Goal: Task Accomplishment & Management: Manage account settings

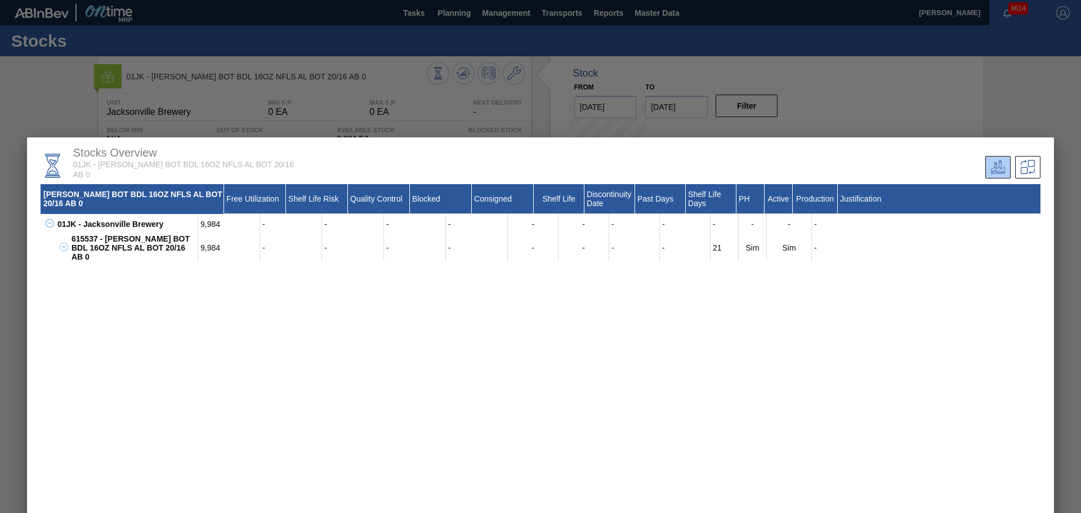
scroll to position [7, 0]
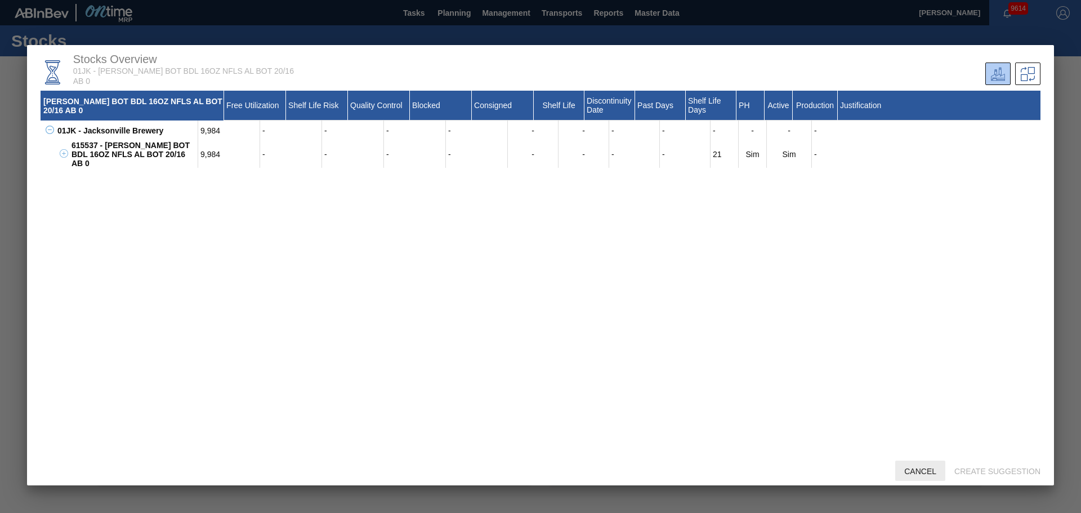
click at [720, 310] on div "Cancel" at bounding box center [920, 470] width 50 height 21
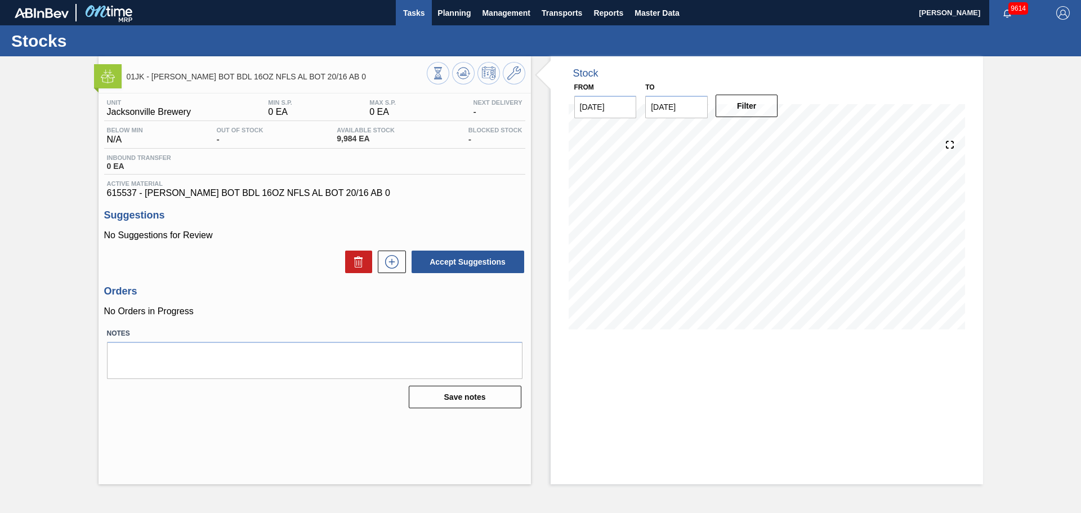
click at [427, 16] on button "Tasks" at bounding box center [414, 12] width 36 height 25
click at [448, 10] on span "Planning" at bounding box center [453, 13] width 33 height 14
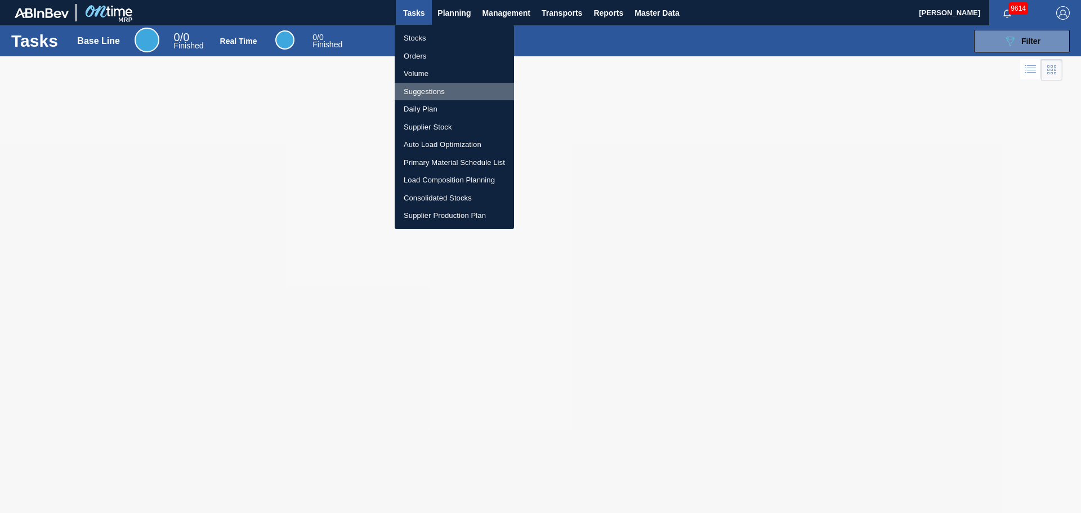
click at [444, 93] on li "Suggestions" at bounding box center [454, 92] width 119 height 18
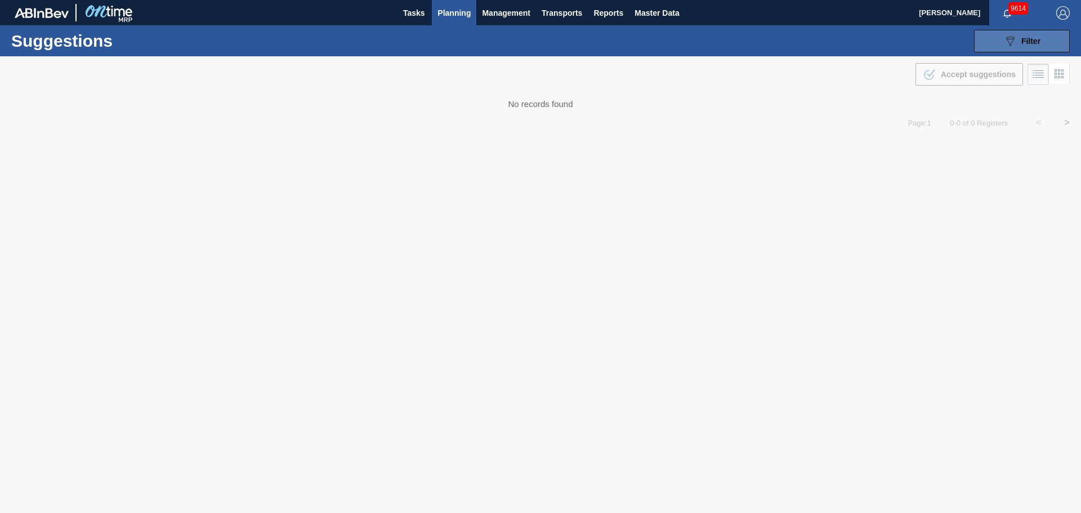
click at [720, 52] on button "089F7B8B-B2A5-4AFE-B5C0-19BA573D28AC Filter" at bounding box center [1022, 41] width 96 height 23
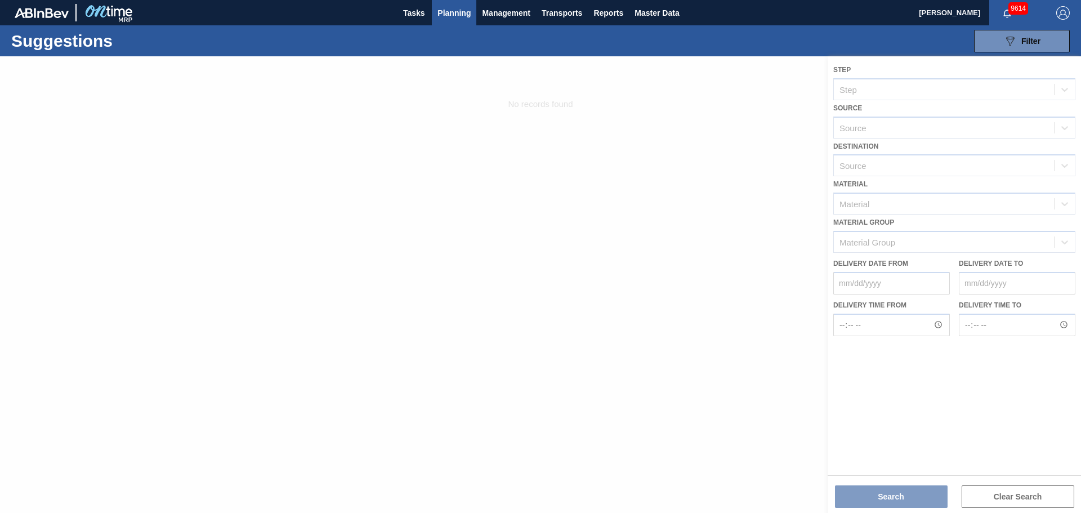
click at [585, 263] on div at bounding box center [540, 284] width 1081 height 457
click at [469, 19] on span "Planning" at bounding box center [453, 13] width 33 height 14
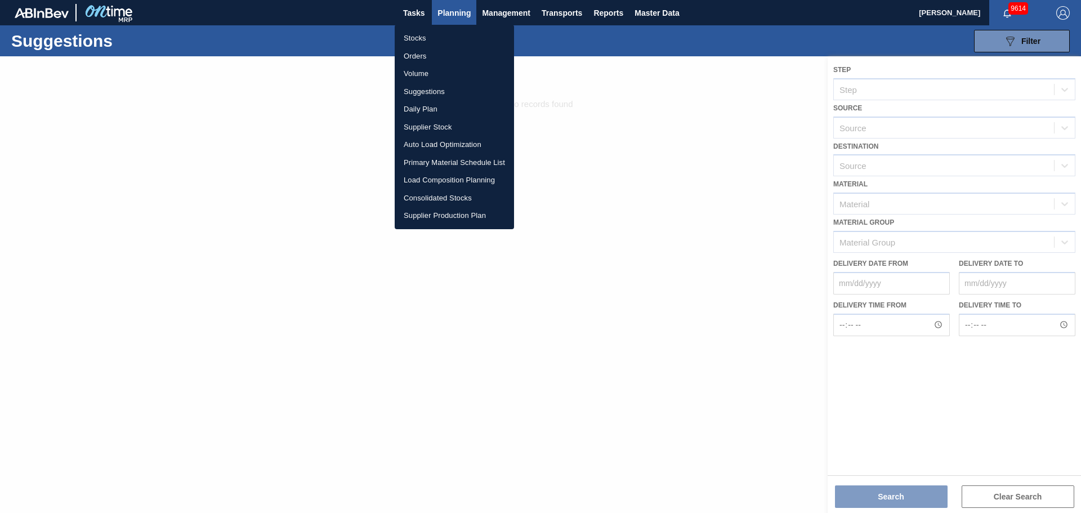
drag, startPoint x: 444, startPoint y: 36, endPoint x: 749, endPoint y: 39, distance: 305.1
click at [444, 35] on li "Stocks" at bounding box center [454, 38] width 119 height 18
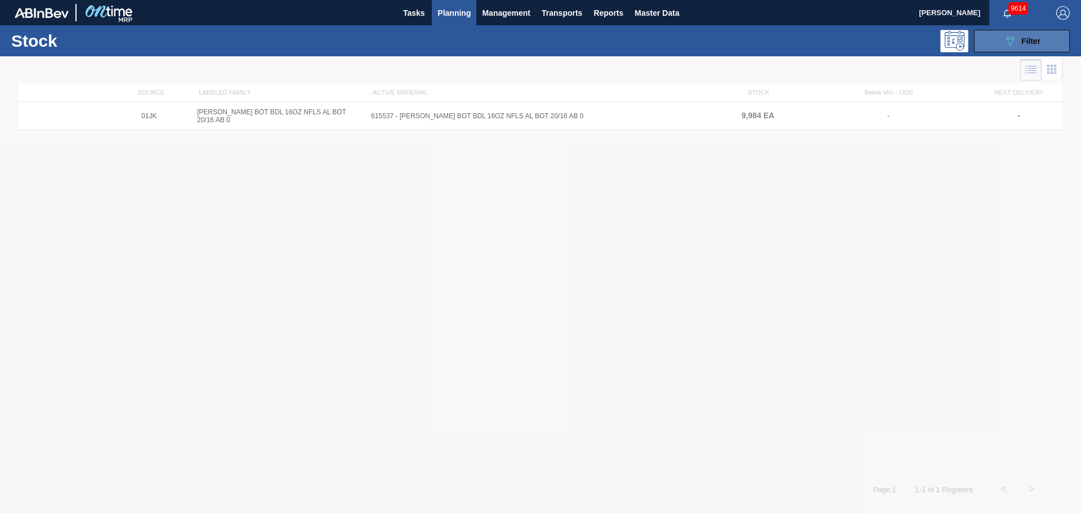
click at [720, 44] on span "Filter" at bounding box center [1030, 41] width 19 height 9
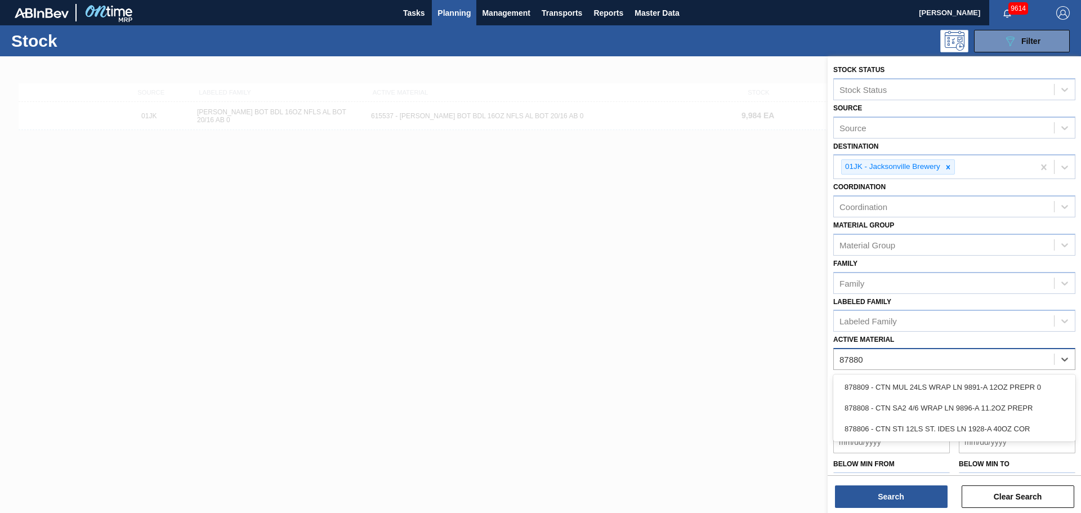
type Material "878809"
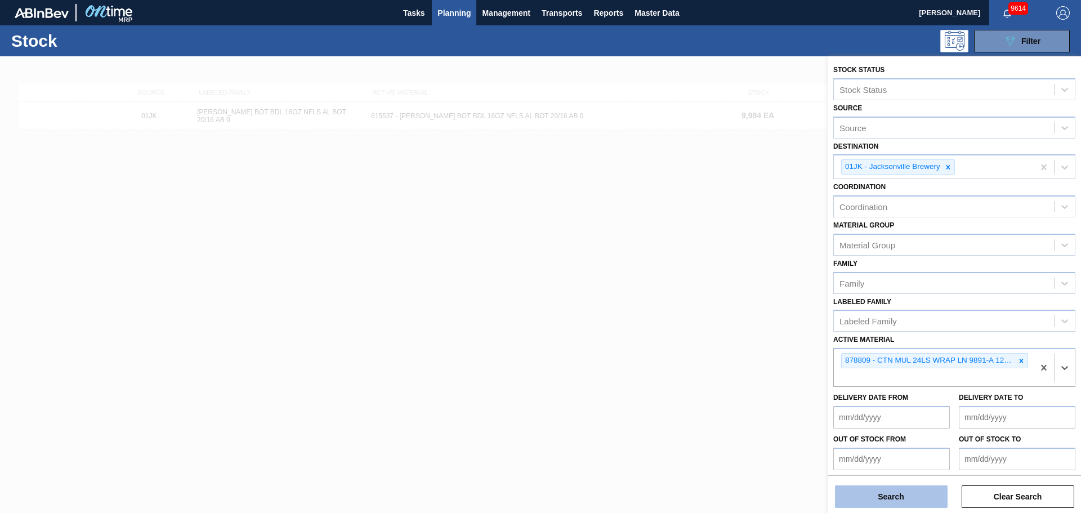
click at [720, 310] on button "Search" at bounding box center [891, 496] width 113 height 23
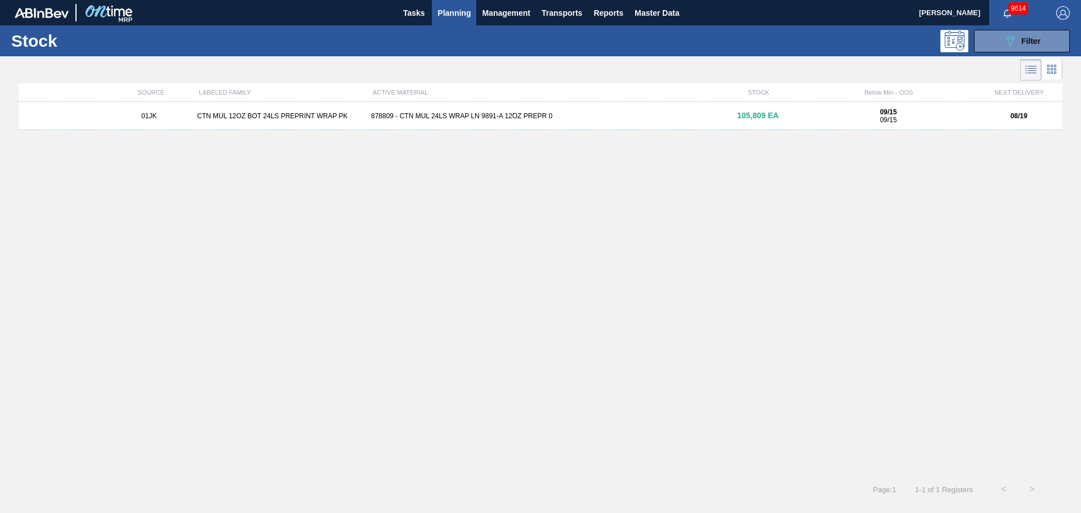
click at [616, 113] on div "878809 - CTN MUL 24LS WRAP LN 9891-A 12OZ PREPR 0" at bounding box center [540, 116] width 348 height 8
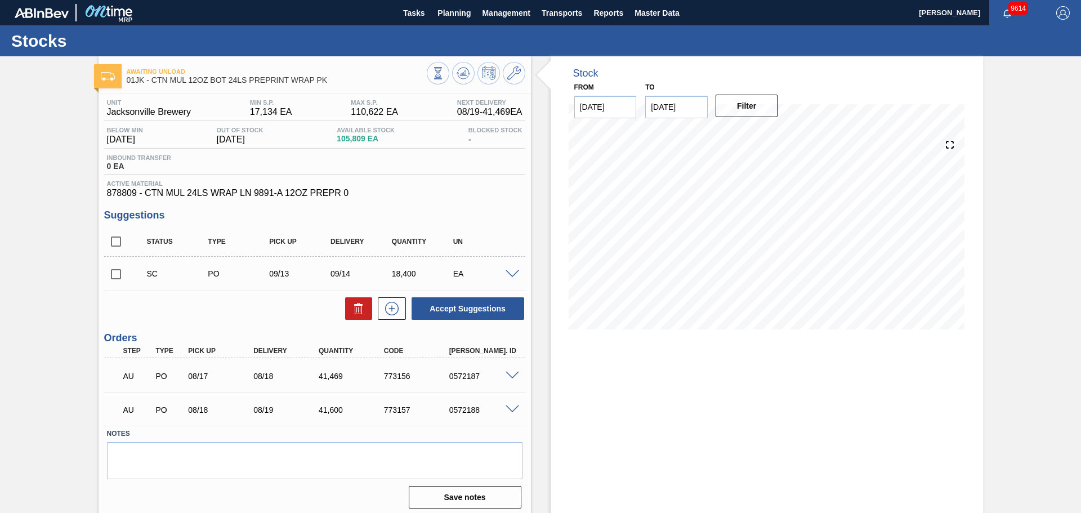
click at [518, 272] on div at bounding box center [514, 273] width 23 height 8
click at [509, 275] on span at bounding box center [513, 274] width 14 height 8
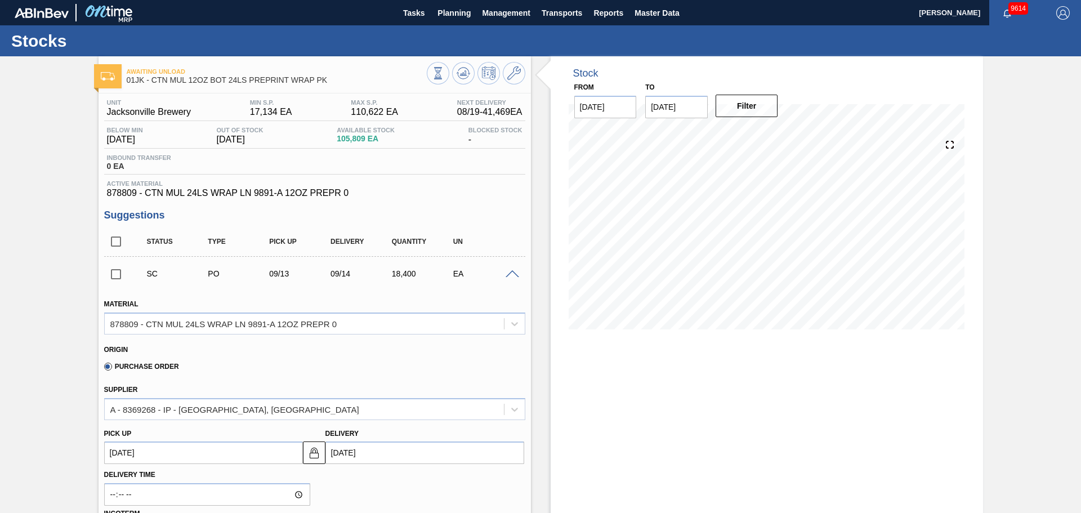
click at [511, 276] on span at bounding box center [513, 274] width 14 height 8
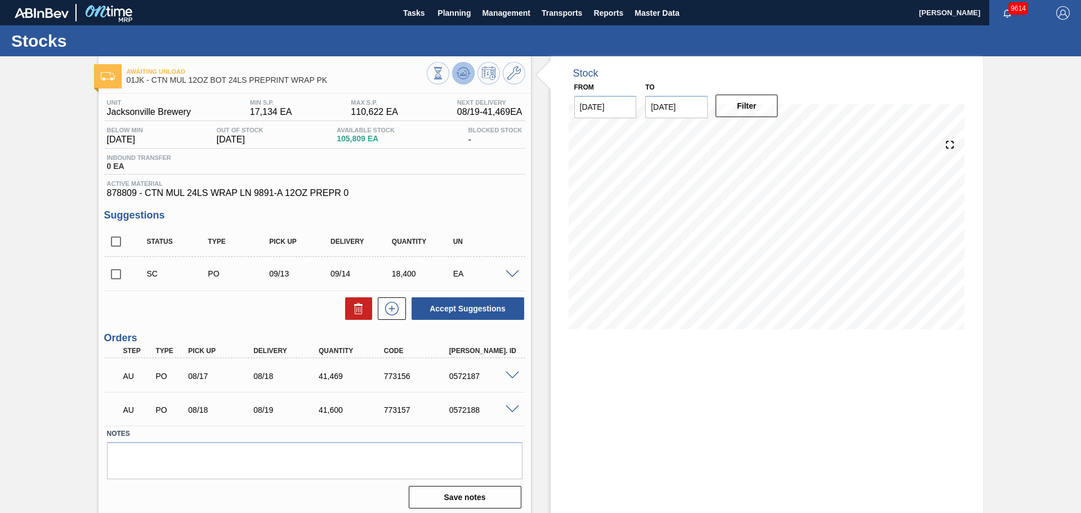
click at [469, 73] on button at bounding box center [463, 73] width 23 height 23
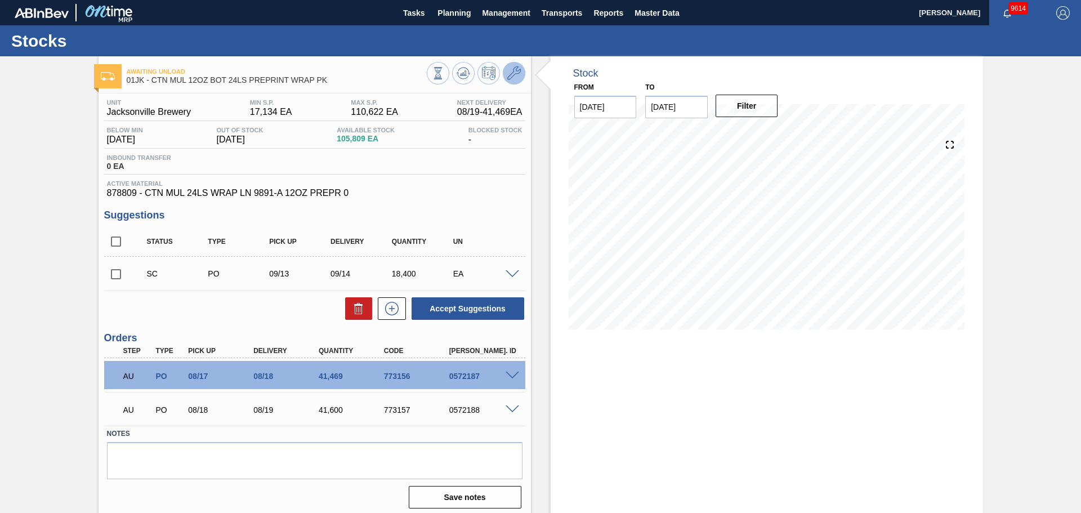
click at [512, 74] on icon at bounding box center [514, 73] width 14 height 14
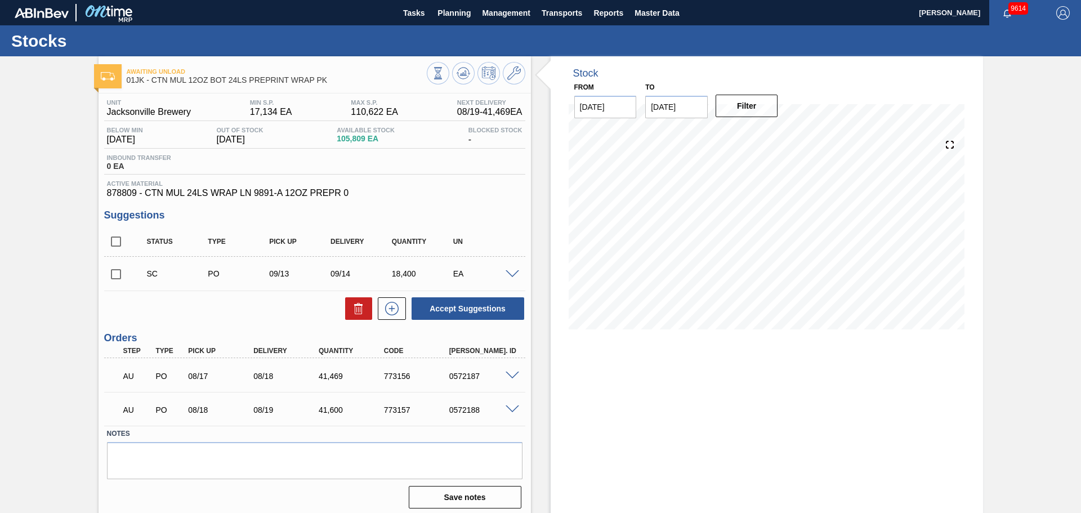
click at [690, 115] on input "[DATE]" at bounding box center [676, 107] width 62 height 23
click at [656, 186] on div "7" at bounding box center [658, 188] width 15 height 15
click at [720, 103] on button "Filter" at bounding box center [747, 106] width 62 height 23
click at [691, 113] on input "09/07/2025" at bounding box center [676, 107] width 62 height 23
click at [679, 186] on div "8" at bounding box center [676, 188] width 15 height 15
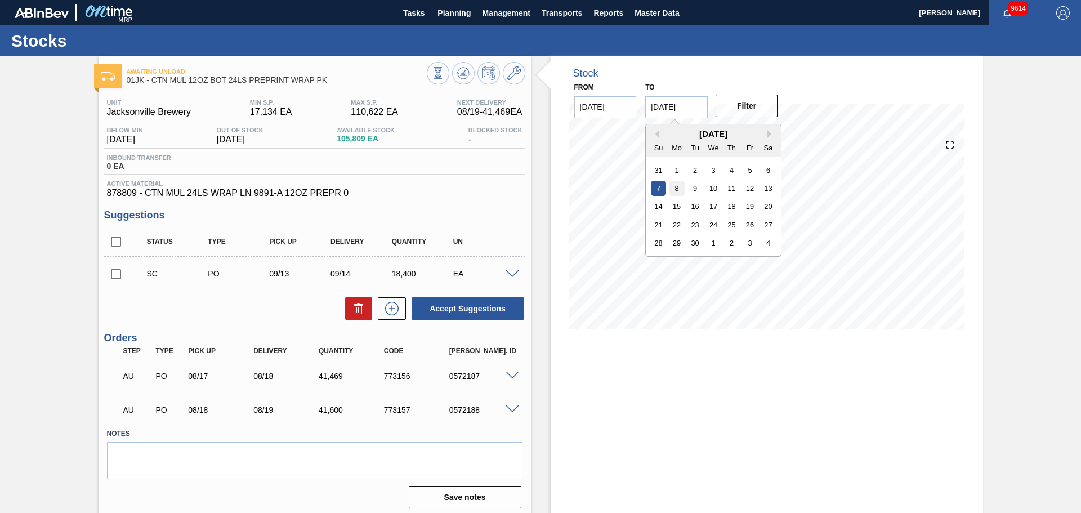
type input "[DATE]"
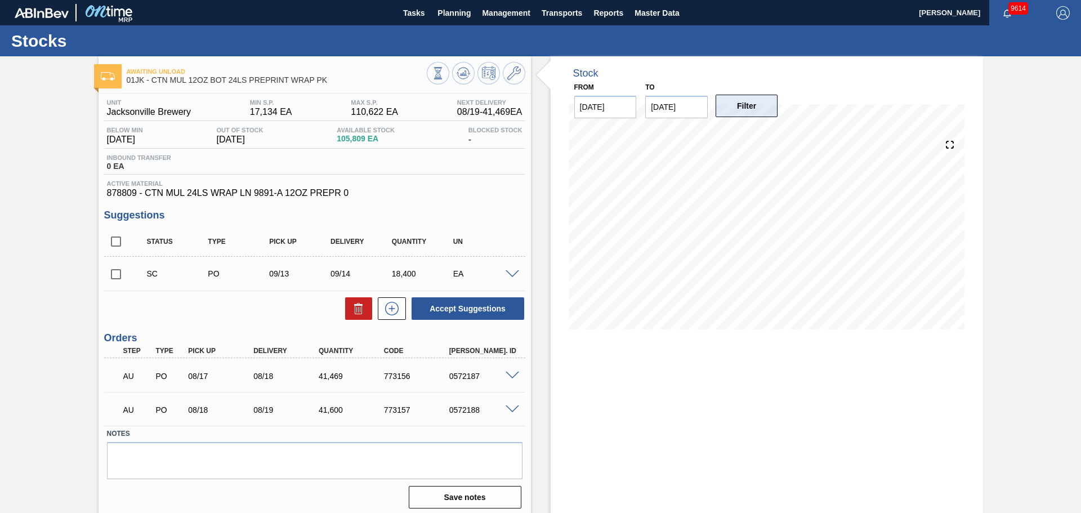
click at [720, 110] on div "Filter" at bounding box center [747, 105] width 71 height 25
click at [720, 109] on button "Filter" at bounding box center [747, 106] width 62 height 23
click at [465, 75] on icon at bounding box center [462, 72] width 7 height 5
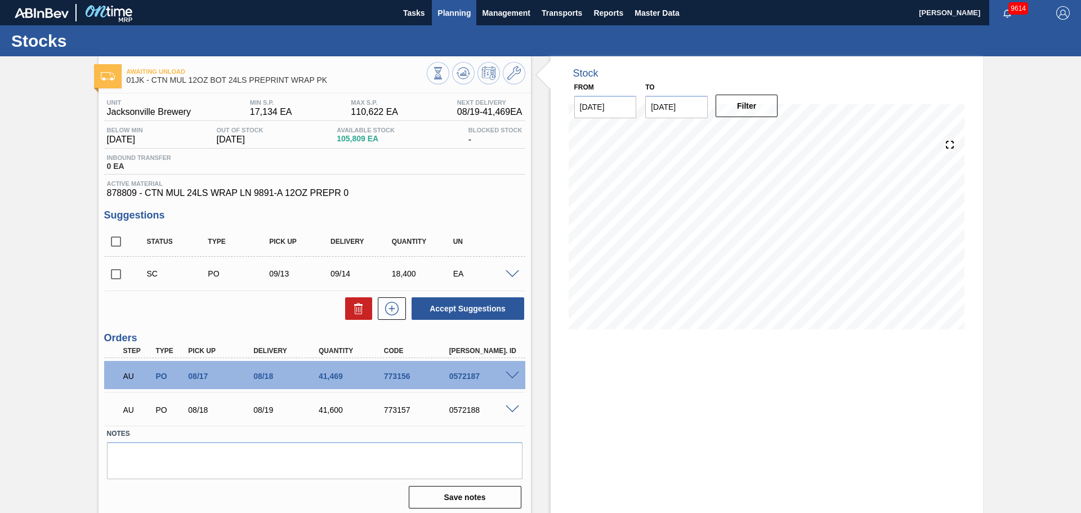
click at [464, 11] on span "Planning" at bounding box center [453, 13] width 33 height 14
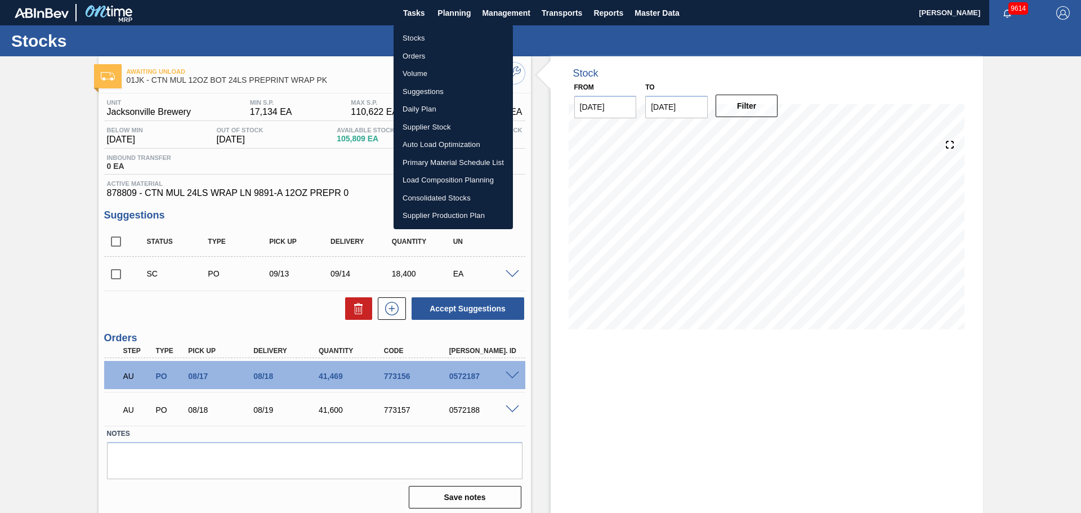
click at [458, 42] on li "Stocks" at bounding box center [452, 38] width 119 height 18
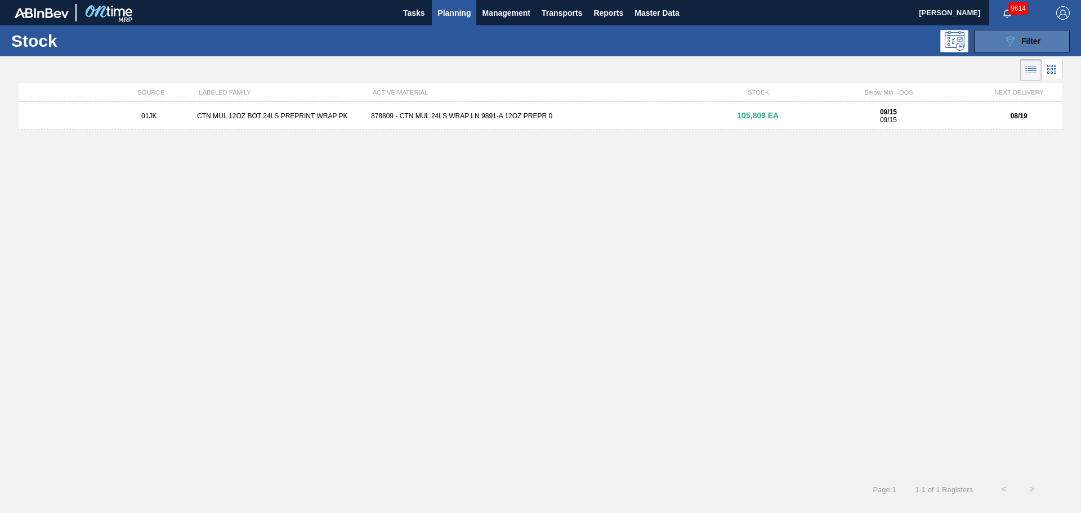
click at [720, 39] on span "Filter" at bounding box center [1030, 41] width 19 height 9
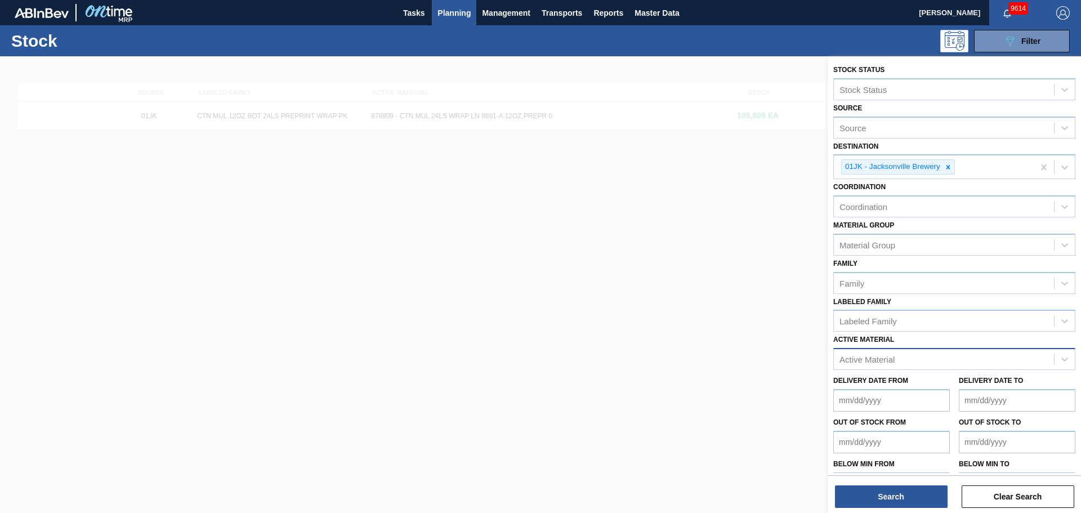
click at [720, 310] on div "Active Material" at bounding box center [866, 360] width 55 height 10
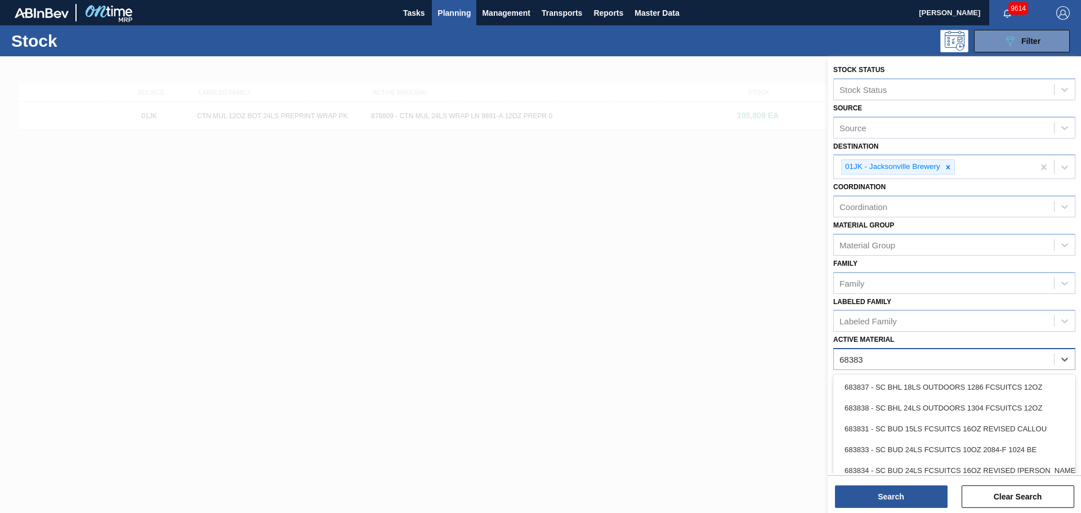
type Material "683837"
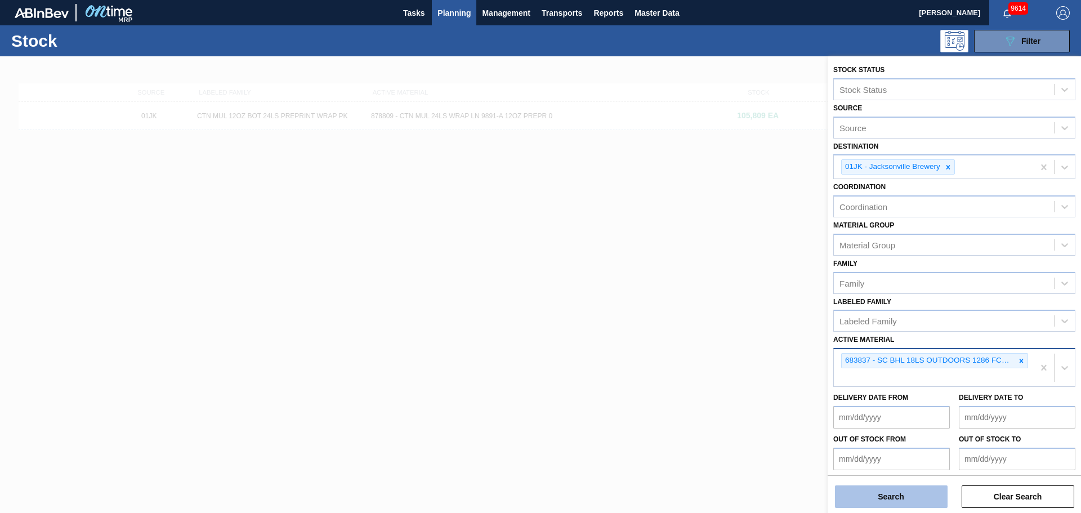
click at [720, 310] on button "Search" at bounding box center [891, 496] width 113 height 23
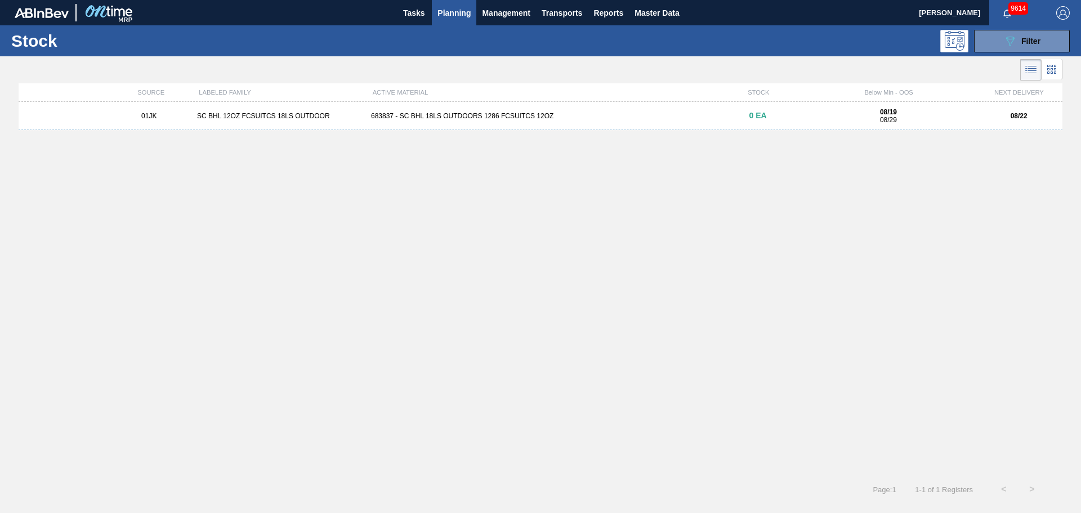
click at [635, 118] on div "683837 - SC BHL 18LS OUTDOORS 1286 FCSUITCS 12OZ" at bounding box center [540, 116] width 348 height 8
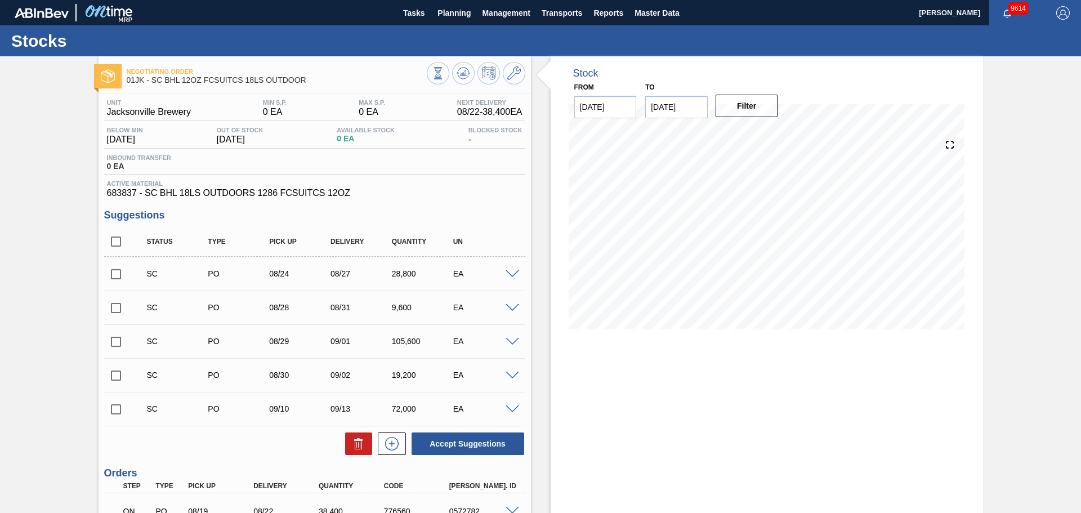
click at [512, 272] on span at bounding box center [513, 274] width 14 height 8
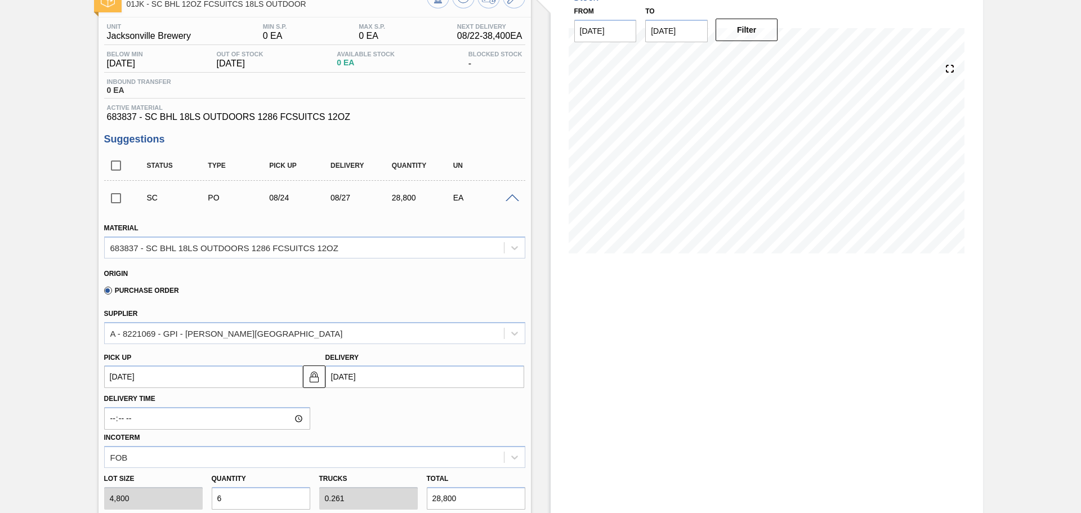
scroll to position [56, 0]
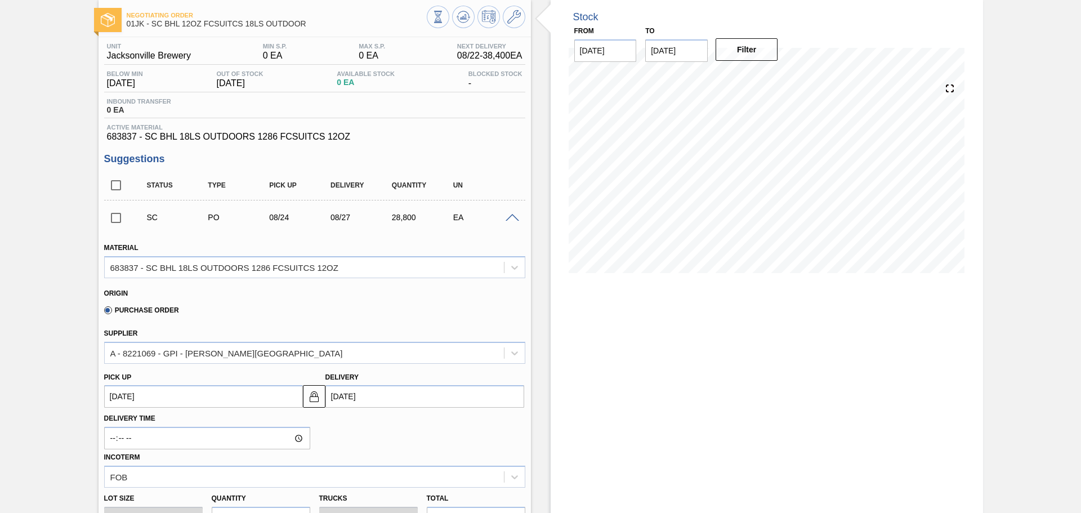
click at [513, 220] on span at bounding box center [513, 218] width 14 height 8
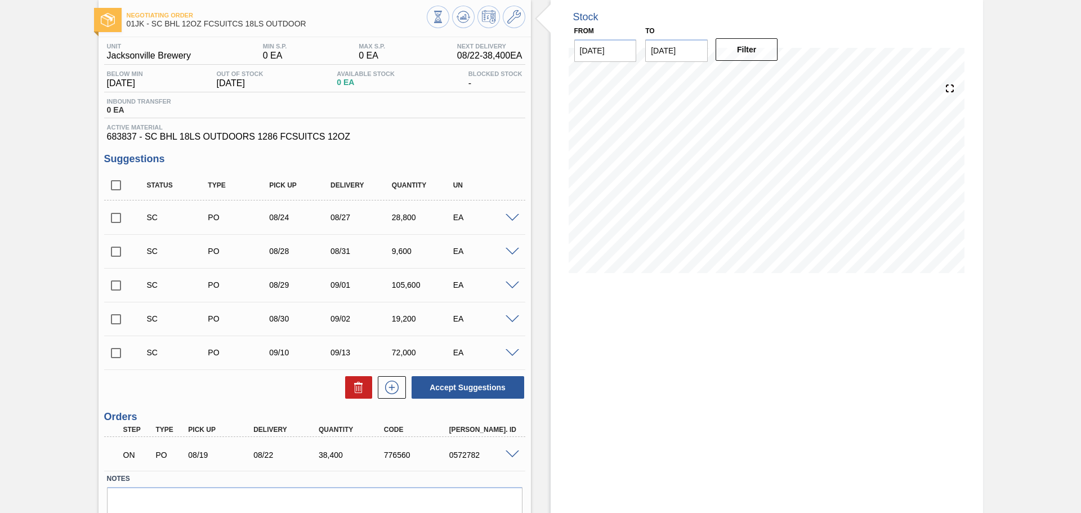
click at [507, 258] on div "SC PO 08/28 08/31 9,600 EA" at bounding box center [314, 251] width 421 height 28
click at [508, 252] on span at bounding box center [513, 252] width 14 height 8
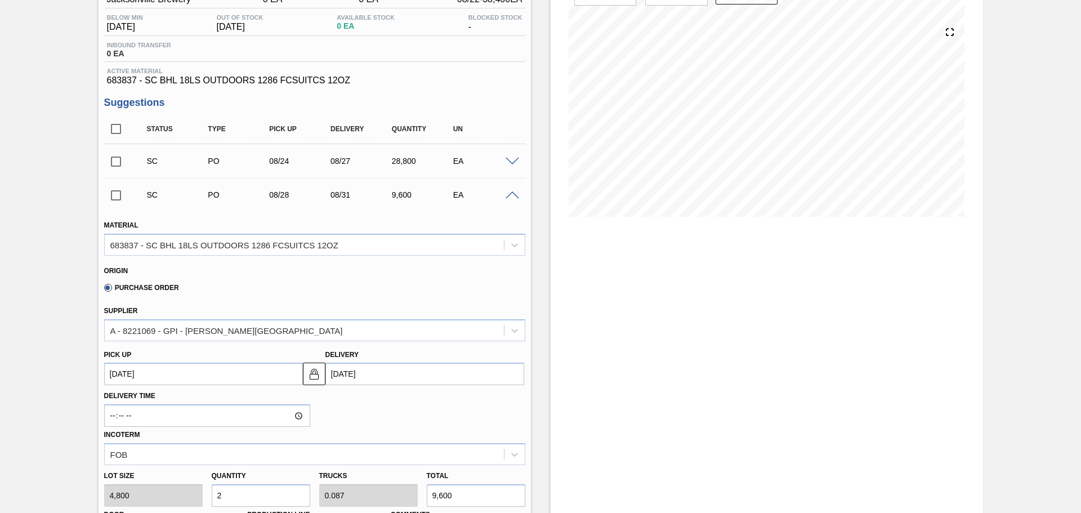
scroll to position [169, 0]
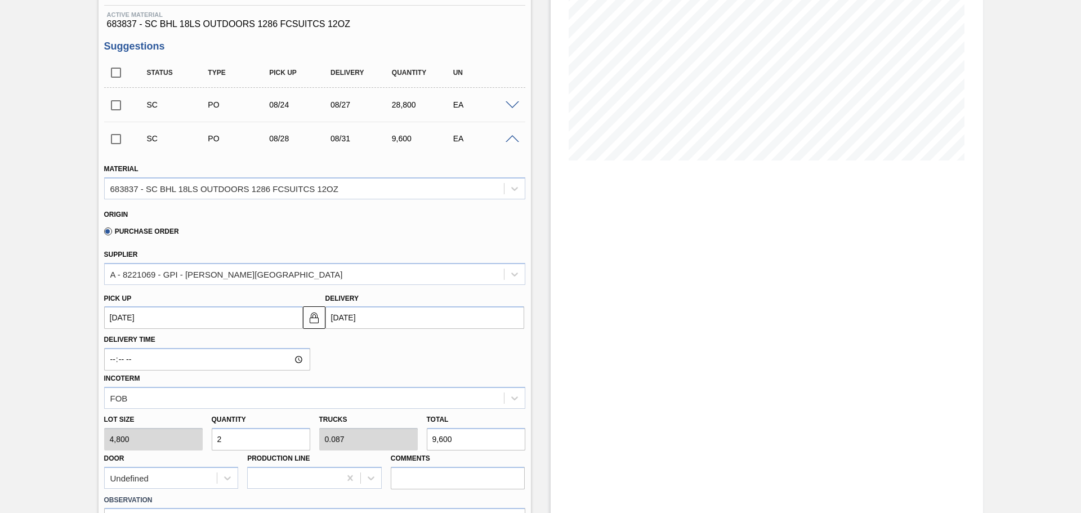
click at [512, 144] on div "SC PO 08/28 08/31 9,600 EA" at bounding box center [314, 138] width 421 height 28
click at [513, 140] on span at bounding box center [513, 139] width 14 height 8
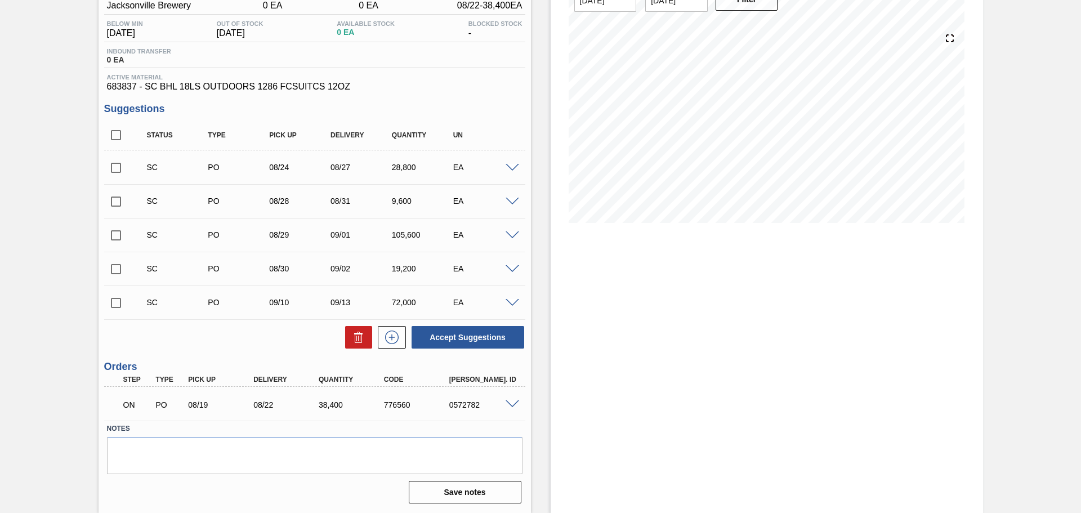
click at [507, 238] on span at bounding box center [513, 235] width 14 height 8
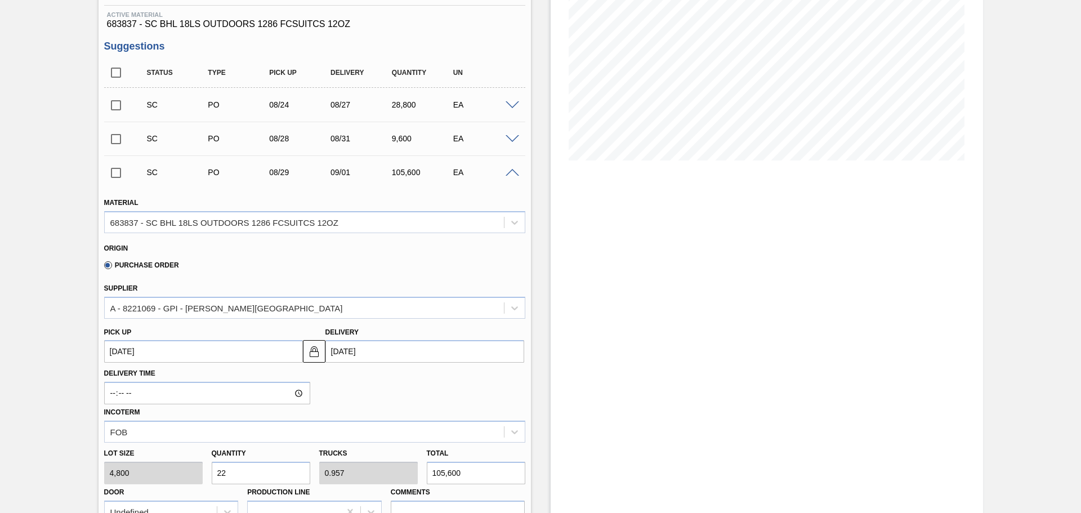
click at [515, 172] on span at bounding box center [513, 173] width 14 height 8
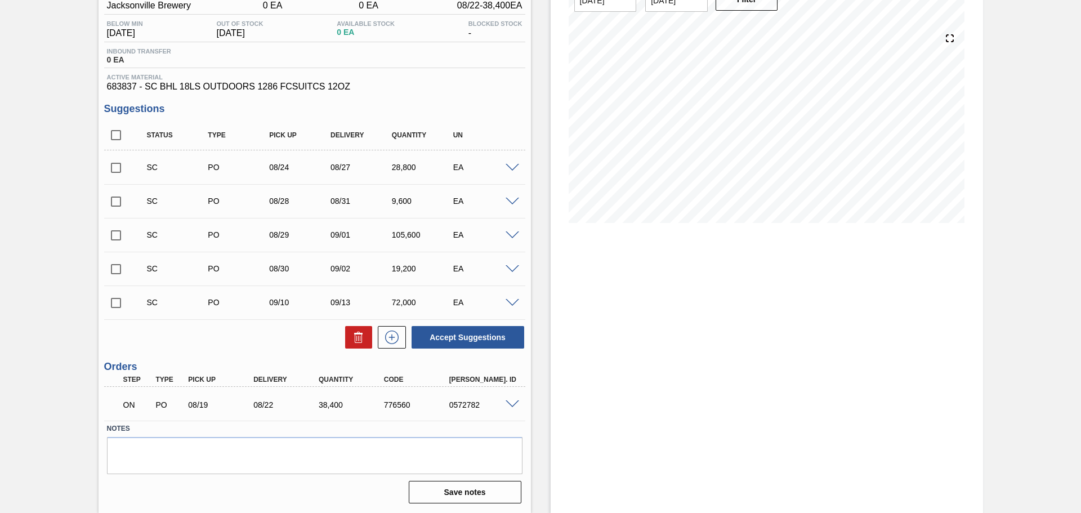
click at [510, 262] on div "SC PO 08/30 09/02 19,200 EA" at bounding box center [314, 268] width 421 height 28
click at [510, 265] on div at bounding box center [514, 268] width 23 height 8
click at [511, 266] on div at bounding box center [514, 268] width 23 height 8
click at [512, 267] on span at bounding box center [513, 269] width 14 height 8
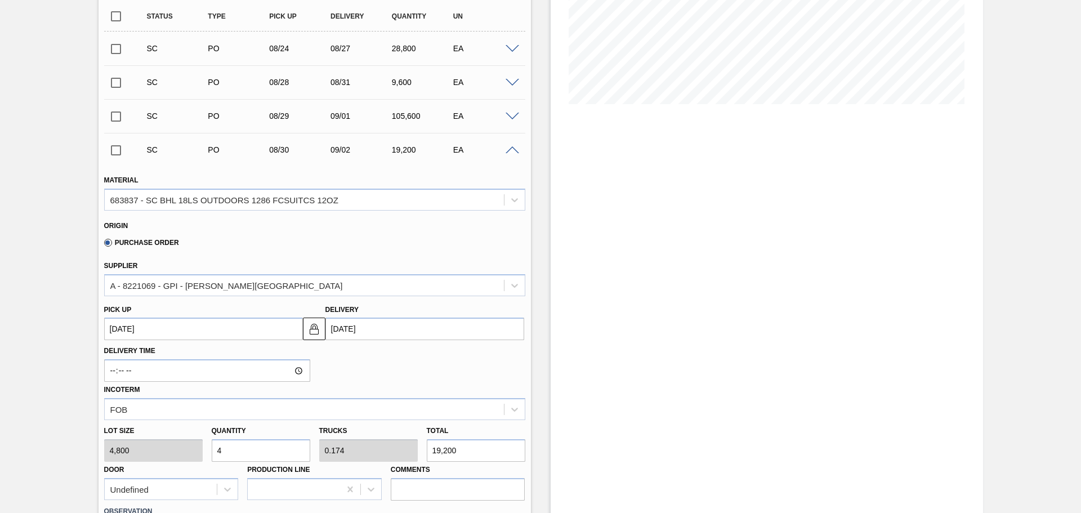
scroll to position [169, 0]
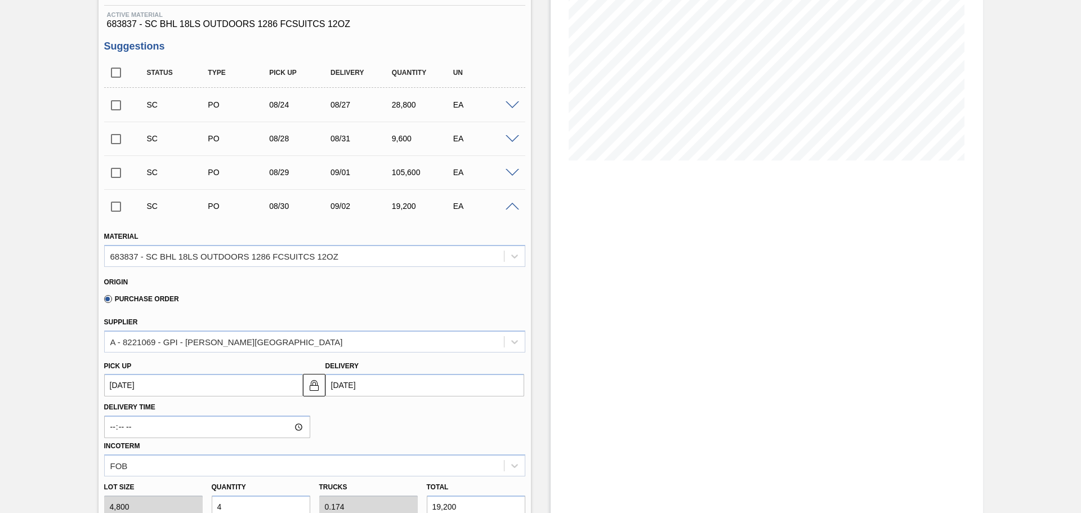
click at [507, 206] on span at bounding box center [513, 207] width 14 height 8
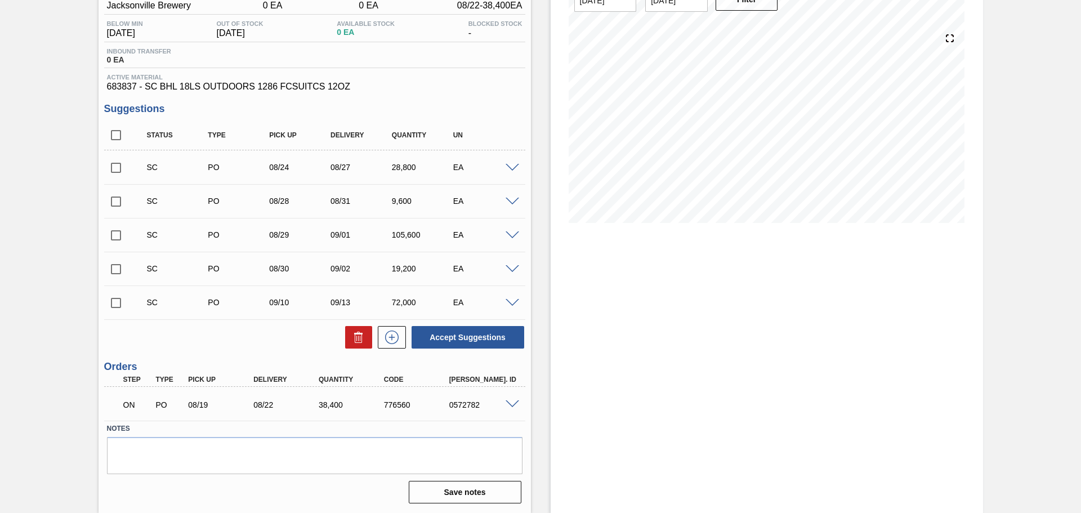
click at [509, 302] on span at bounding box center [513, 303] width 14 height 8
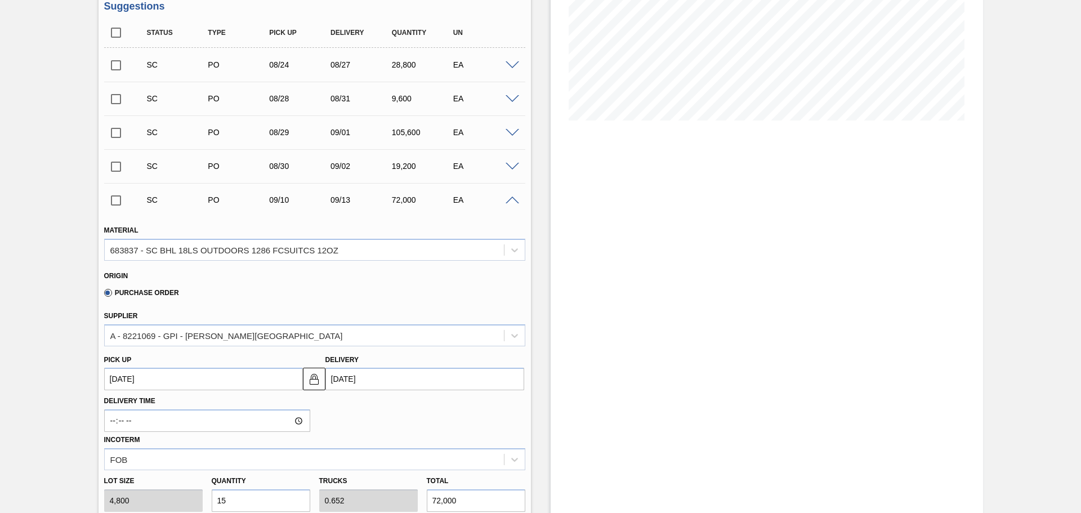
scroll to position [113, 0]
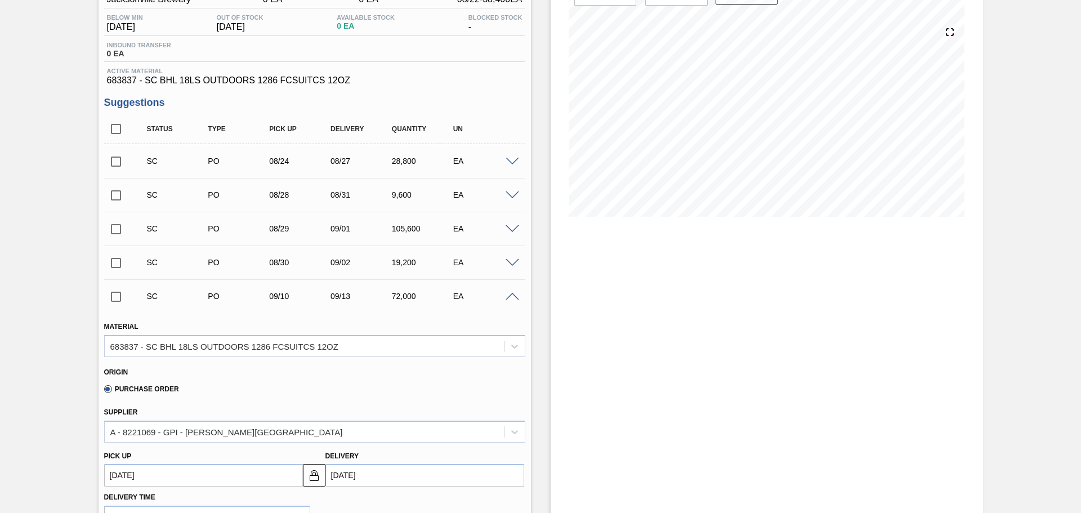
click at [508, 292] on div at bounding box center [514, 296] width 23 height 8
click at [508, 294] on span at bounding box center [513, 297] width 14 height 8
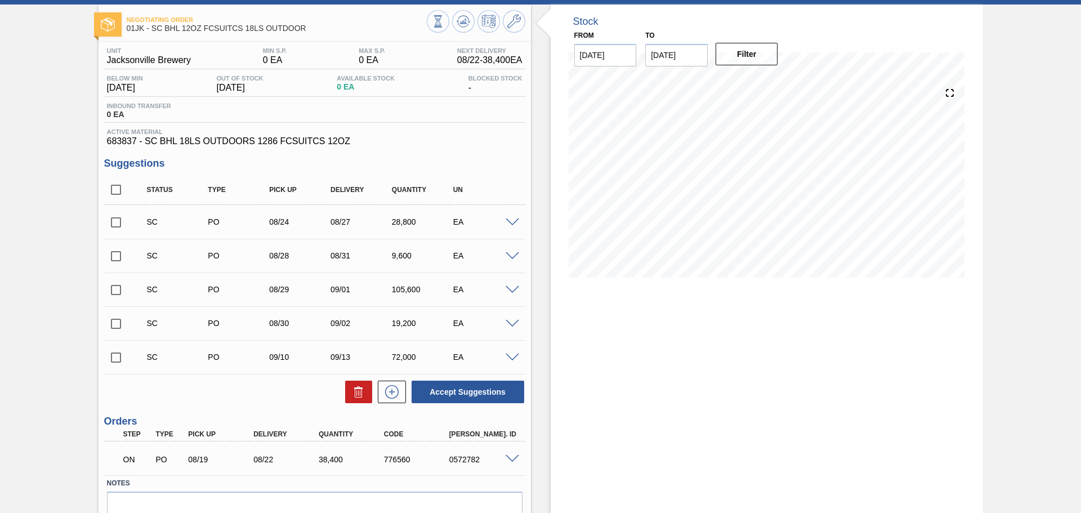
scroll to position [0, 0]
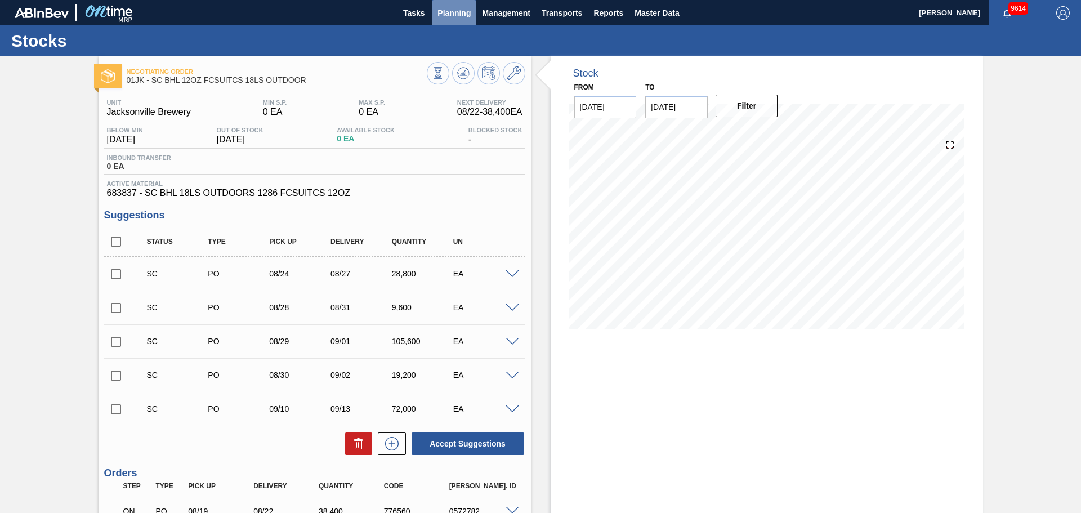
click at [455, 12] on span "Planning" at bounding box center [453, 13] width 33 height 14
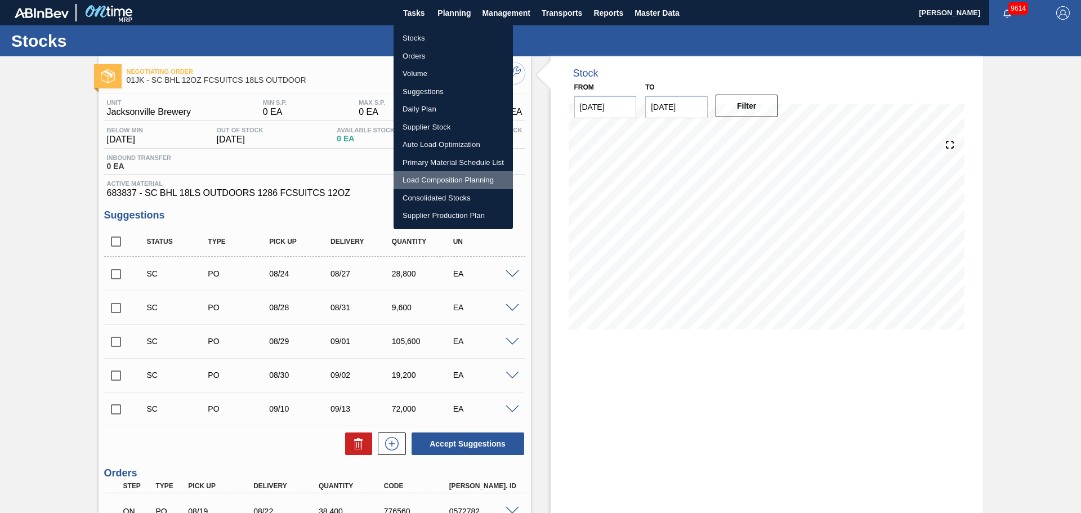
click at [441, 181] on li "Load Composition Planning" at bounding box center [452, 180] width 119 height 18
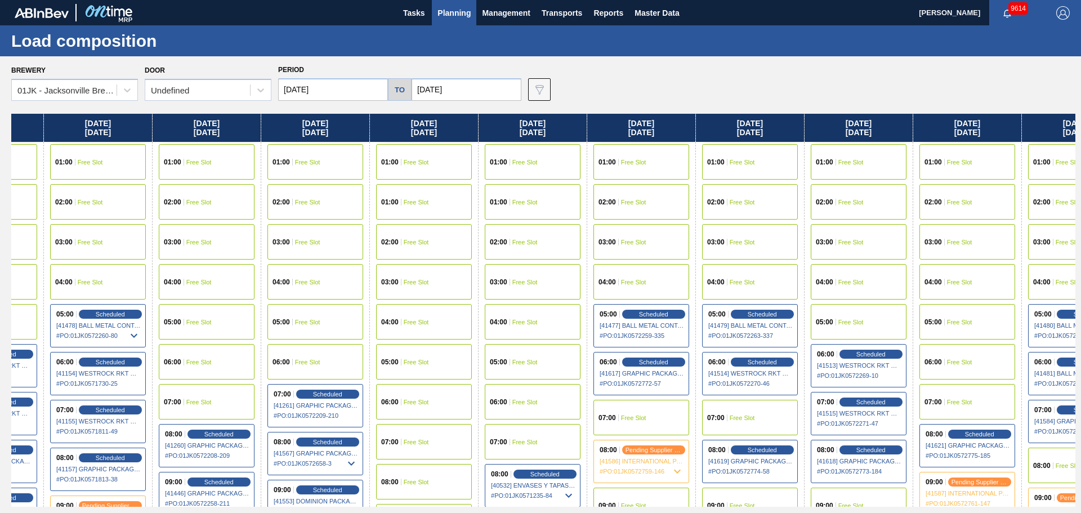
scroll to position [0, 289]
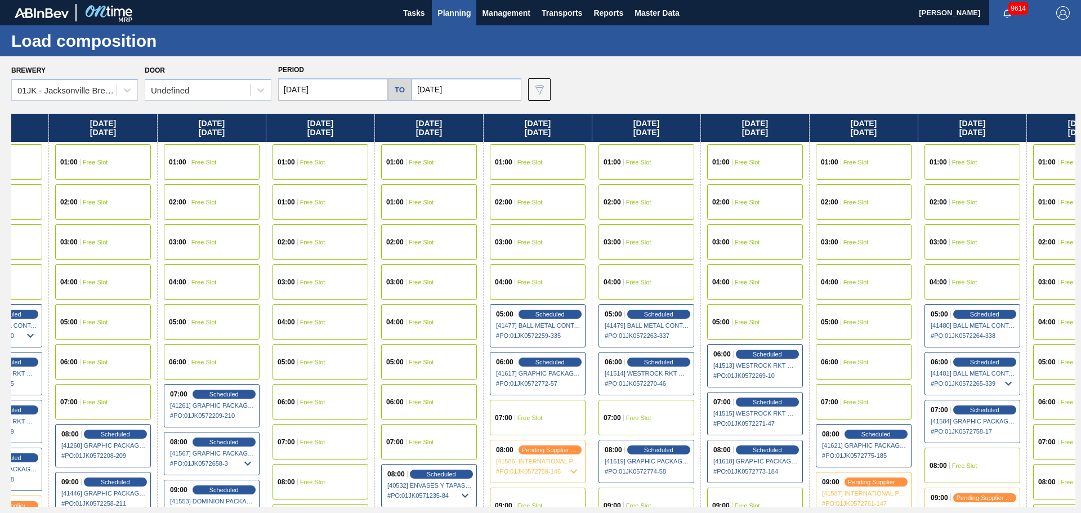
drag, startPoint x: 840, startPoint y: 205, endPoint x: 536, endPoint y: 215, distance: 304.2
click at [536, 215] on div "Monday 08/18/2025 01:00 Free Slot 02:00 Free Slot 03:00 Free Slot 04:00 Free Sl…" at bounding box center [543, 310] width 1064 height 393
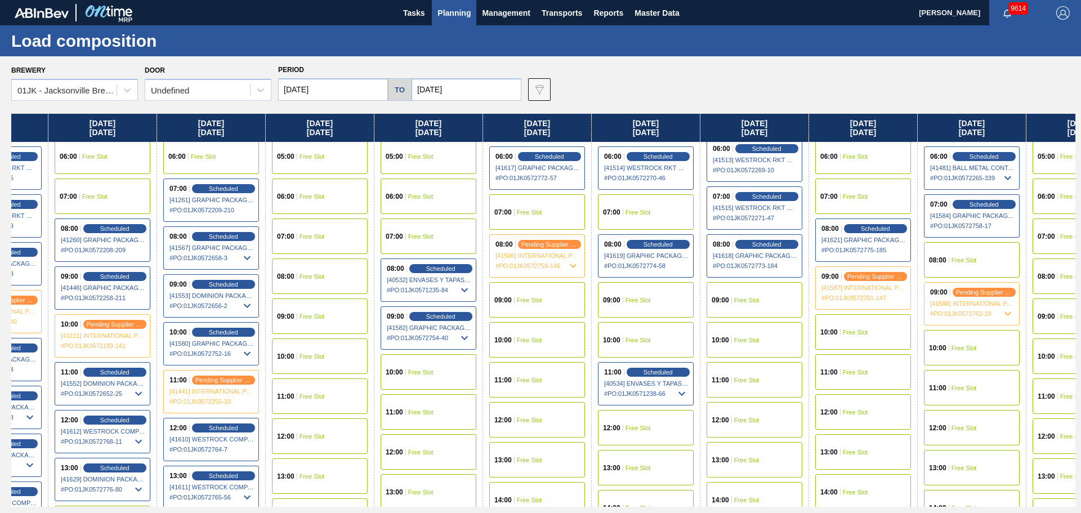
scroll to position [225, 289]
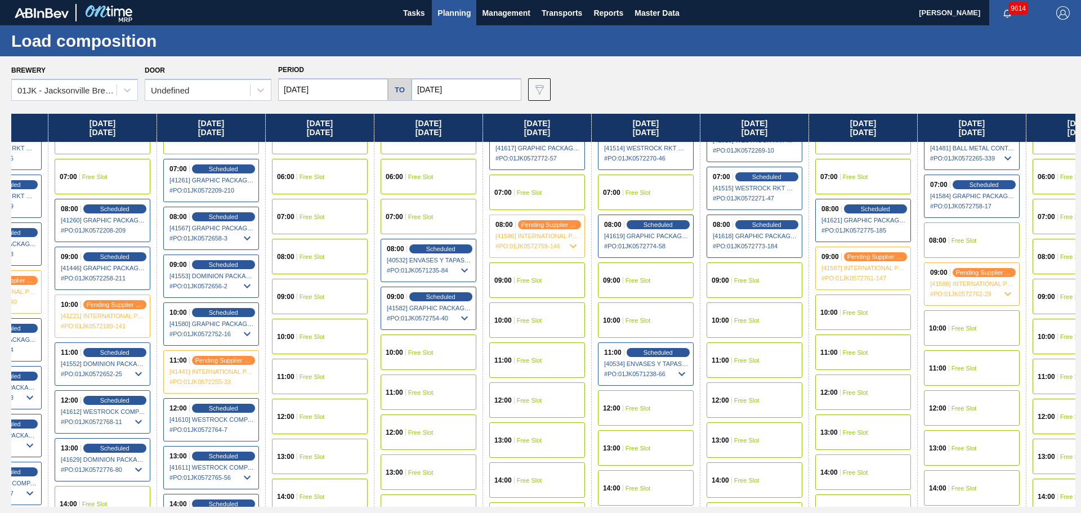
click at [720, 279] on span "Free Slot" at bounding box center [746, 280] width 25 height 7
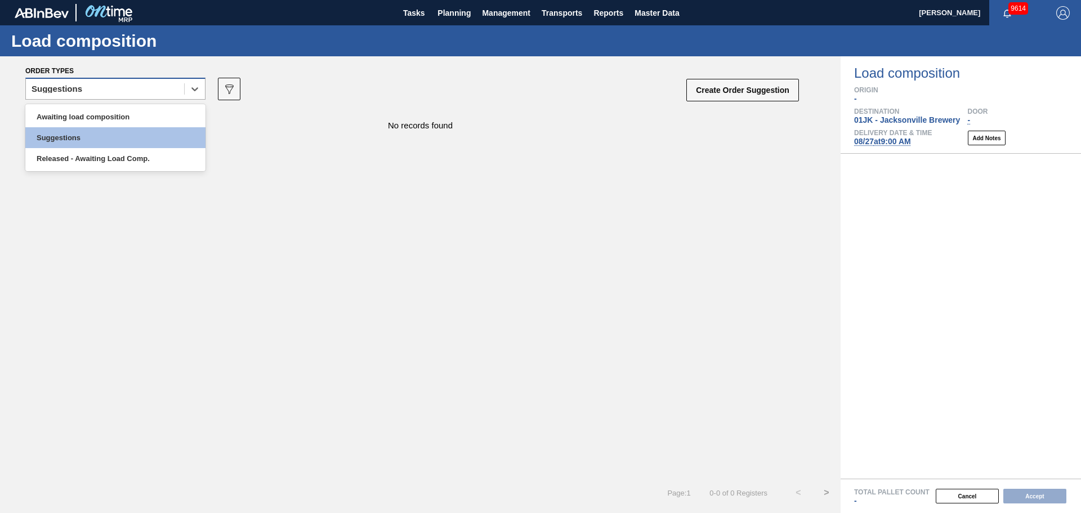
click at [122, 96] on div "Suggestions" at bounding box center [105, 89] width 158 height 16
click at [109, 126] on div "Awaiting load composition" at bounding box center [115, 116] width 180 height 21
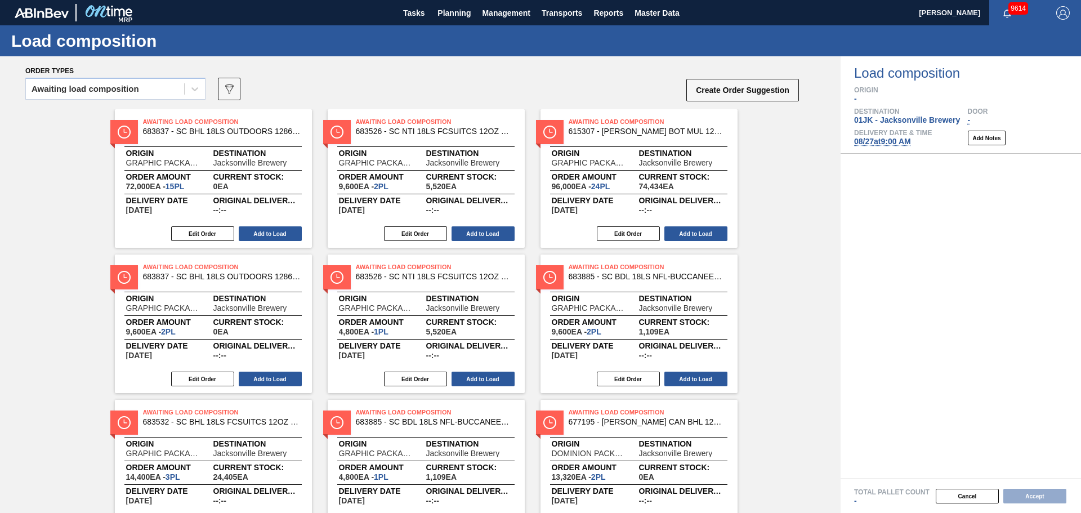
drag, startPoint x: 621, startPoint y: 81, endPoint x: 625, endPoint y: 74, distance: 7.1
click at [625, 74] on div "Order types Awaiting load composition 089F7B8B-B2A5-4AFE-B5C0-19BA573D28AC Crea…" at bounding box center [420, 82] width 840 height 53
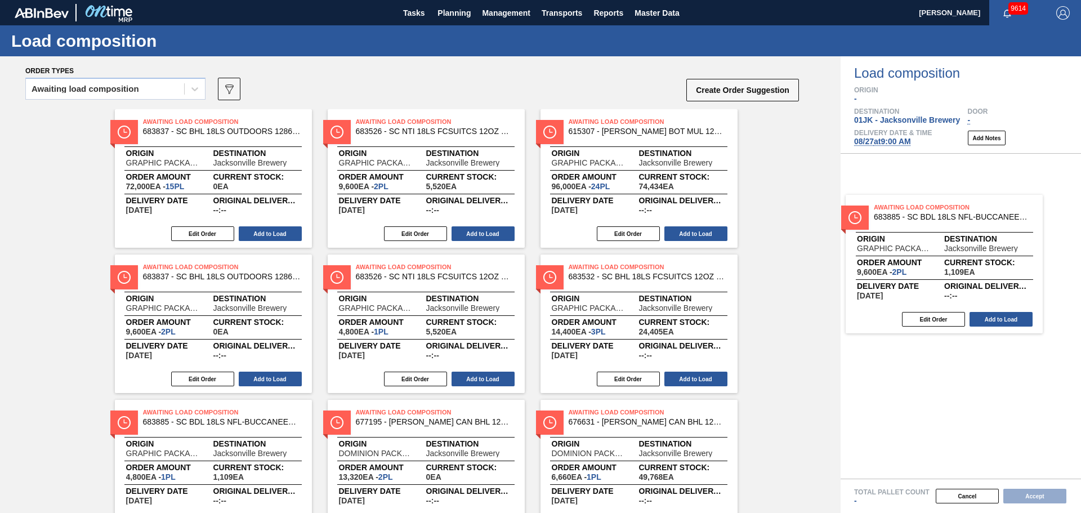
drag, startPoint x: 649, startPoint y: 274, endPoint x: 957, endPoint y: 213, distance: 314.3
click at [720, 213] on div "Order types Awaiting load composition 089F7B8B-B2A5-4AFE-B5C0-19BA573D28AC Crea…" at bounding box center [540, 284] width 1081 height 457
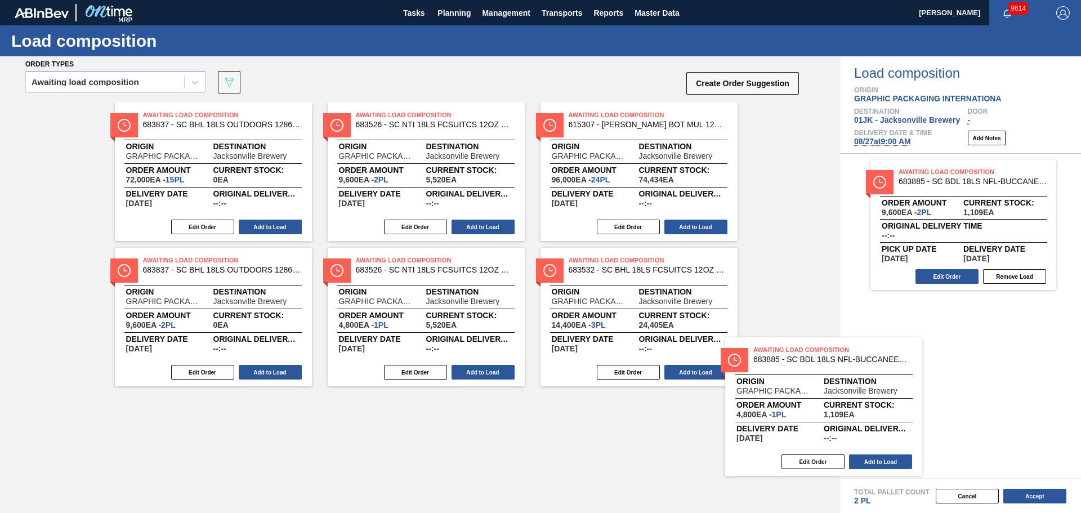
scroll to position [10, 0]
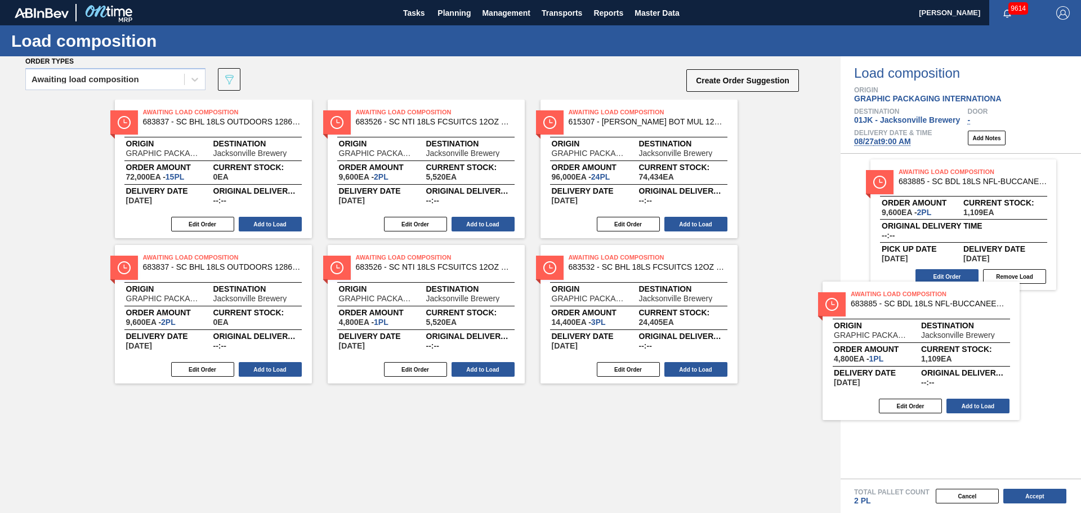
drag, startPoint x: 174, startPoint y: 445, endPoint x: 889, endPoint y: 325, distance: 724.9
click at [720, 310] on div "Order types Awaiting load composition 089F7B8B-B2A5-4AFE-B5C0-19BA573D28AC Crea…" at bounding box center [540, 284] width 1081 height 457
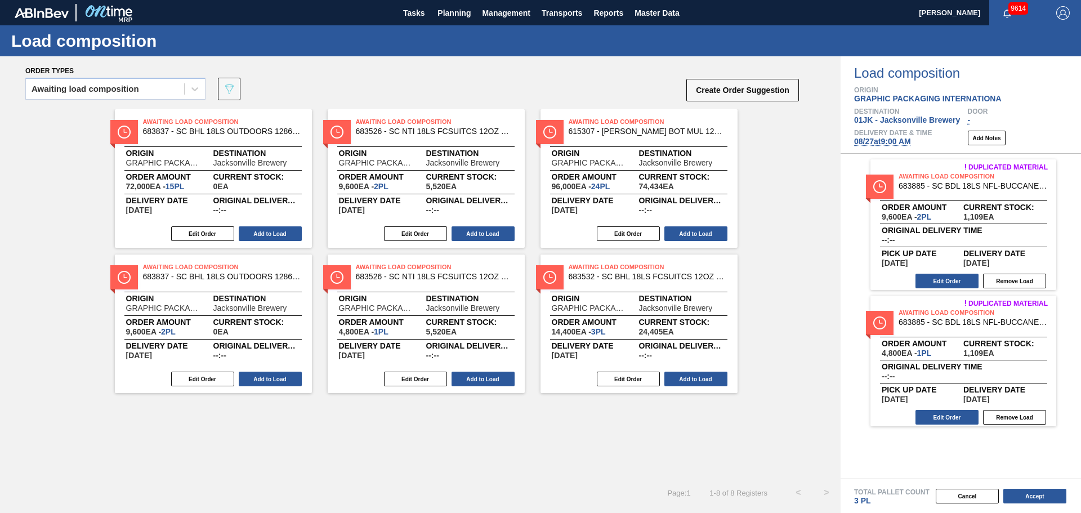
scroll to position [0, 0]
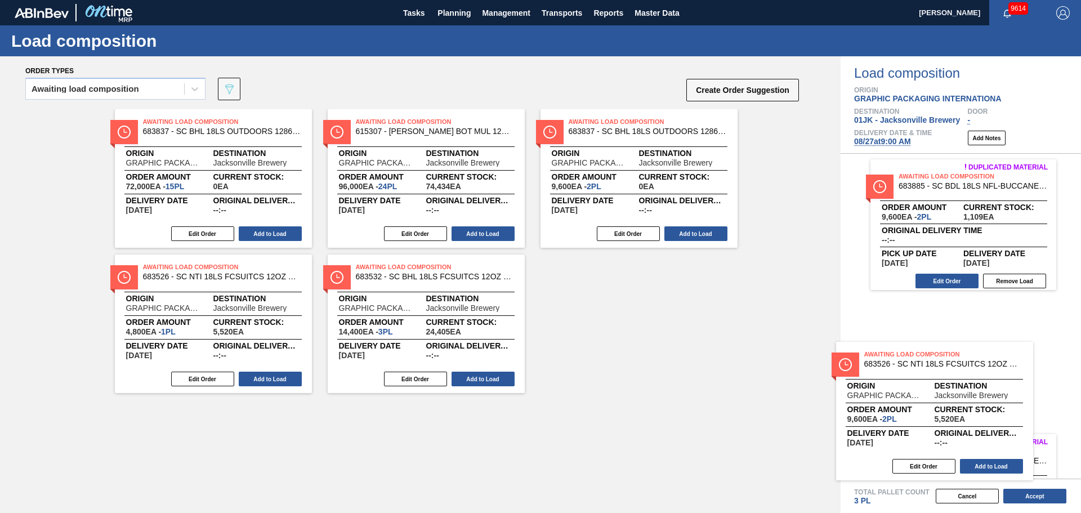
drag, startPoint x: 418, startPoint y: 138, endPoint x: 936, endPoint y: 376, distance: 569.3
click at [720, 310] on div "Order types Awaiting load composition 089F7B8B-B2A5-4AFE-B5C0-19BA573D28AC Crea…" at bounding box center [540, 284] width 1081 height 457
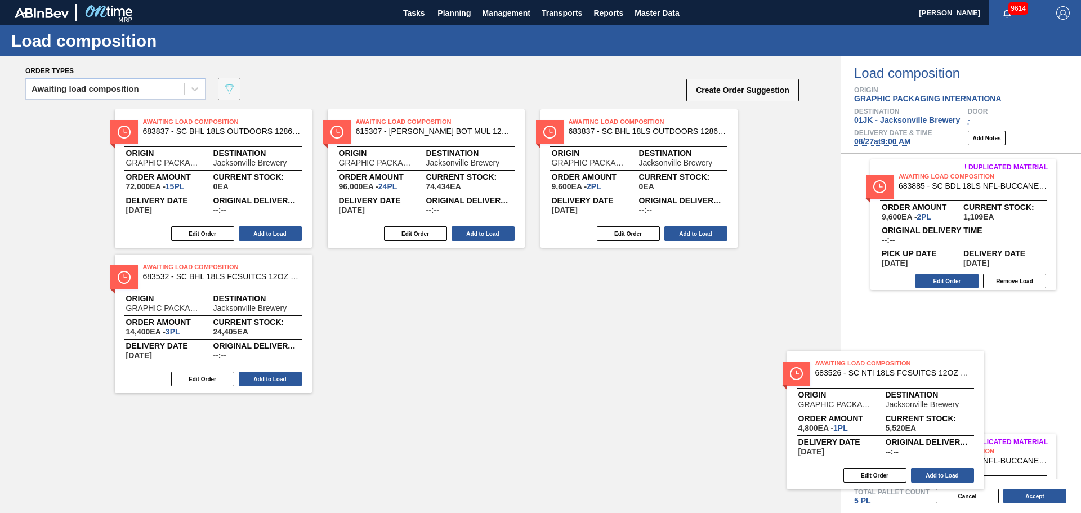
drag, startPoint x: 672, startPoint y: 381, endPoint x: 874, endPoint y: 386, distance: 202.1
click at [720, 310] on div "Order types Awaiting load composition 089F7B8B-B2A5-4AFE-B5C0-19BA573D28AC Crea…" at bounding box center [540, 284] width 1081 height 457
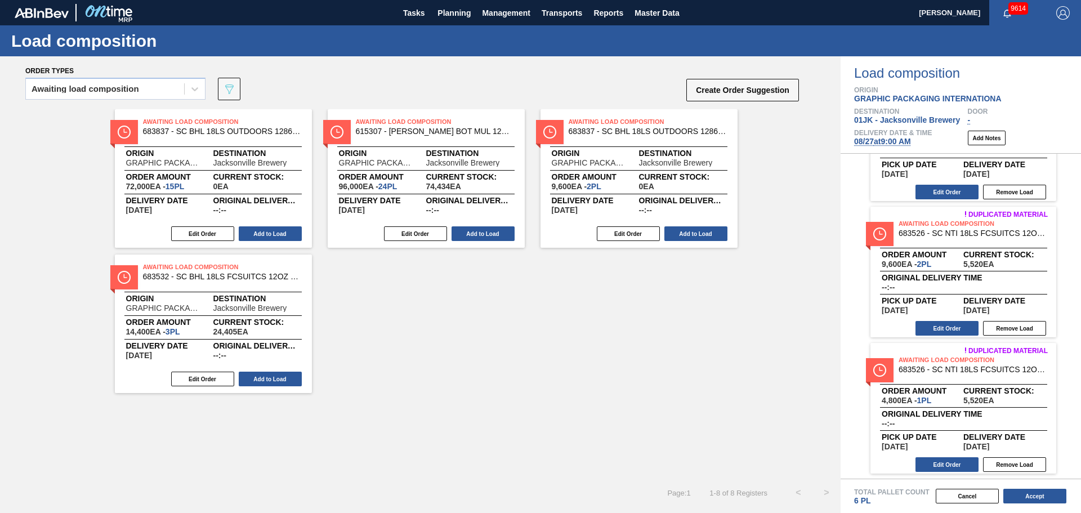
scroll to position [226, 0]
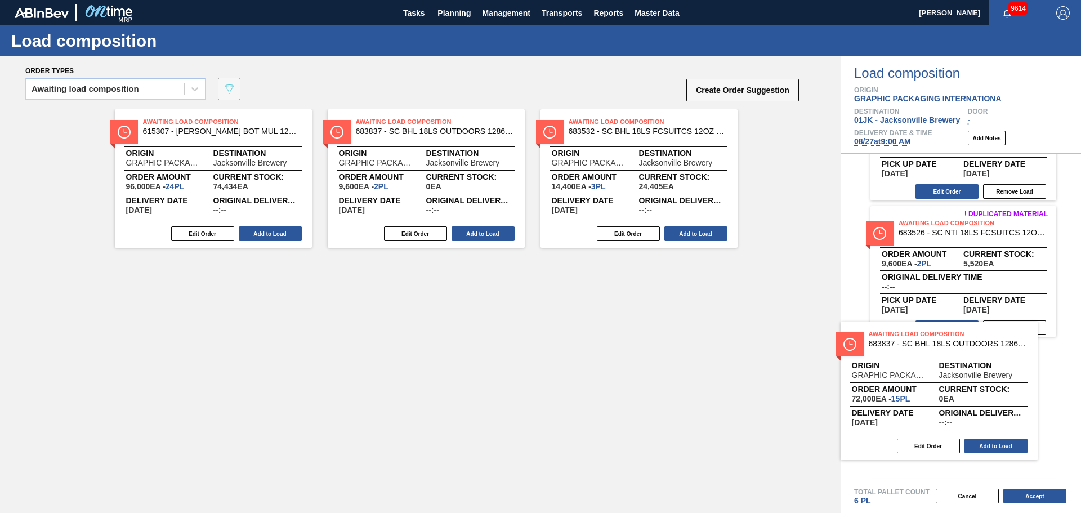
drag, startPoint x: 249, startPoint y: 181, endPoint x: 975, endPoint y: 393, distance: 756.0
click at [720, 310] on div "Order types Awaiting load composition 089F7B8B-B2A5-4AFE-B5C0-19BA573D28AC Crea…" at bounding box center [540, 284] width 1081 height 457
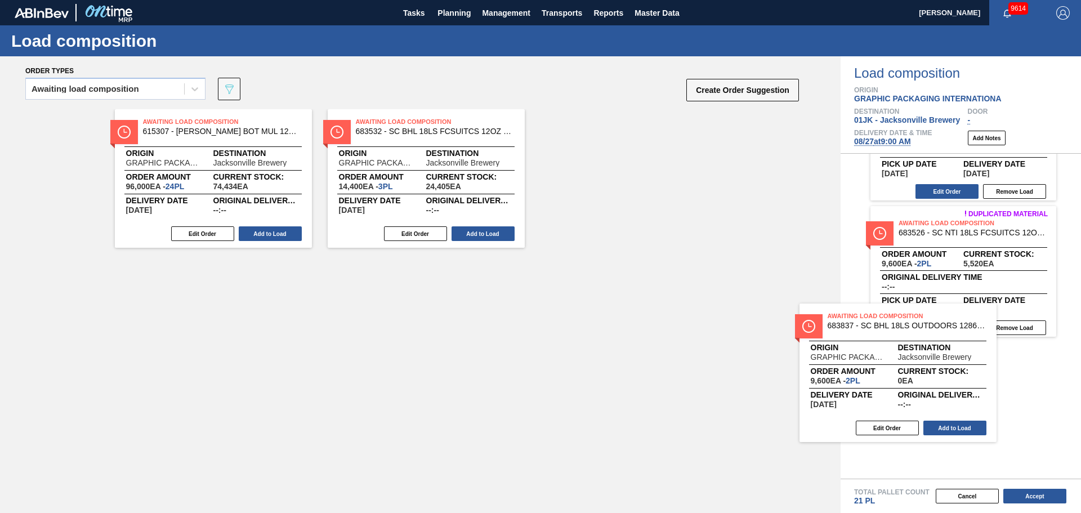
drag, startPoint x: 412, startPoint y: 156, endPoint x: 890, endPoint y: 359, distance: 518.9
click at [720, 310] on div "Order types Awaiting load composition 089F7B8B-B2A5-4AFE-B5C0-19BA573D28AC Crea…" at bounding box center [540, 284] width 1081 height 457
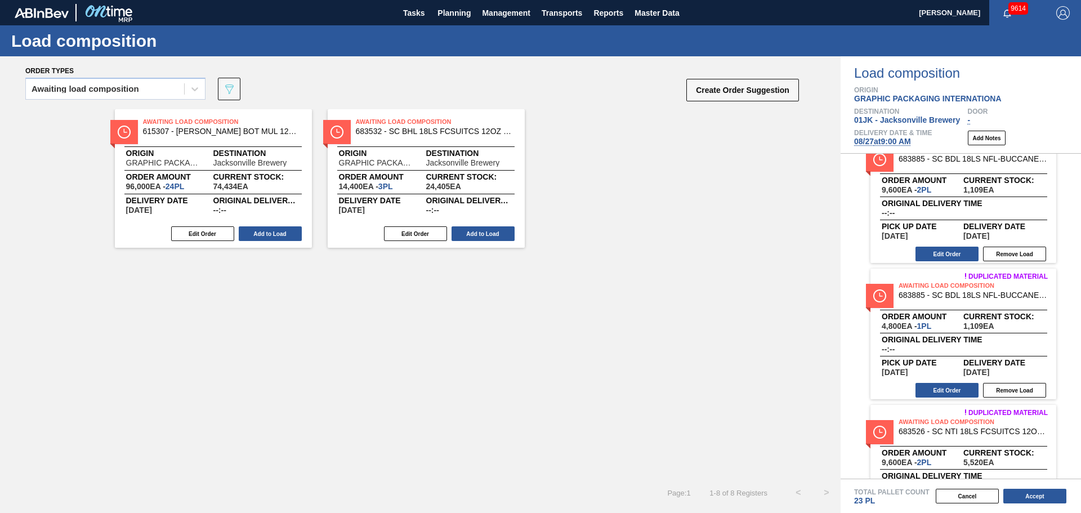
scroll to position [0, 0]
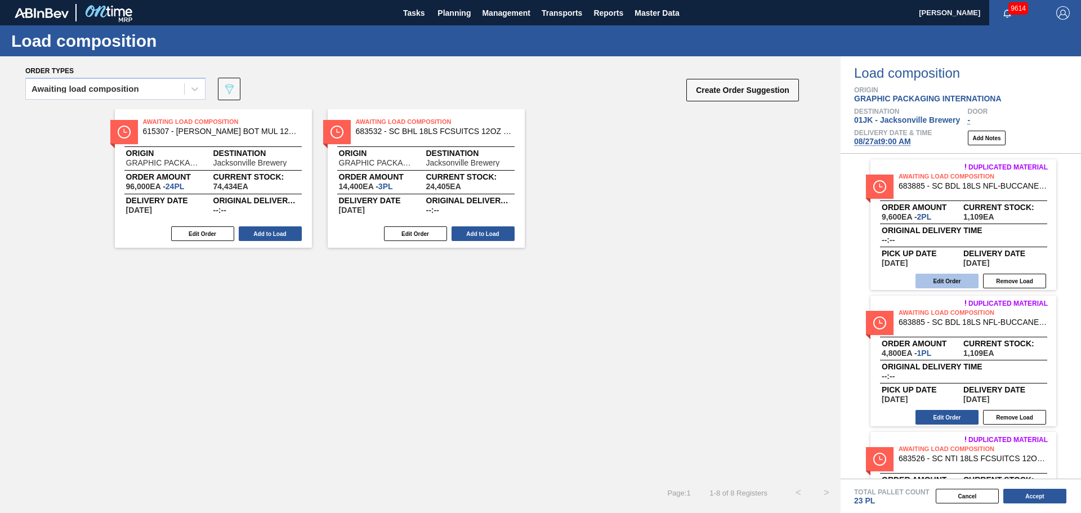
click at [720, 281] on button "Edit Order" at bounding box center [946, 281] width 63 height 15
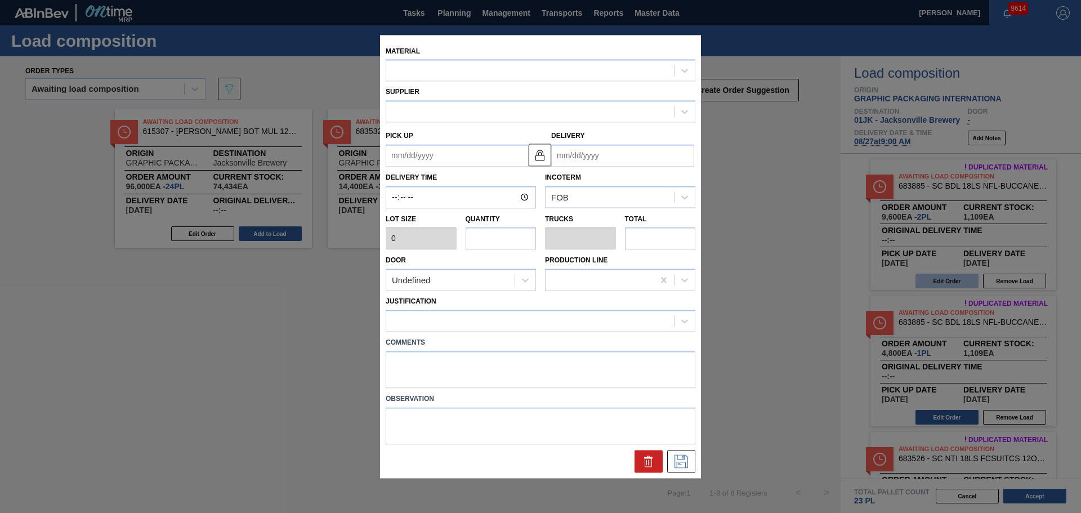
type input "4,800"
type input "2"
type input "0.077"
type input "9,600"
type up "[DATE]"
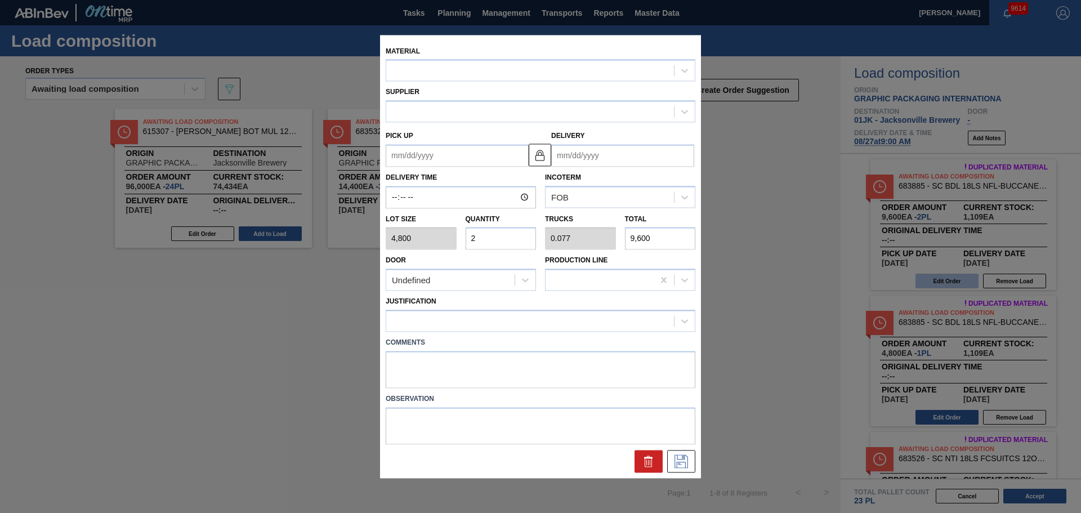
type input "[DATE]"
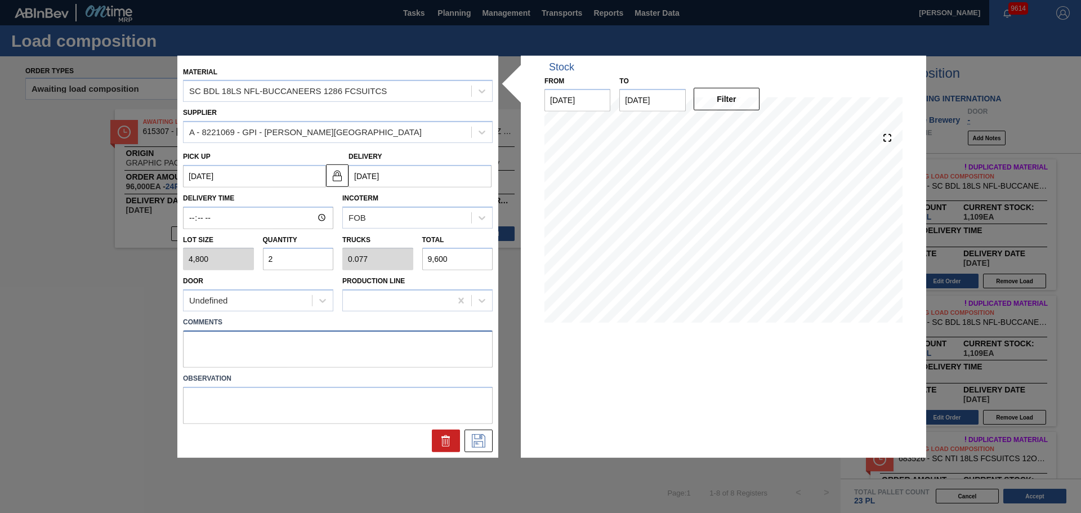
click at [346, 310] on textarea at bounding box center [338, 348] width 310 height 37
type textarea "TAIL, DROP"
click at [473, 310] on icon at bounding box center [478, 441] width 18 height 14
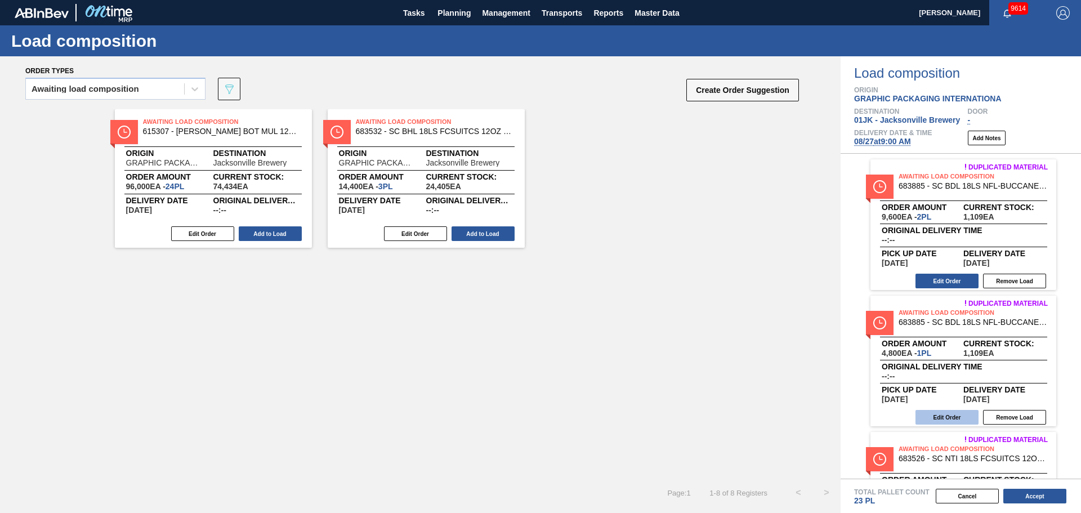
click at [720, 310] on button "Edit Order" at bounding box center [946, 417] width 63 height 15
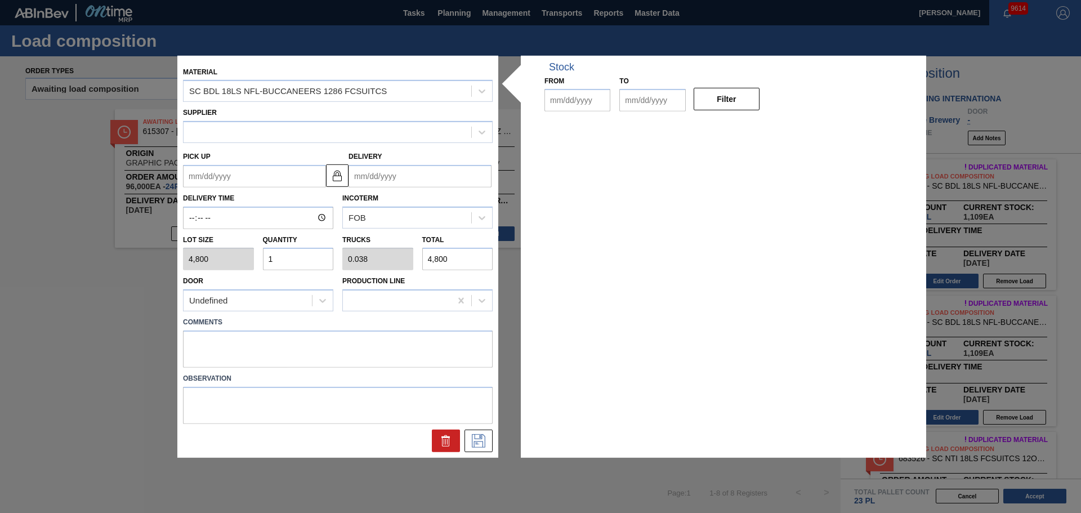
type input "4,800"
type input "1"
type input "0.038"
type input "4,800"
type up "[DATE]"
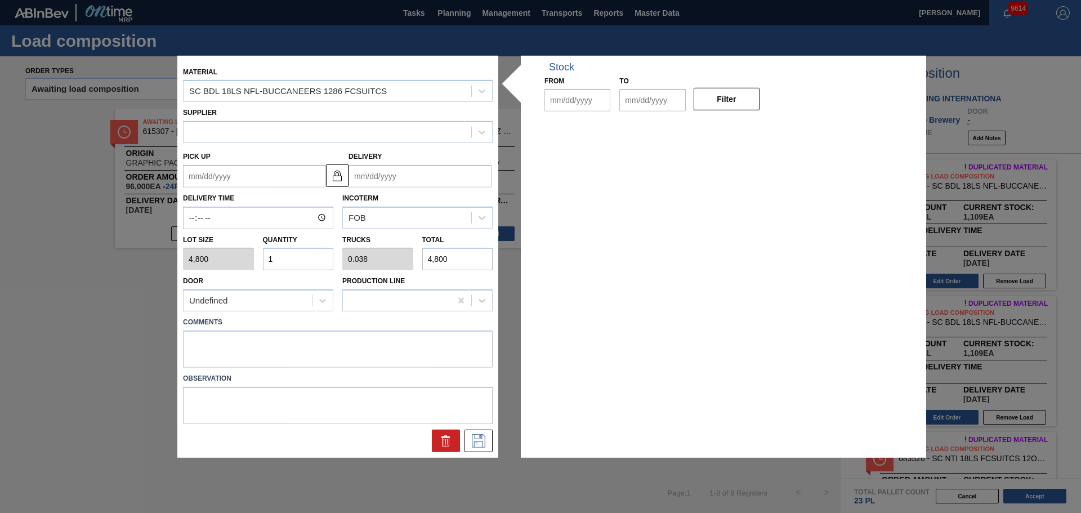
type input "[DATE]"
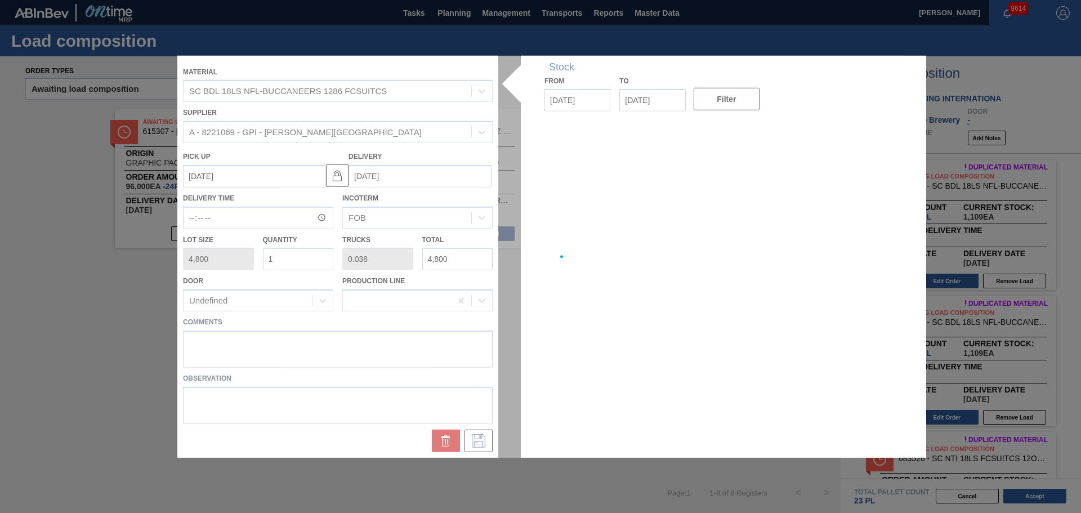
click at [397, 310] on div at bounding box center [540, 256] width 726 height 402
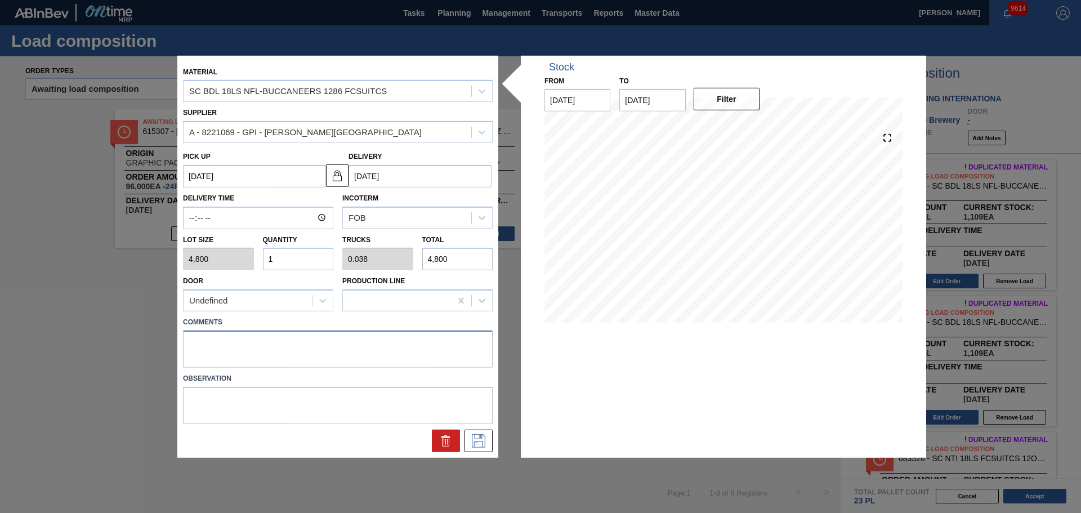
click at [377, 310] on textarea at bounding box center [338, 348] width 310 height 37
type textarea "R"
type textarea "TAIL, DROP"
click at [489, 310] on button at bounding box center [478, 441] width 28 height 23
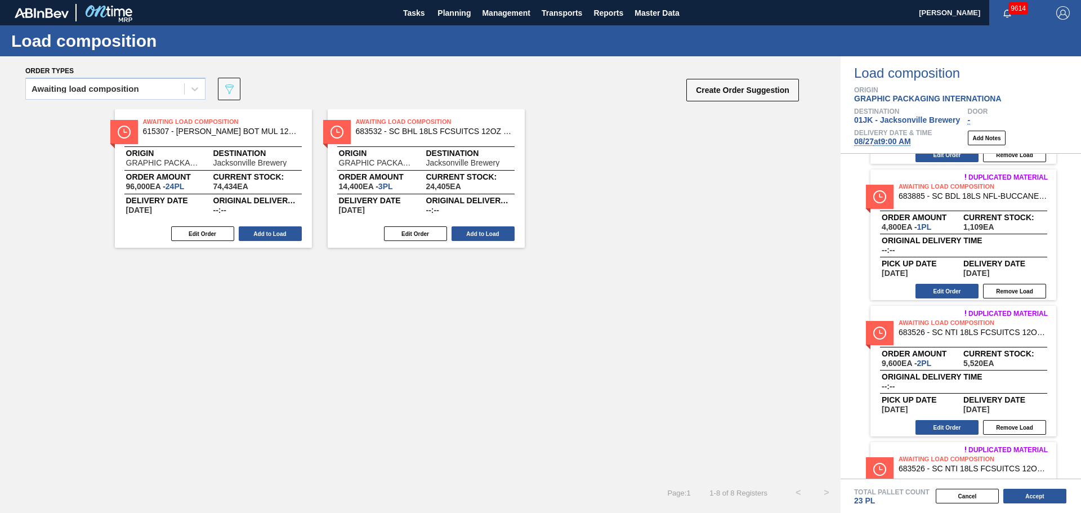
scroll to position [169, 0]
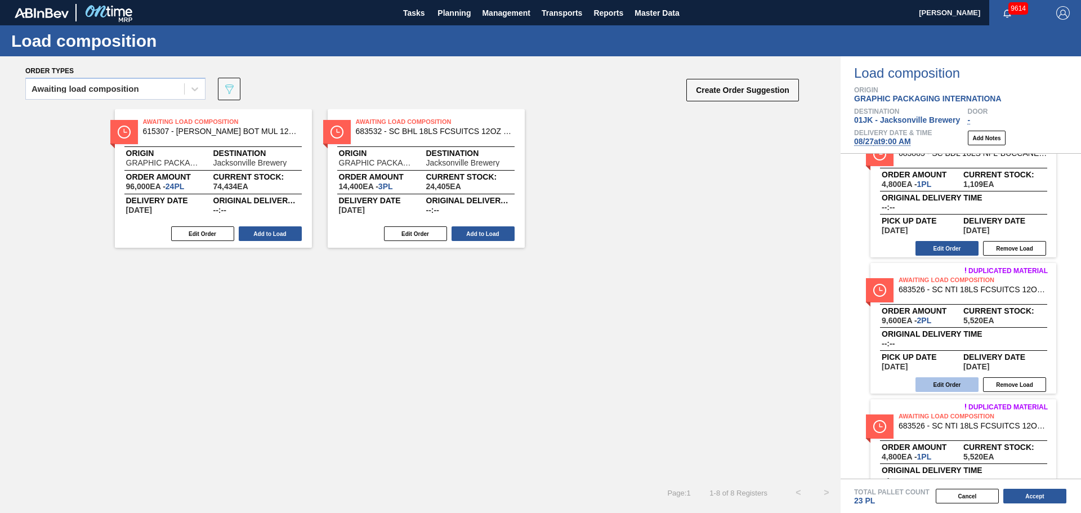
click at [720, 310] on button "Edit Order" at bounding box center [946, 384] width 63 height 15
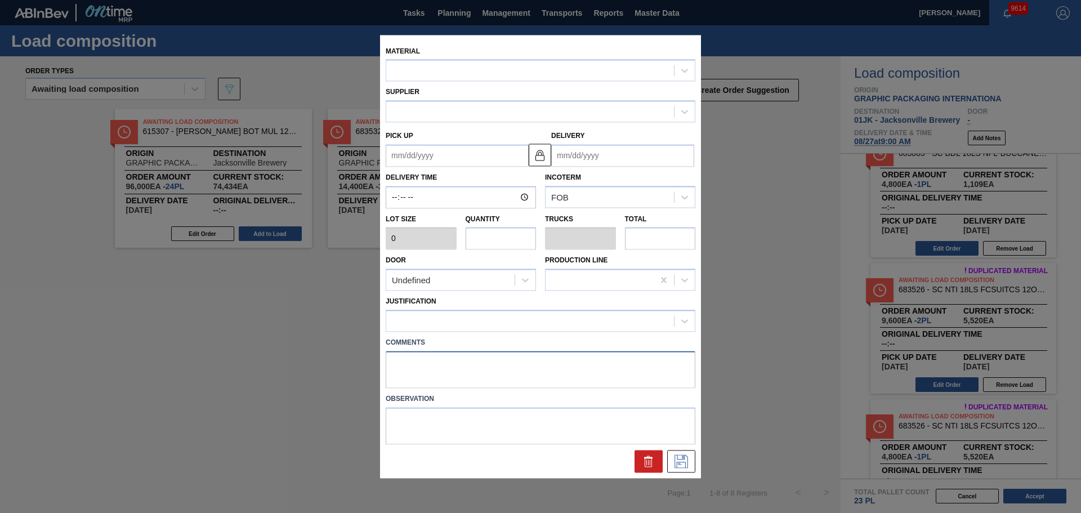
click at [395, 310] on textarea at bounding box center [541, 369] width 310 height 37
type input "4,800"
type input "2"
type input "0.087"
type input "9,600"
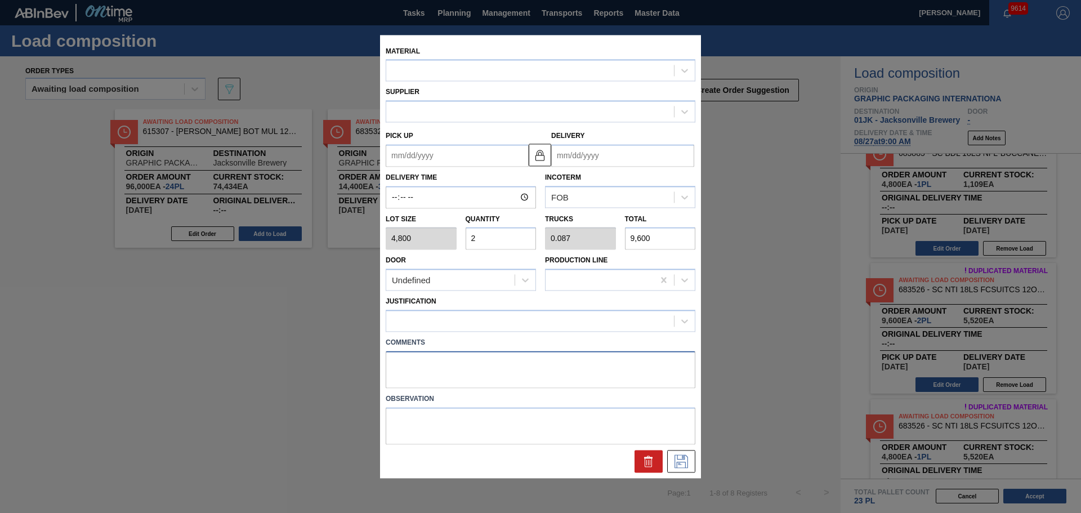
type up "[DATE]"
type input "[DATE]"
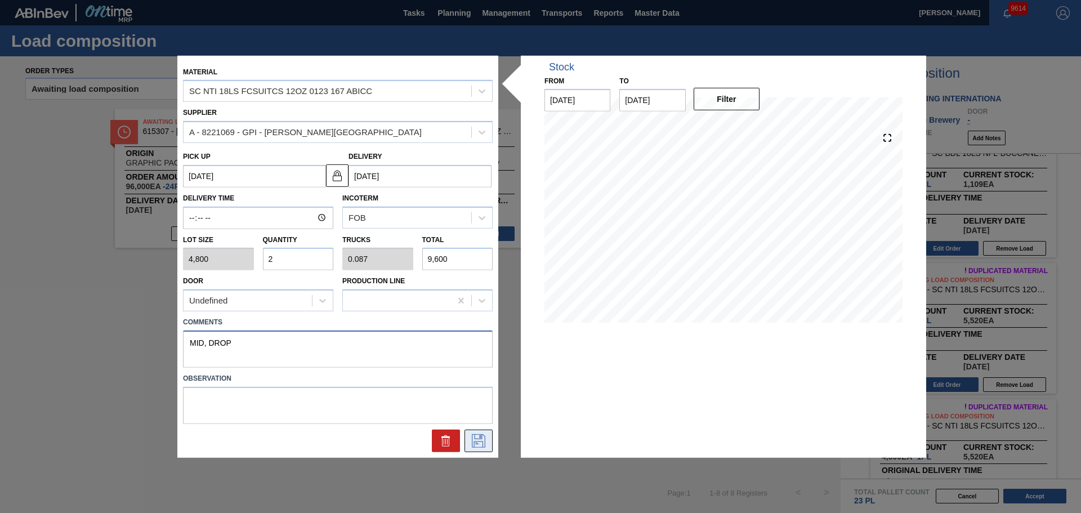
type textarea "MID, DROP"
click at [488, 310] on button at bounding box center [478, 441] width 28 height 23
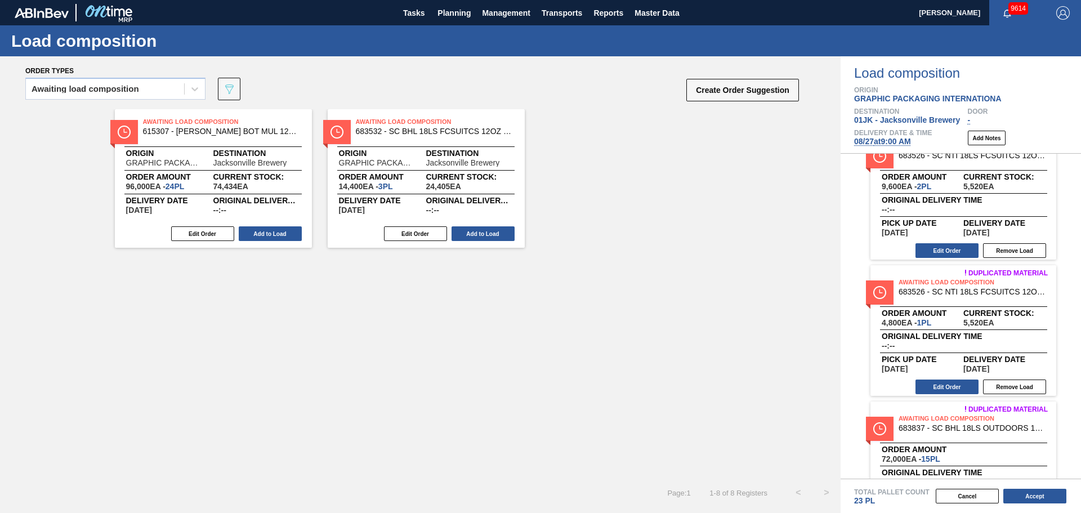
scroll to position [338, 0]
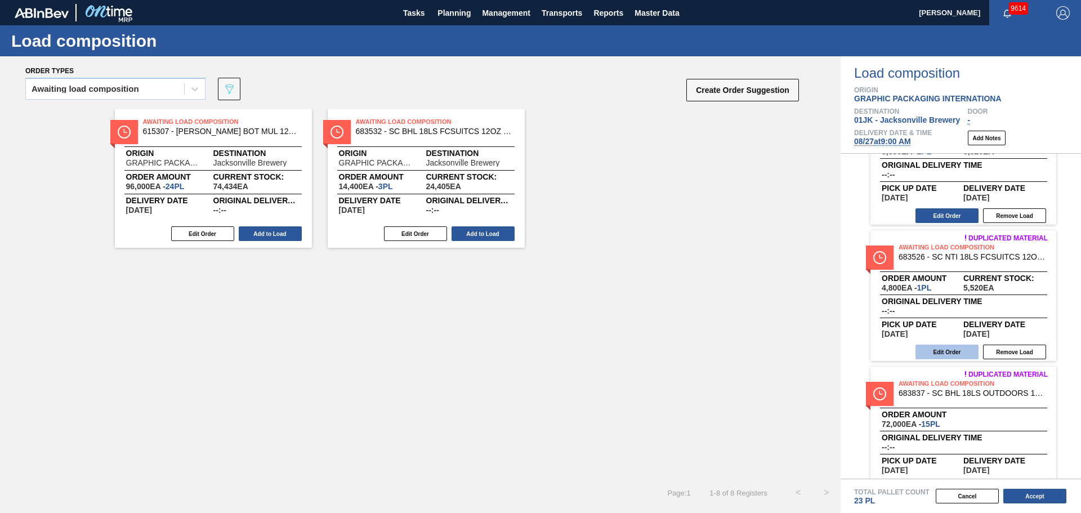
click at [720, 310] on button "Edit Order" at bounding box center [946, 352] width 63 height 15
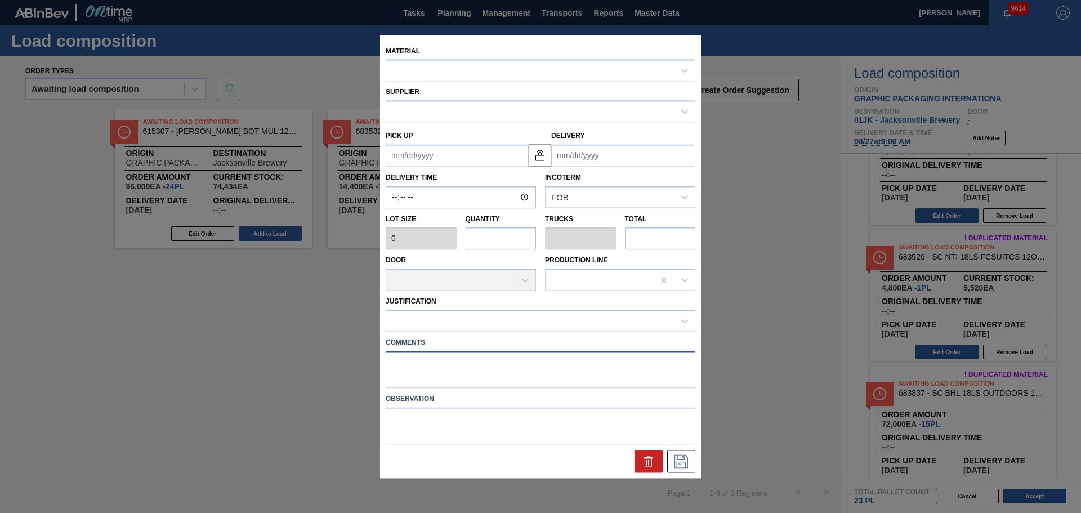
click at [520, 310] on textarea at bounding box center [541, 369] width 310 height 37
type textarea "M"
type input "4,800"
type input "1"
type input "0.043"
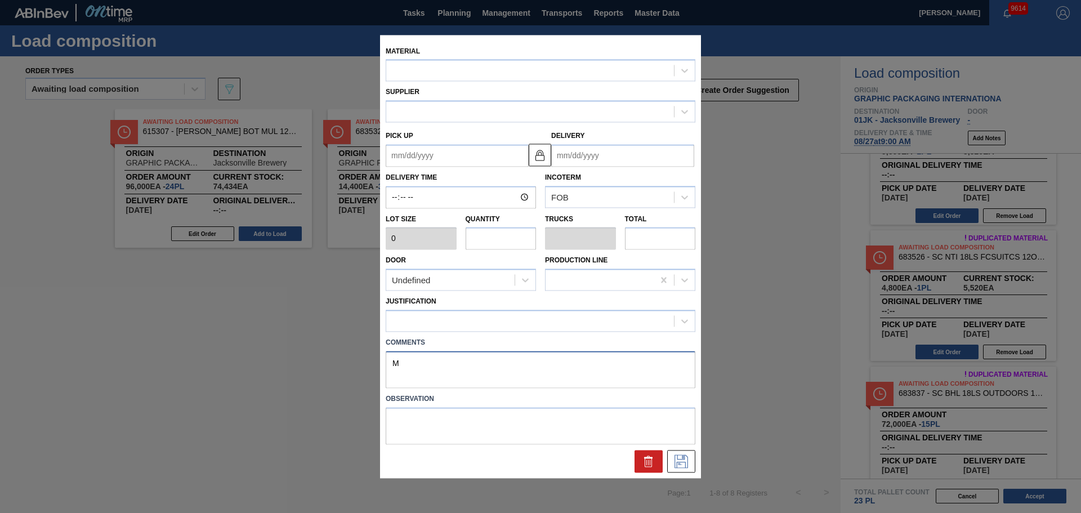
type input "4,800"
type textarea "MI"
type up "[DATE]"
type input "[DATE]"
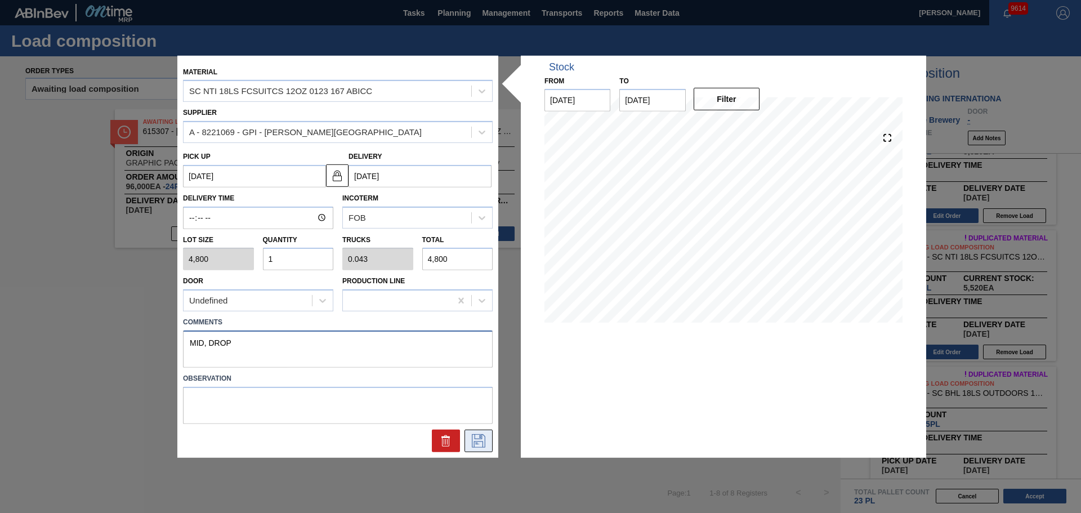
type textarea "MID, DROP"
click at [472, 310] on icon at bounding box center [479, 441] width 14 height 14
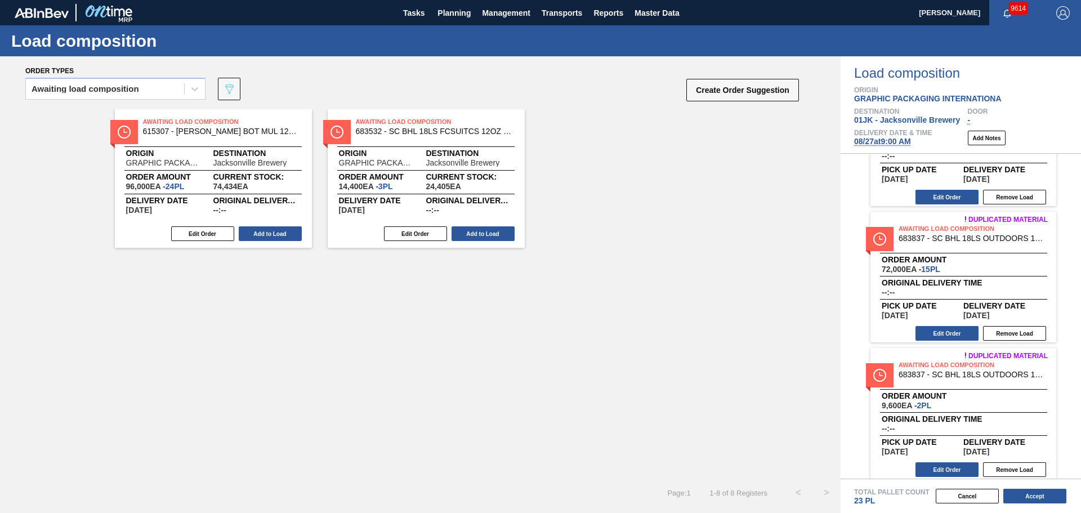
scroll to position [498, 0]
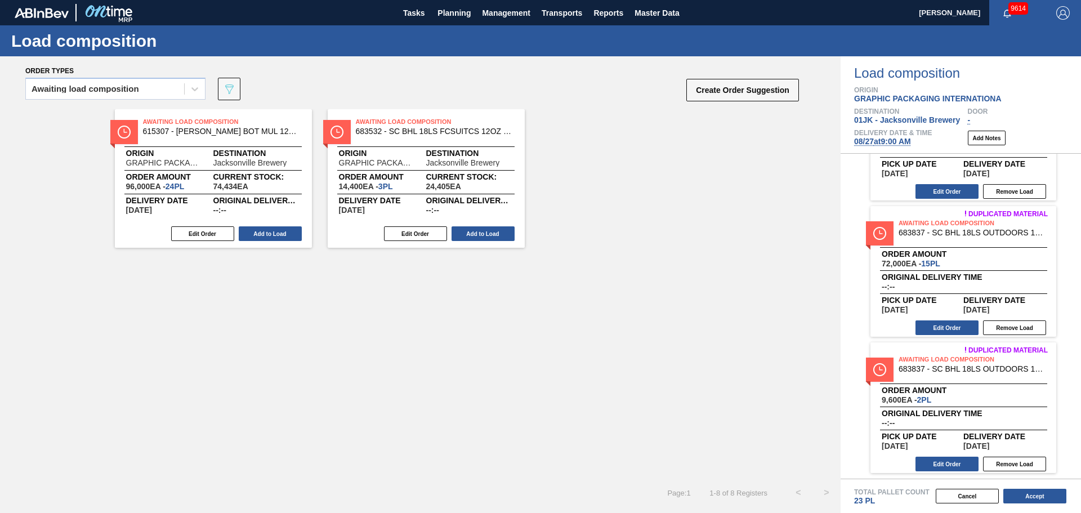
click at [720, 310] on div "Duplicated material Awaiting Load Composition 683837 - SC BHL 18LS OUTDOORS 128…" at bounding box center [963, 271] width 186 height 131
click at [720, 310] on button "Edit Order" at bounding box center [946, 327] width 63 height 15
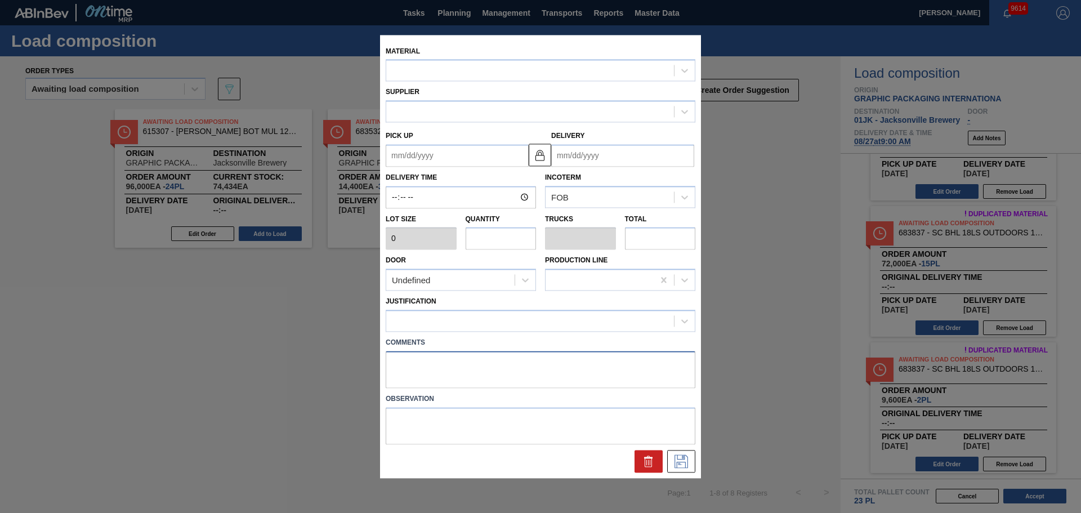
click at [491, 310] on textarea at bounding box center [541, 369] width 310 height 37
type textarea "NOSE,"
type input "4,800"
type input "15"
type input "0.652"
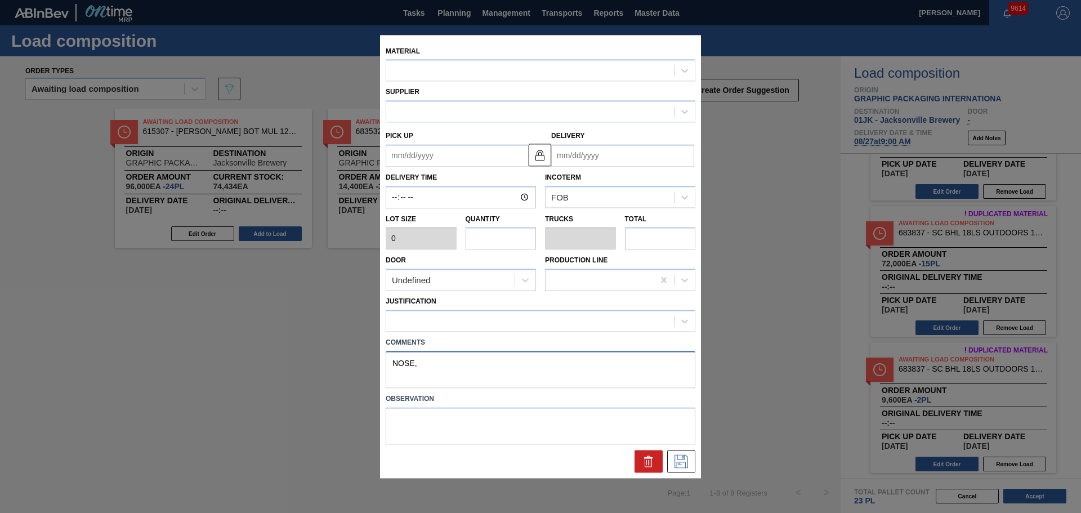
type input "72,000"
type up "[DATE]"
type input "[DATE]"
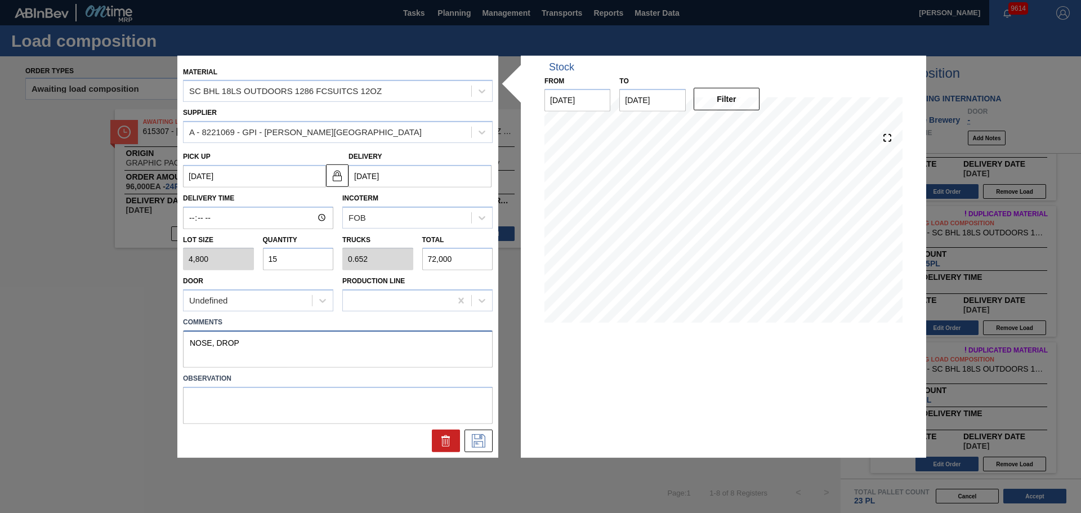
drag, startPoint x: 360, startPoint y: 353, endPoint x: 109, endPoint y: 337, distance: 251.6
click at [109, 310] on div "Material SC BHL 18LS OUTDOORS 1286 FCSUITCS 12OZ Supplier A - 8221069 - GPI - W…" at bounding box center [540, 256] width 1081 height 513
type textarea "NOSE, DROP"
click at [481, 310] on icon at bounding box center [478, 441] width 18 height 14
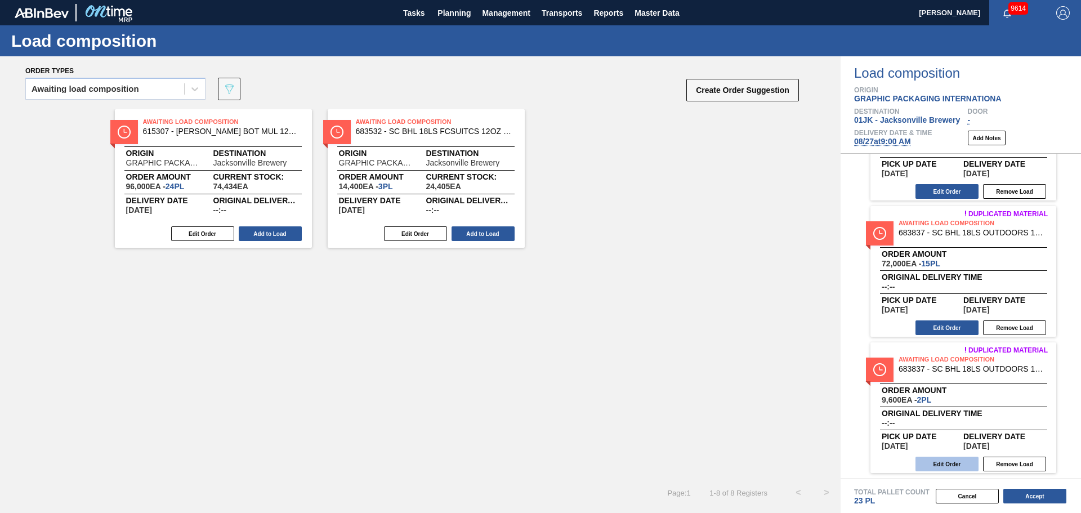
click at [720, 310] on button "Edit Order" at bounding box center [946, 464] width 63 height 15
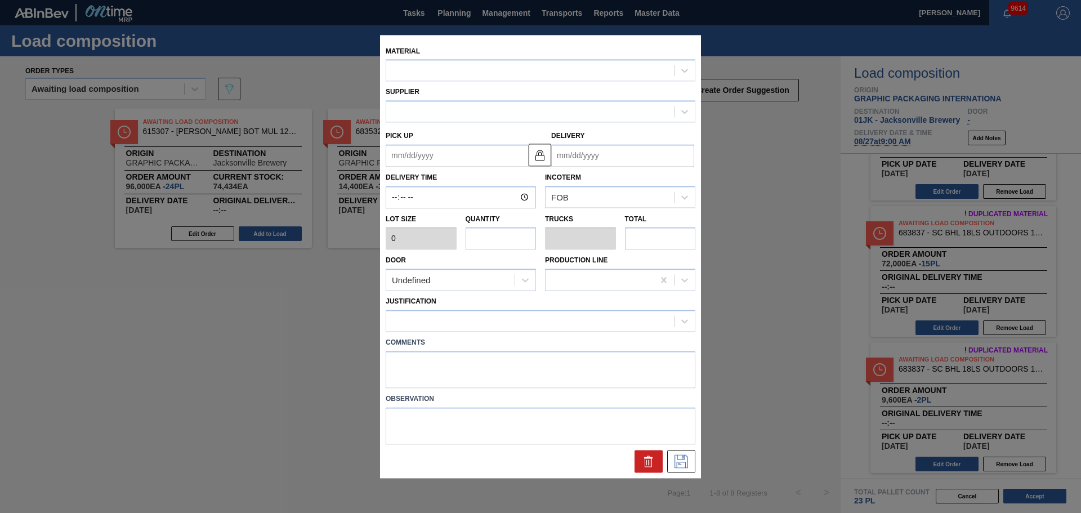
type input "4,800"
type input "2"
type input "0.087"
type input "9,600"
type up "[DATE]"
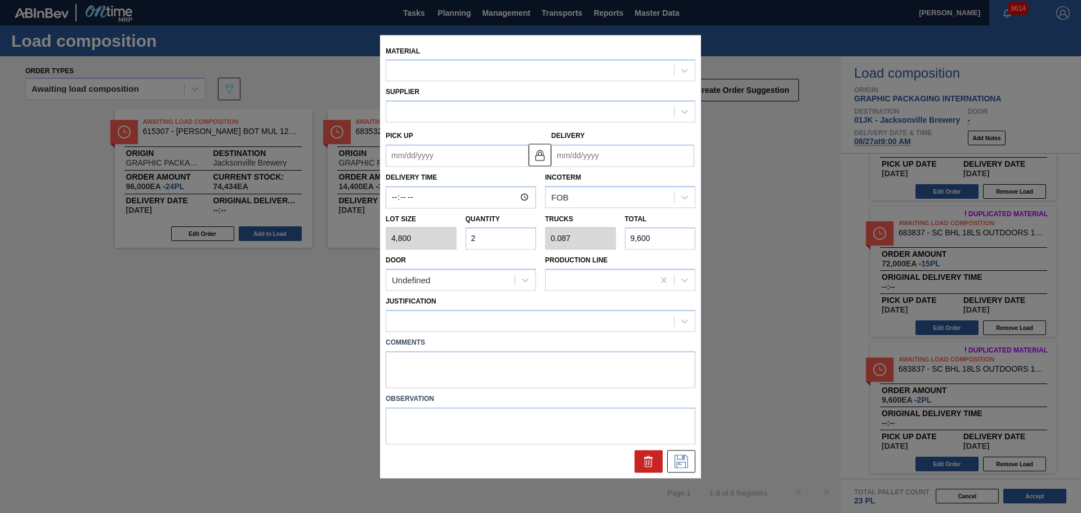
type input "[DATE]"
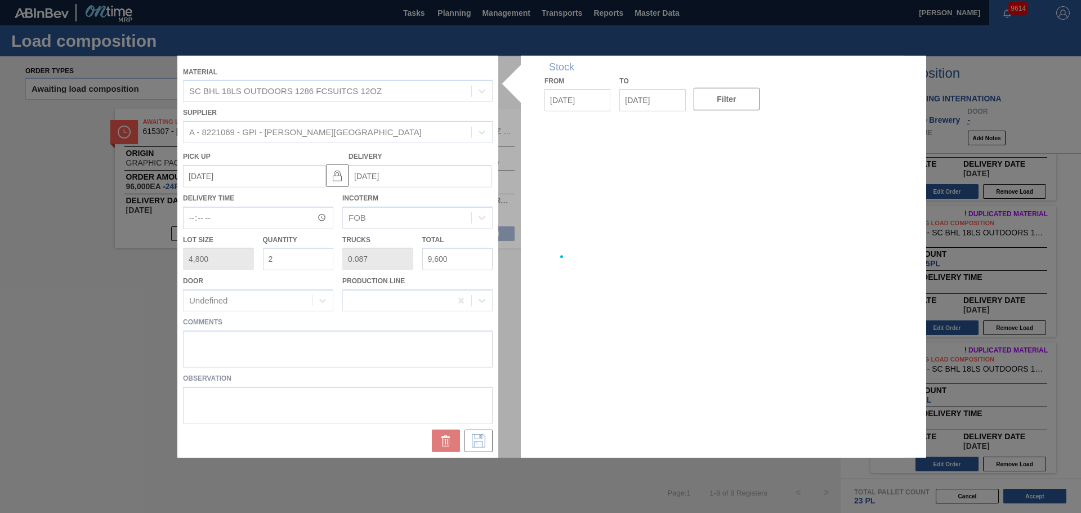
click at [421, 310] on div at bounding box center [540, 256] width 726 height 402
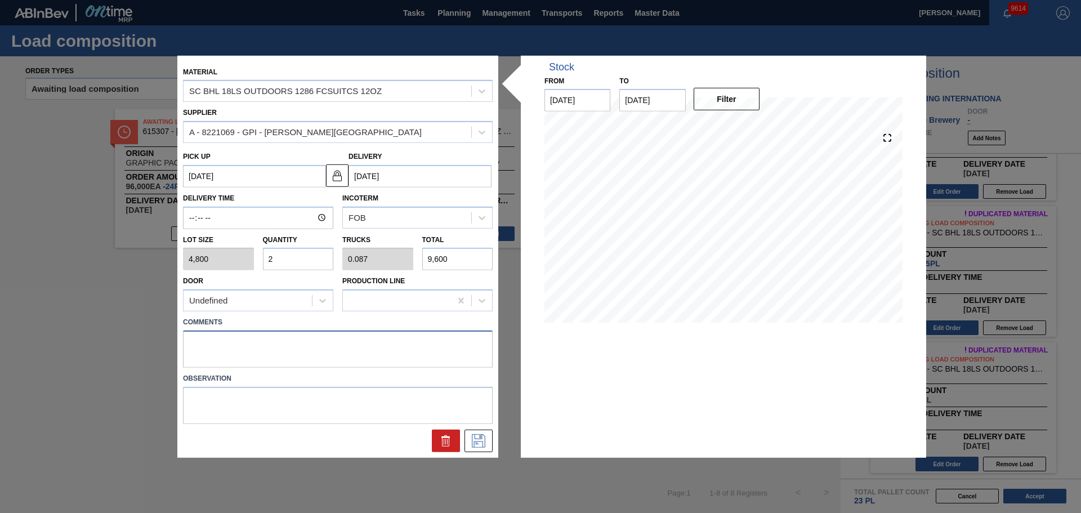
click at [307, 310] on textarea at bounding box center [338, 348] width 310 height 37
paste textarea "NOSE, DROP"
type textarea "NOSE, DROP"
click at [476, 310] on icon at bounding box center [478, 441] width 18 height 14
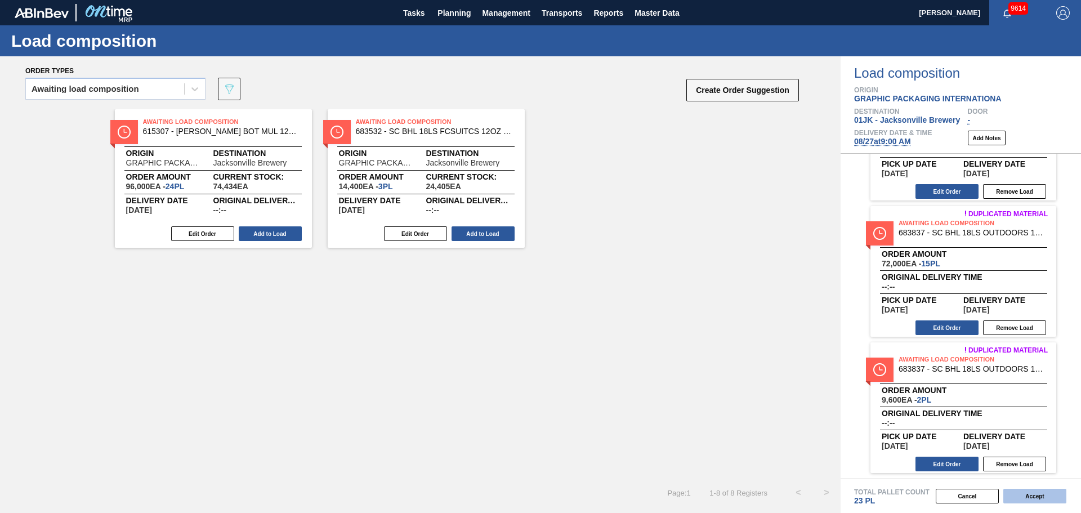
click at [720, 310] on button "Accept" at bounding box center [1034, 496] width 63 height 15
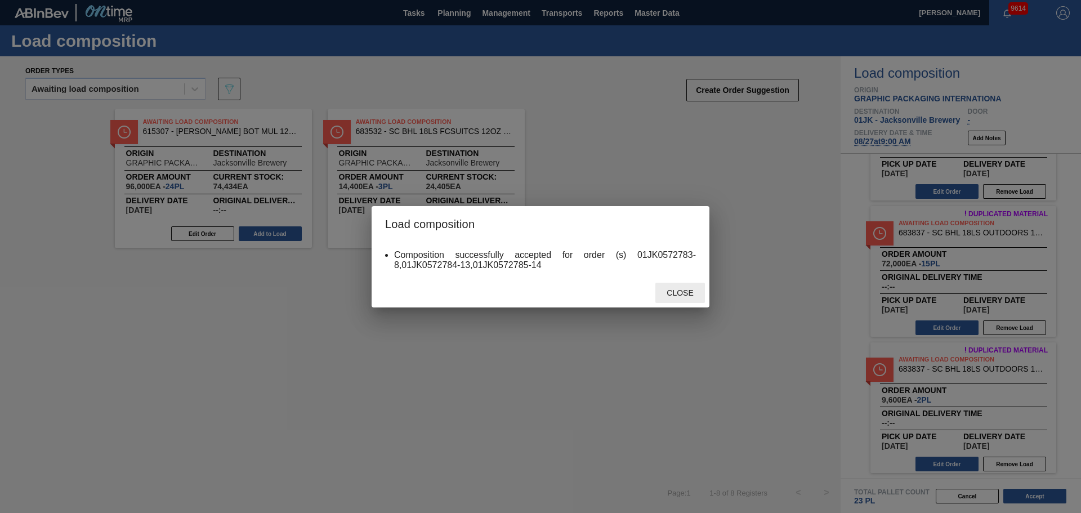
click at [684, 292] on span "Close" at bounding box center [680, 292] width 44 height 9
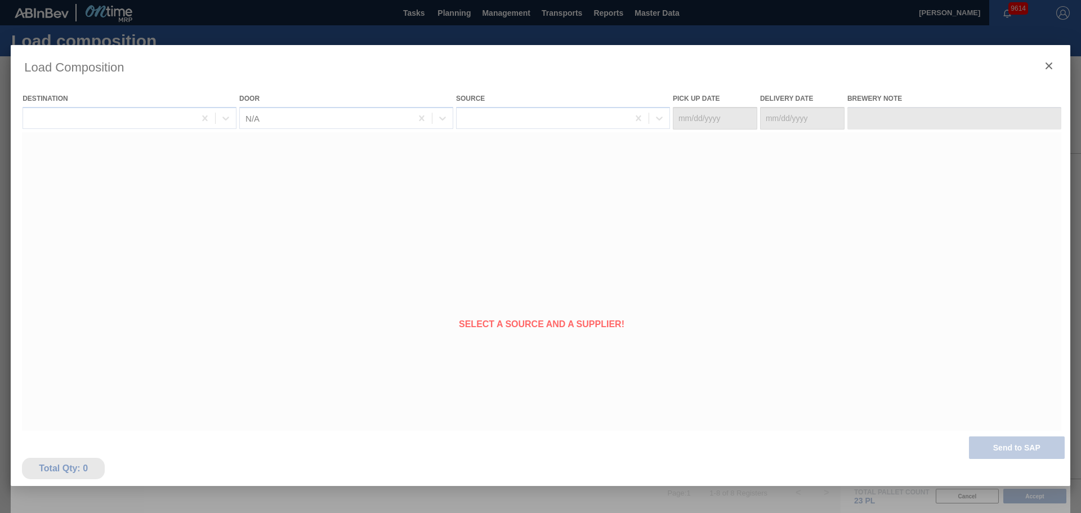
type Date "[DATE]"
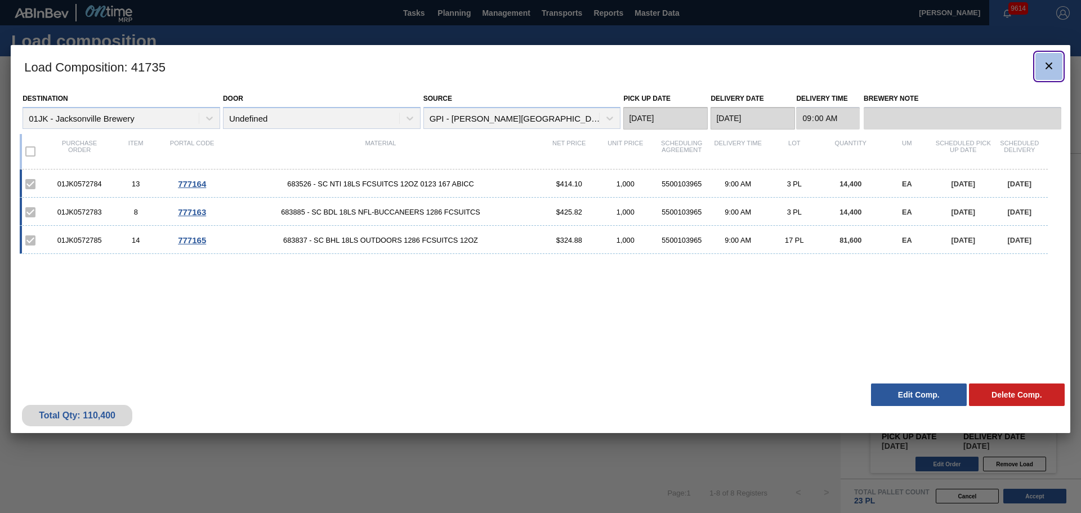
click at [720, 66] on icon "botão de ícone" at bounding box center [1048, 65] width 7 height 7
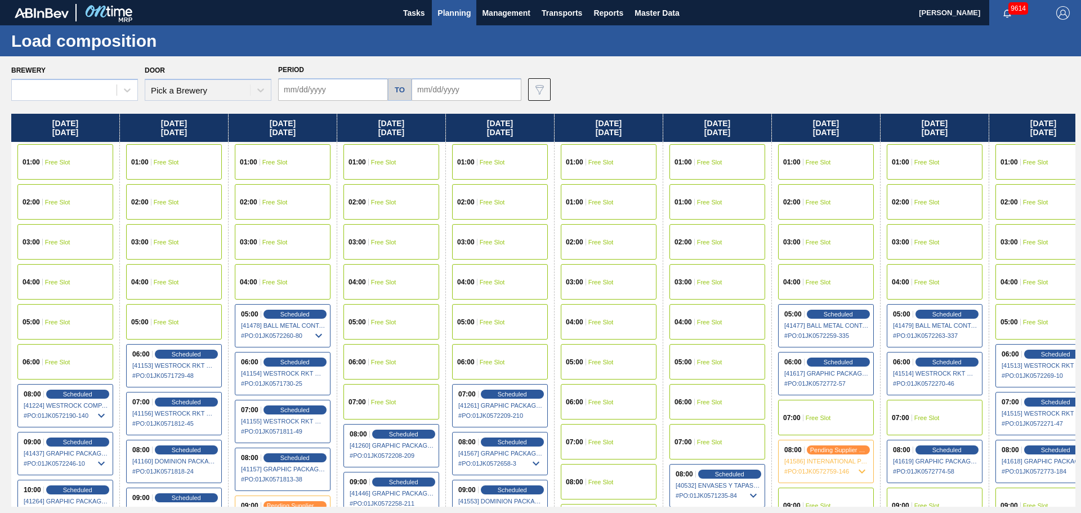
type input "08/18/2025"
type input "[DATE]"
click at [464, 7] on span "Planning" at bounding box center [453, 13] width 33 height 14
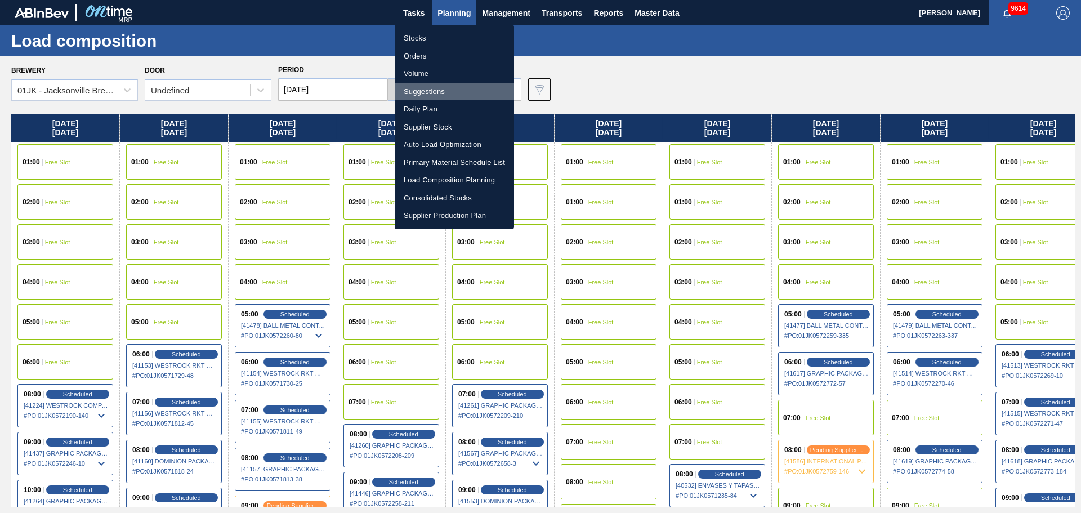
click at [441, 92] on li "Suggestions" at bounding box center [454, 92] width 119 height 18
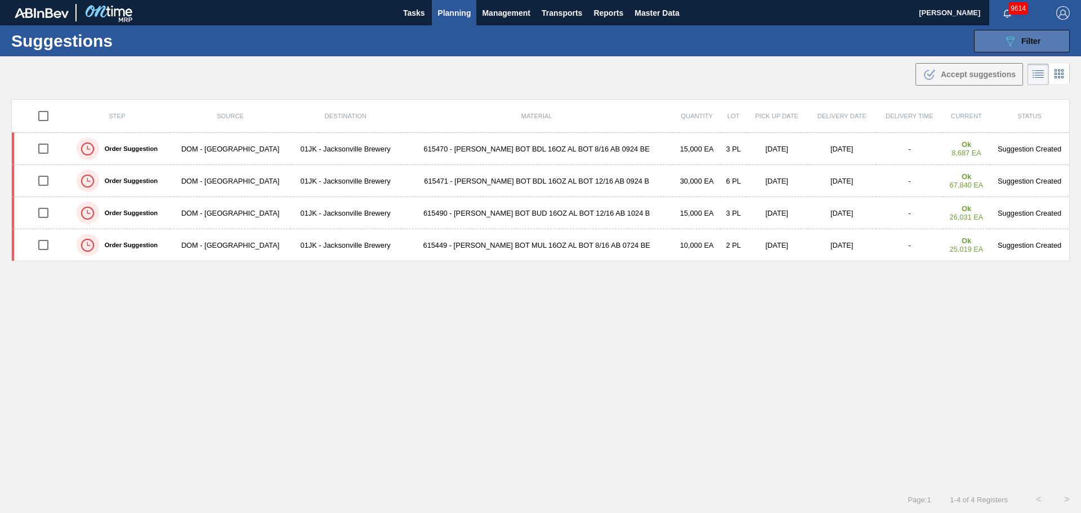
click at [720, 44] on icon "089F7B8B-B2A5-4AFE-B5C0-19BA573D28AC" at bounding box center [1010, 41] width 14 height 14
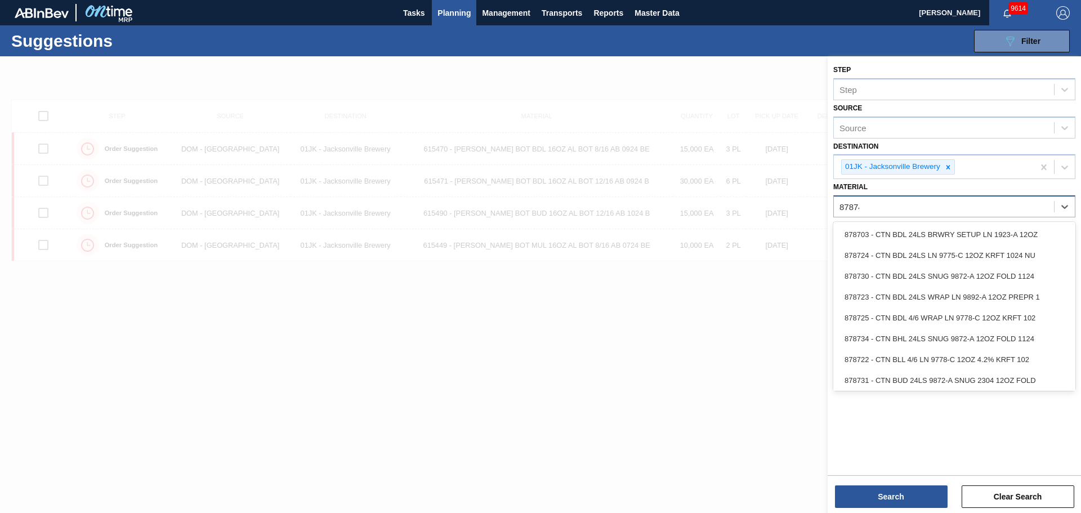
type input "878742"
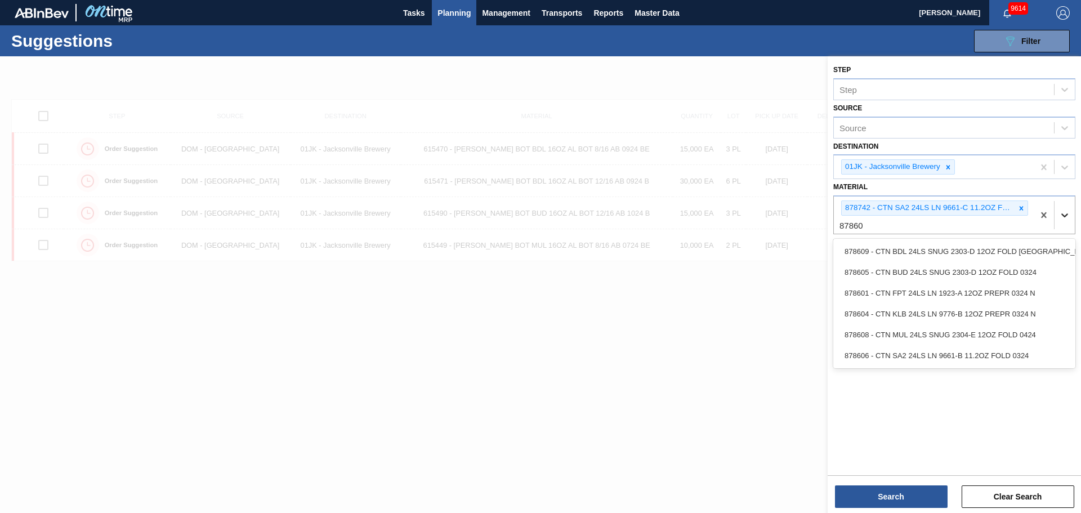
type input "878608"
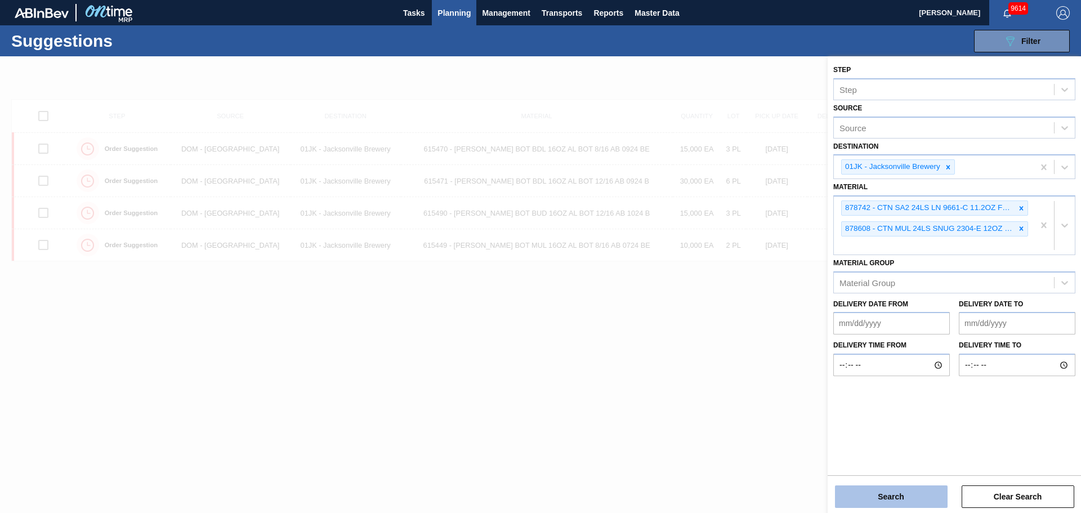
click at [720, 310] on button "Search" at bounding box center [891, 496] width 113 height 23
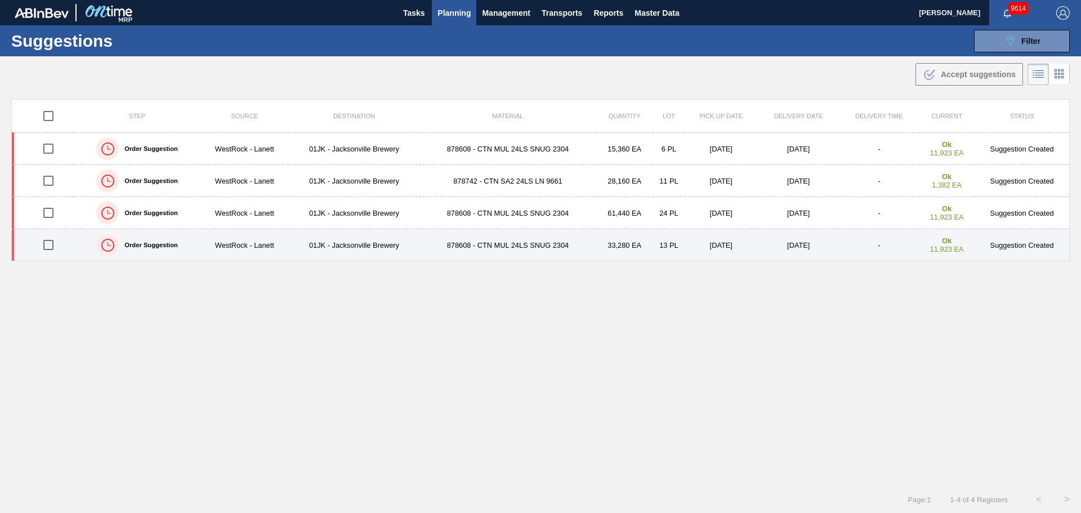
click at [539, 245] on td "878608 - CTN MUL 24LS SNUG 2304" at bounding box center [508, 245] width 176 height 32
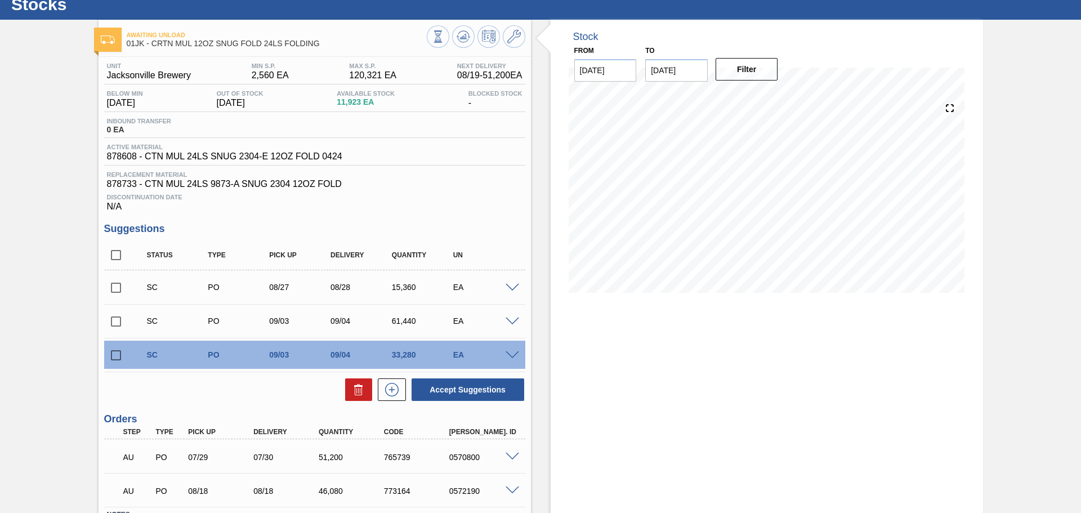
scroll to position [56, 0]
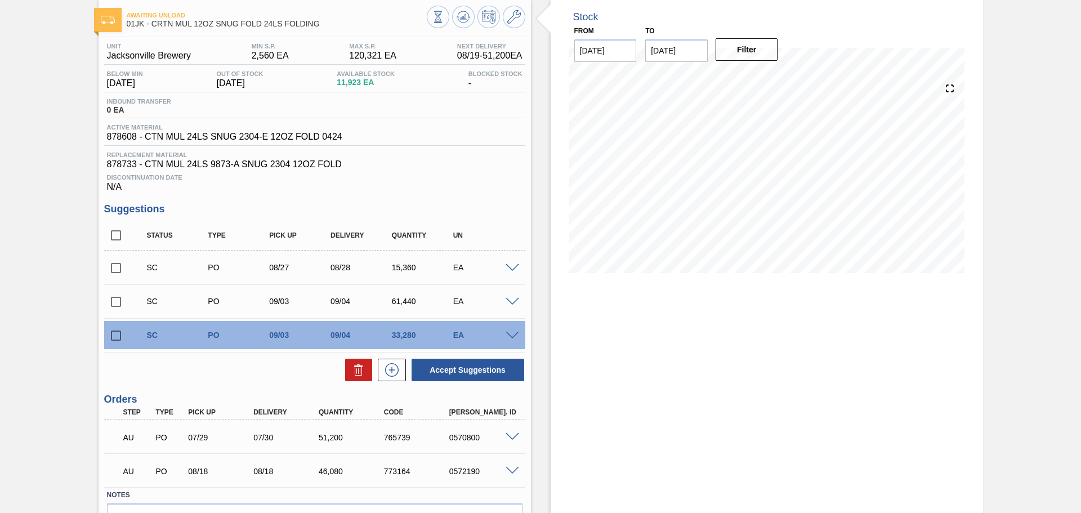
click at [514, 310] on span at bounding box center [513, 336] width 14 height 8
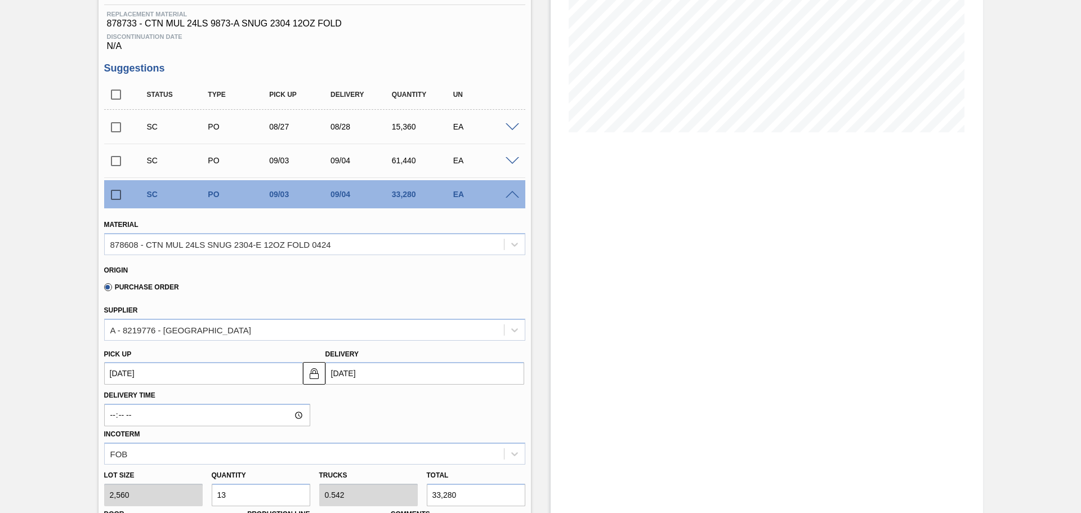
scroll to position [225, 0]
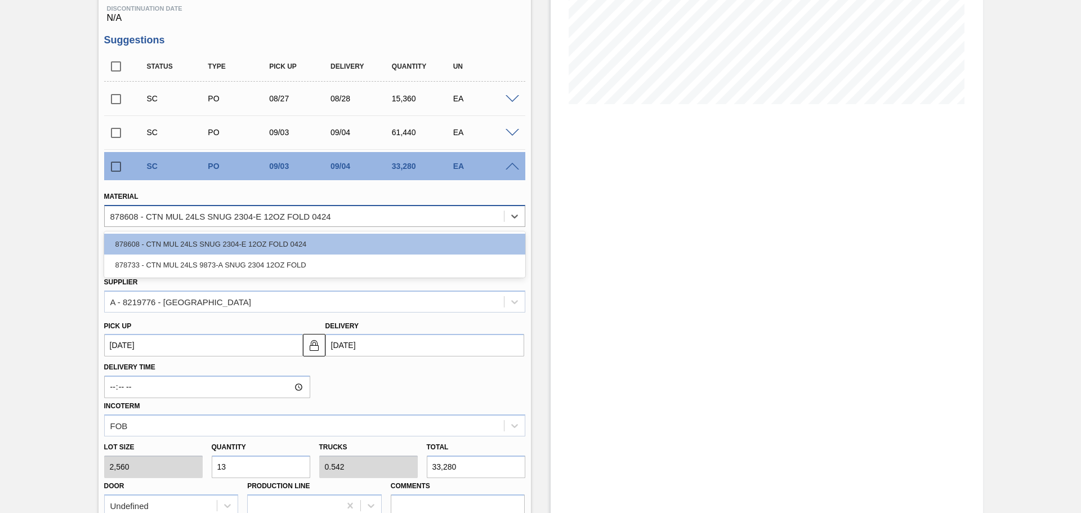
click at [401, 221] on div "878608 - CTN MUL 24LS SNUG 2304-E 12OZ FOLD 0424" at bounding box center [304, 216] width 399 height 16
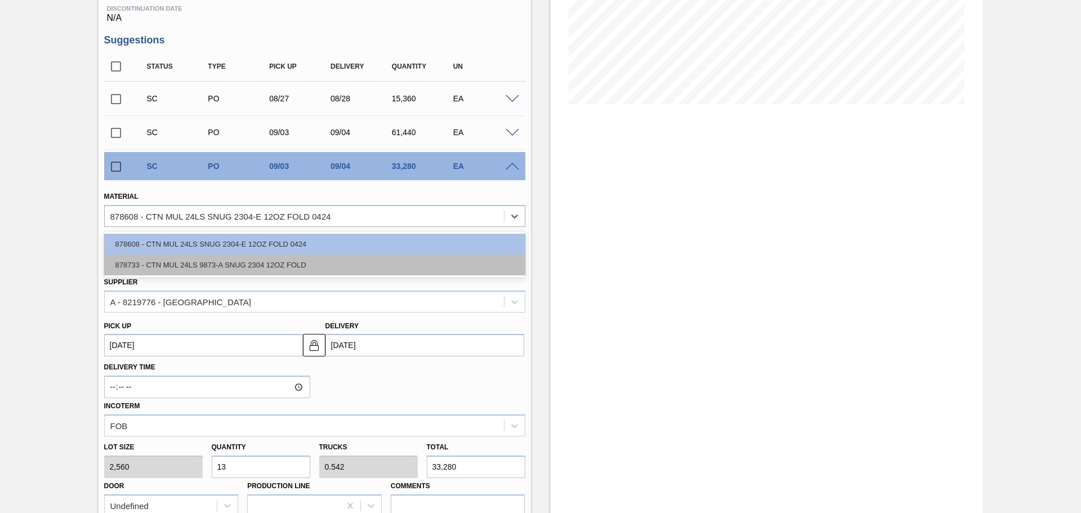
click at [345, 263] on div "878733 - CTN MUL 24LS 9873-A SNUG 2304 12OZ FOLD" at bounding box center [314, 264] width 421 height 21
type input "[DATE]"
type input "0.5"
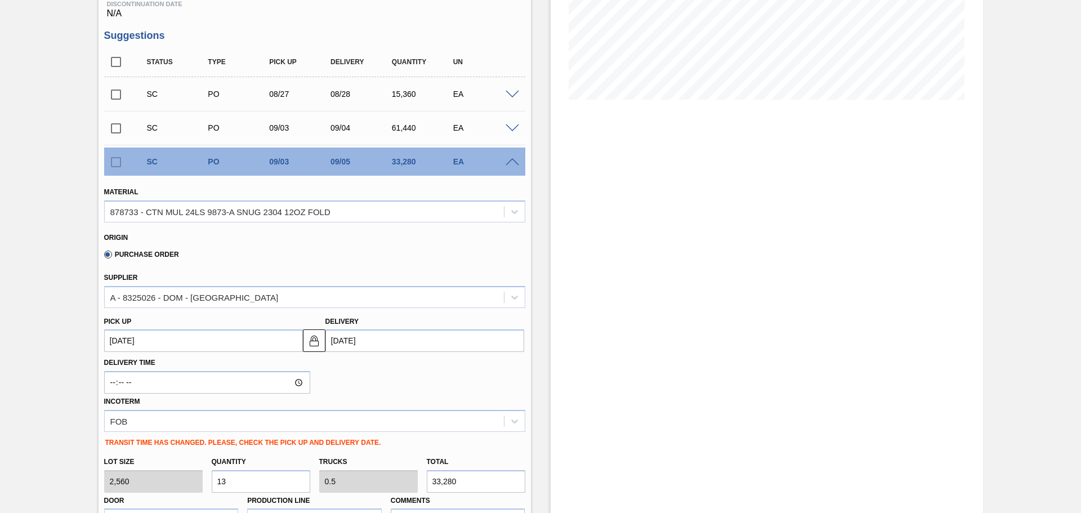
scroll to position [225, 0]
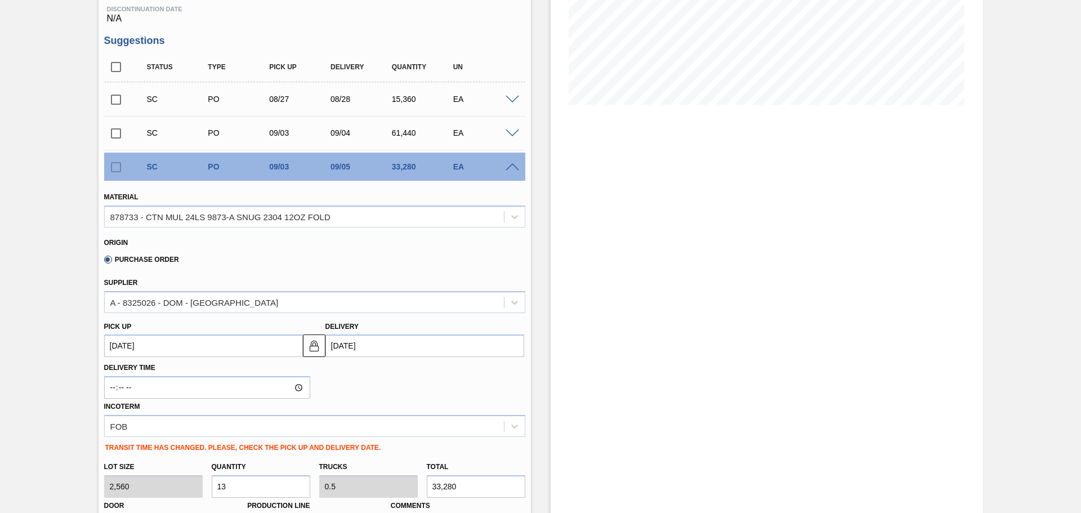
click at [513, 167] on span at bounding box center [513, 167] width 14 height 8
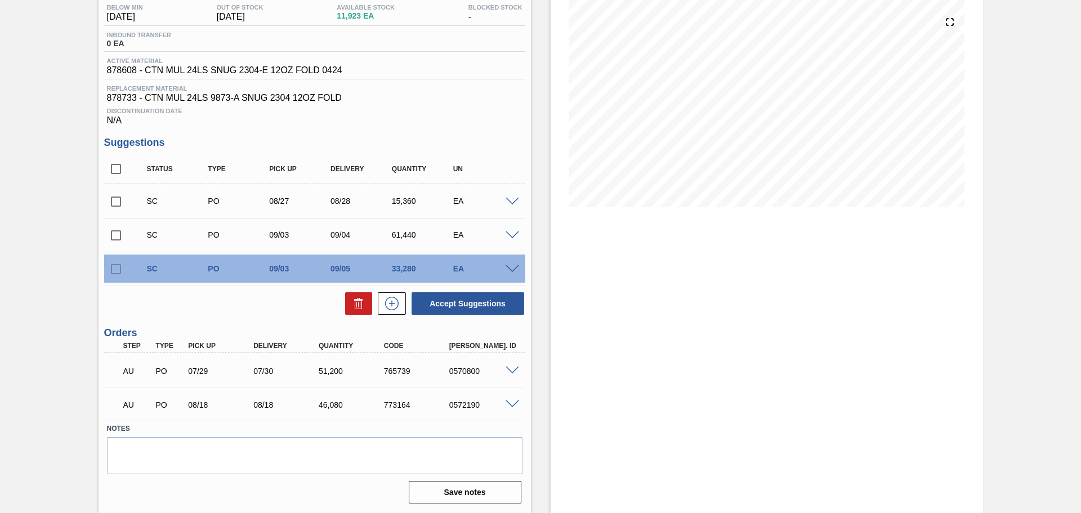
click at [514, 267] on span at bounding box center [513, 269] width 14 height 8
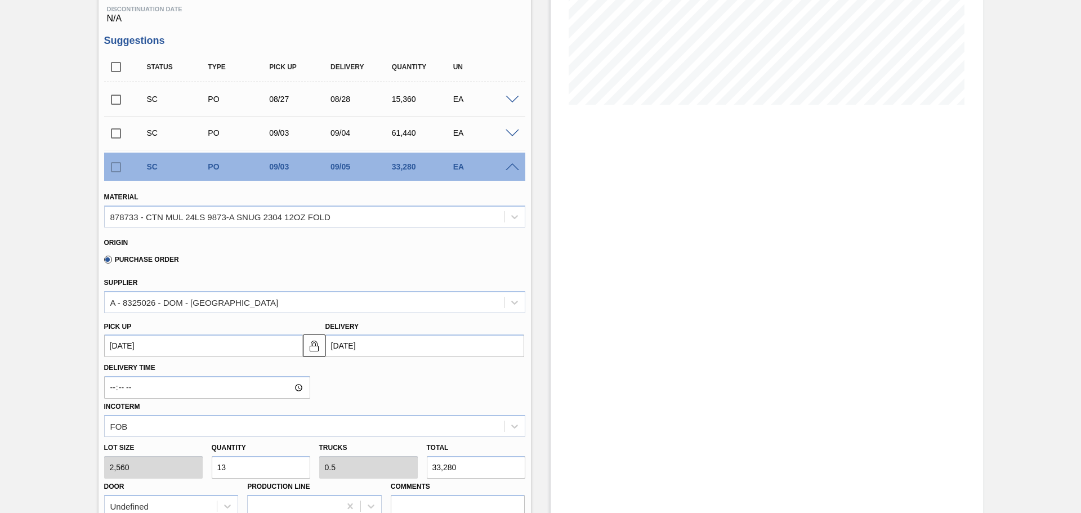
scroll to position [281, 0]
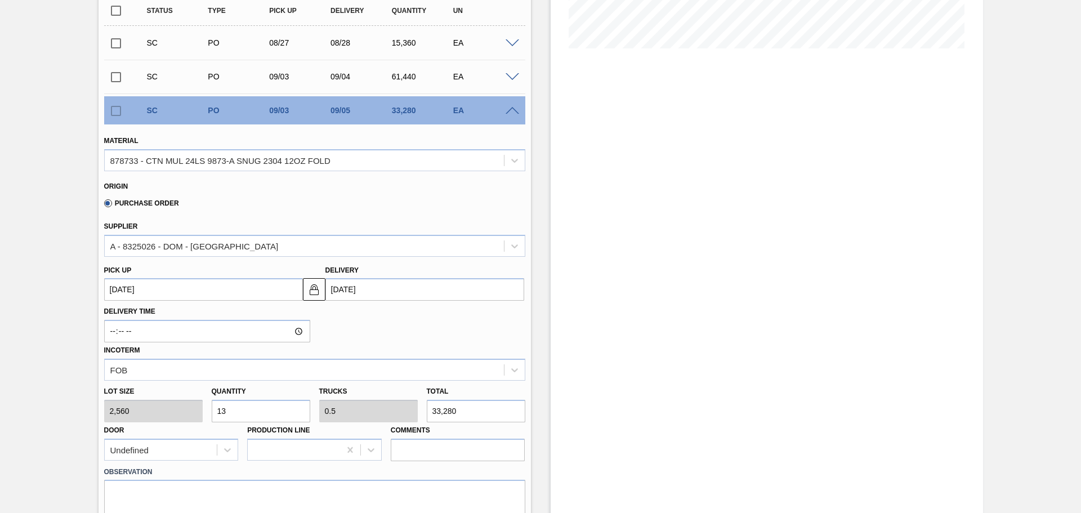
click at [510, 106] on div "EA" at bounding box center [484, 110] width 68 height 9
click at [510, 117] on div "SC PO 09/03 09/05 33,280 EA" at bounding box center [314, 110] width 421 height 28
click at [510, 110] on span at bounding box center [513, 111] width 14 height 8
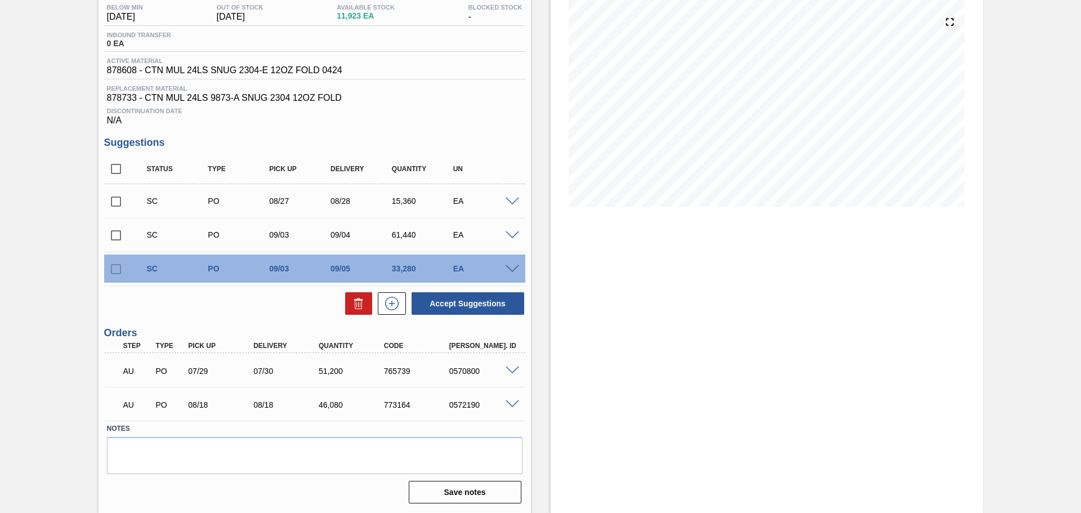
click at [509, 231] on div at bounding box center [514, 234] width 23 height 8
click at [509, 234] on span at bounding box center [513, 235] width 14 height 8
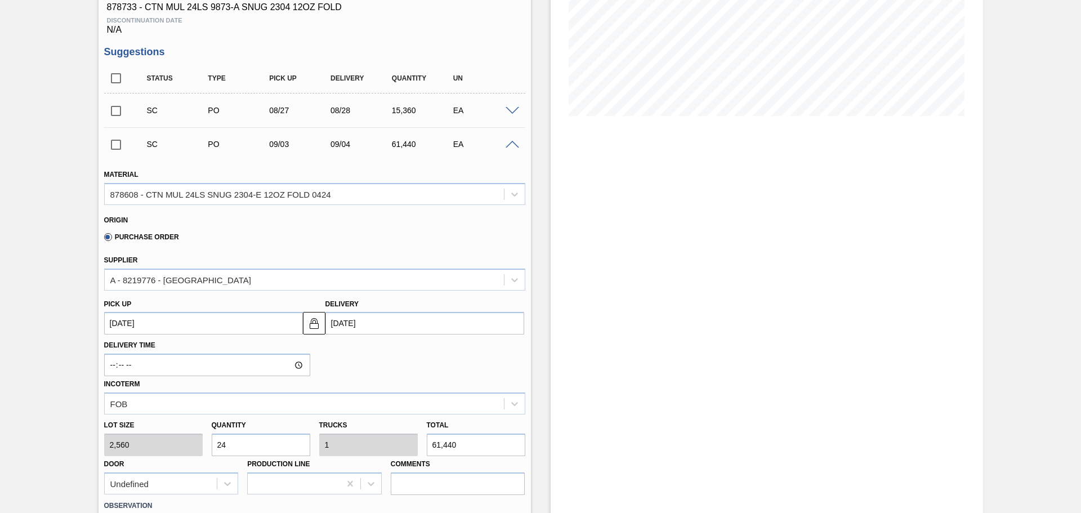
scroll to position [112, 0]
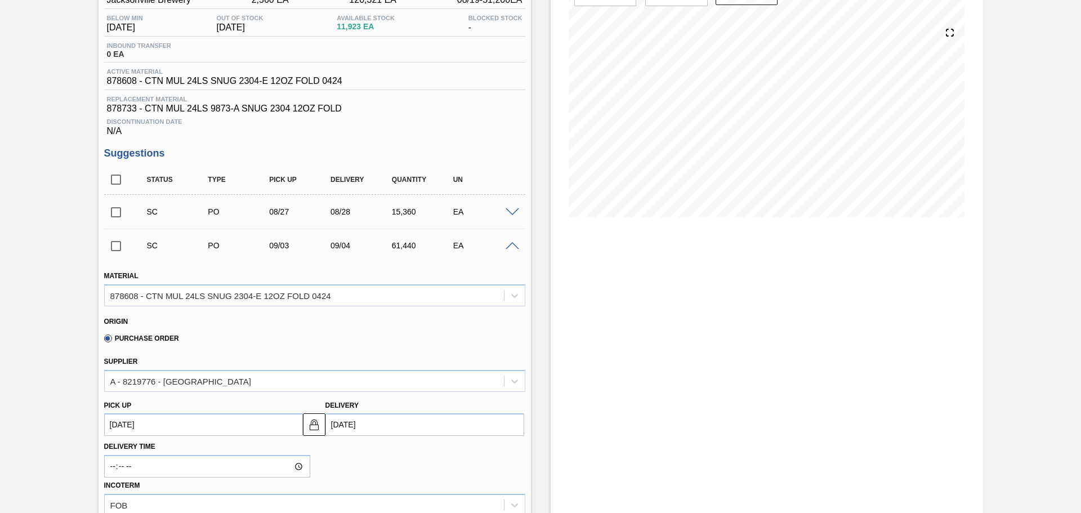
click at [509, 247] on span at bounding box center [513, 246] width 14 height 8
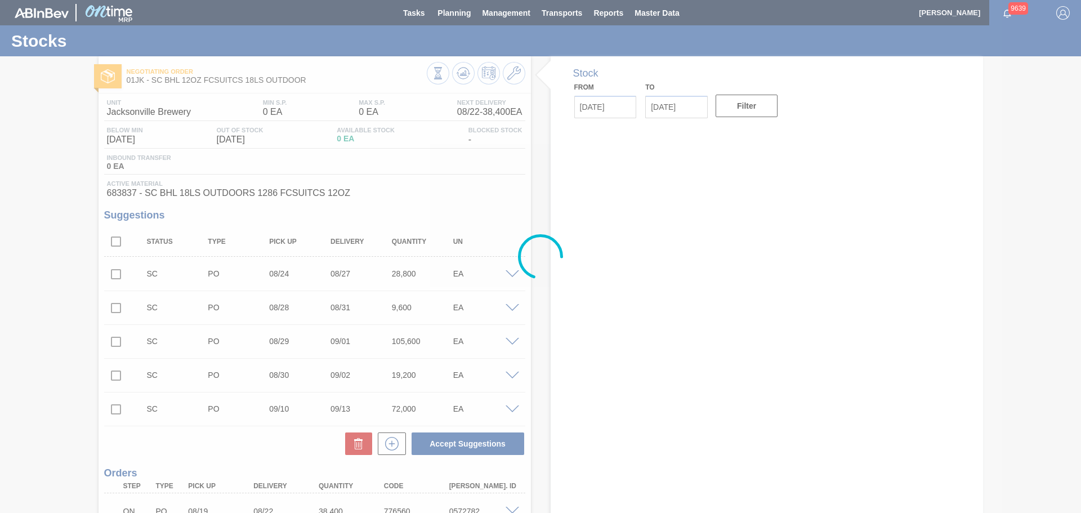
click at [467, 16] on div at bounding box center [540, 256] width 1081 height 513
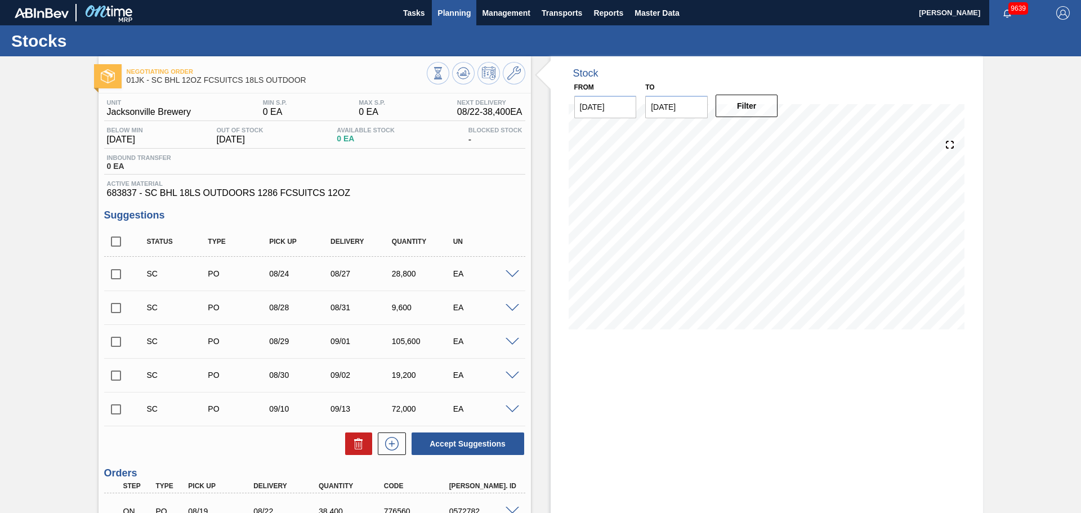
click at [464, 11] on span "Planning" at bounding box center [453, 13] width 33 height 14
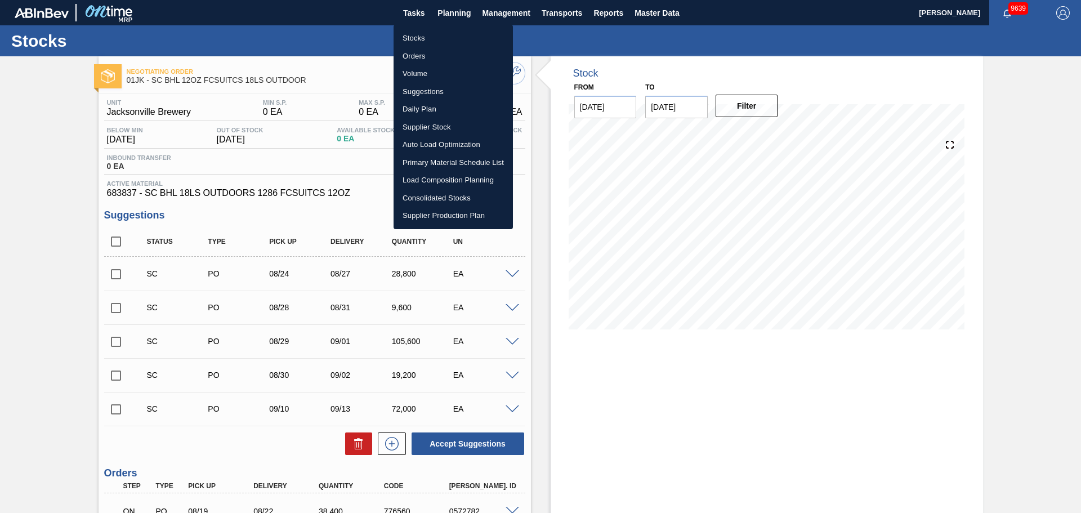
click at [427, 90] on li "Suggestions" at bounding box center [452, 92] width 119 height 18
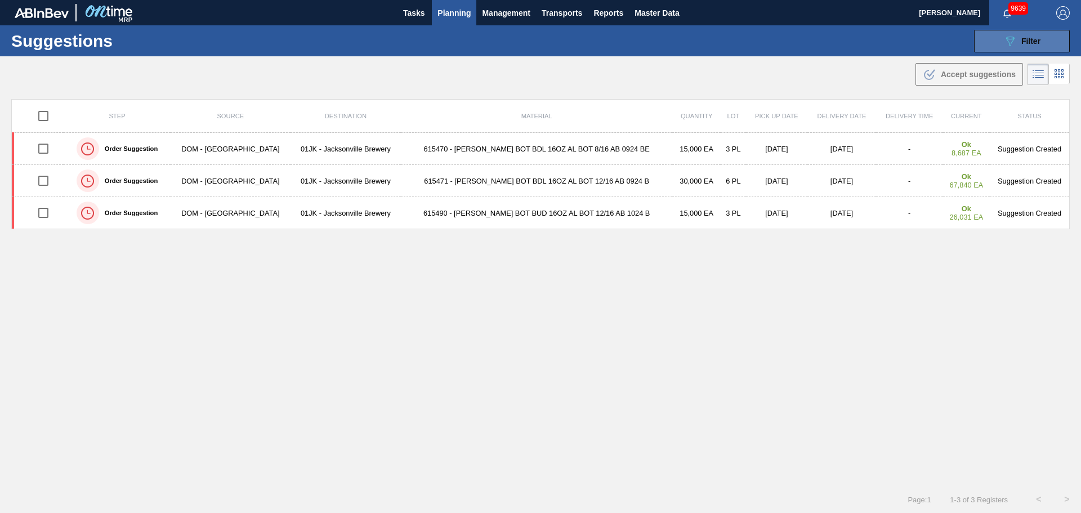
click at [1014, 41] on icon "089F7B8B-B2A5-4AFE-B5C0-19BA573D28AC" at bounding box center [1010, 41] width 14 height 14
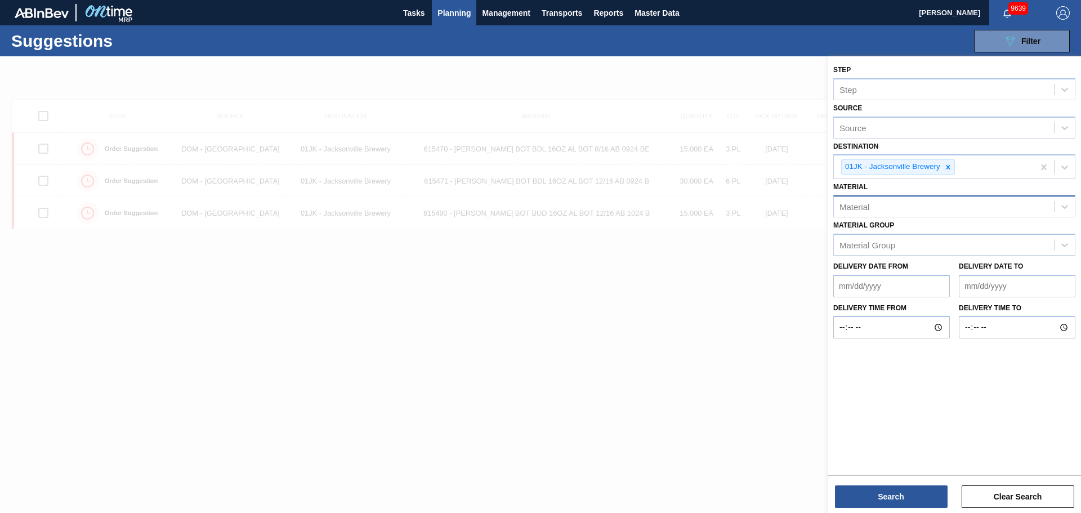
click at [956, 210] on div "Material" at bounding box center [944, 207] width 220 height 16
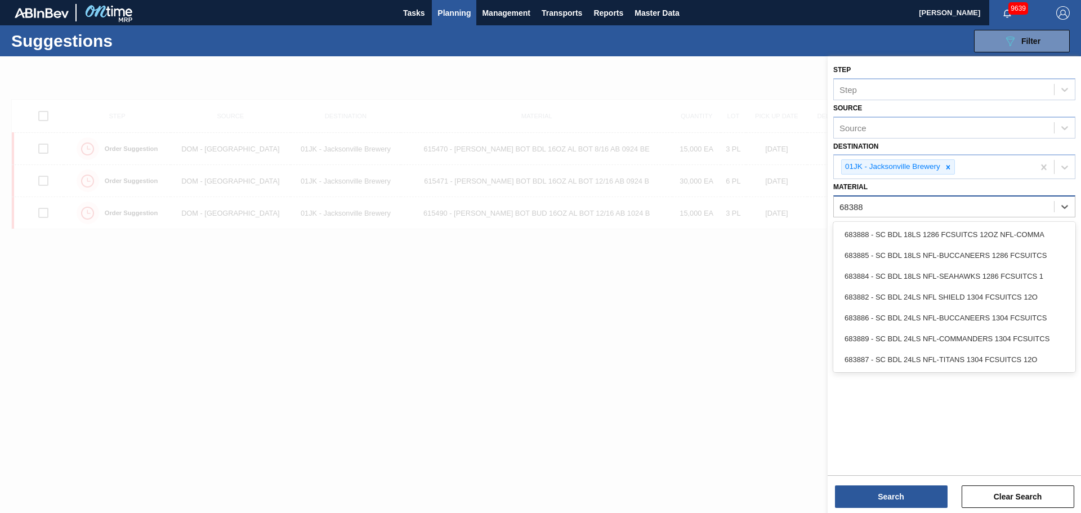
type input "683885"
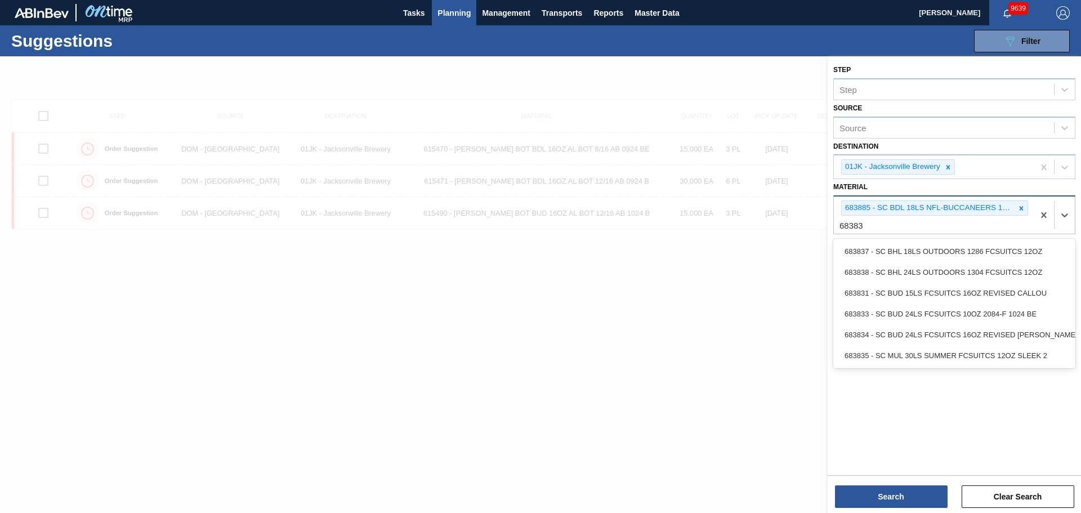
type input "683837"
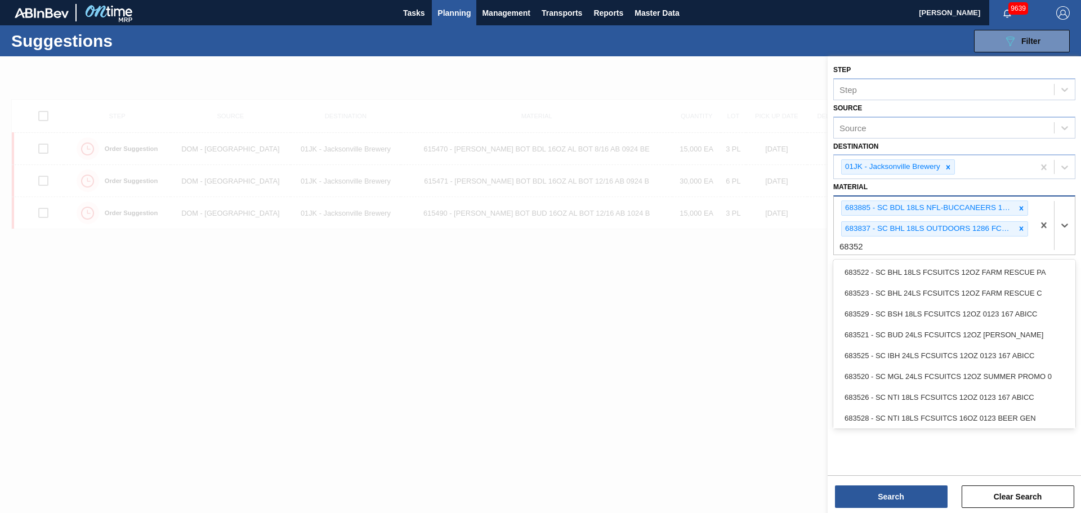
type input "683526"
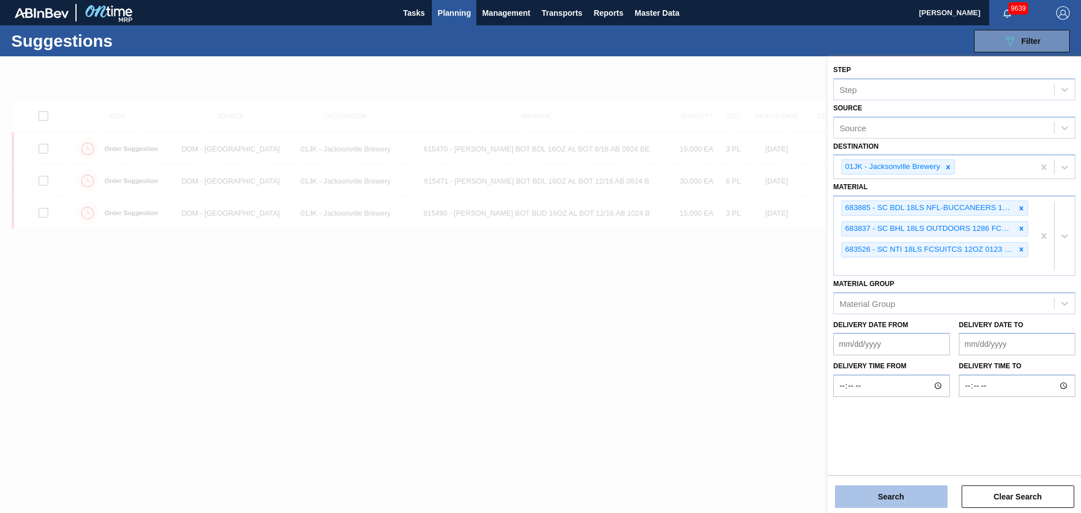
click at [942, 491] on button "Search" at bounding box center [891, 496] width 113 height 23
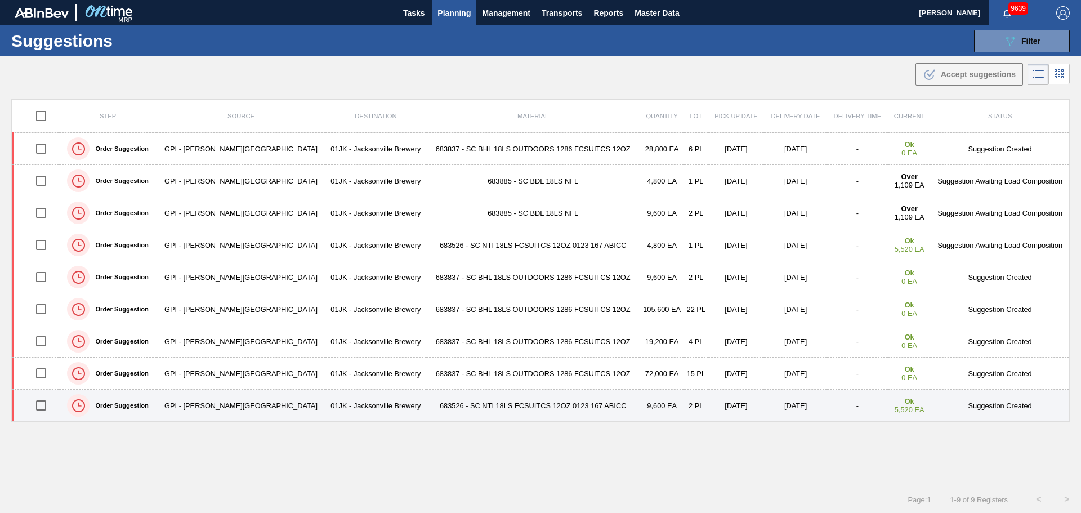
click at [47, 406] on input "checkbox" at bounding box center [41, 405] width 24 height 24
checkbox input "true"
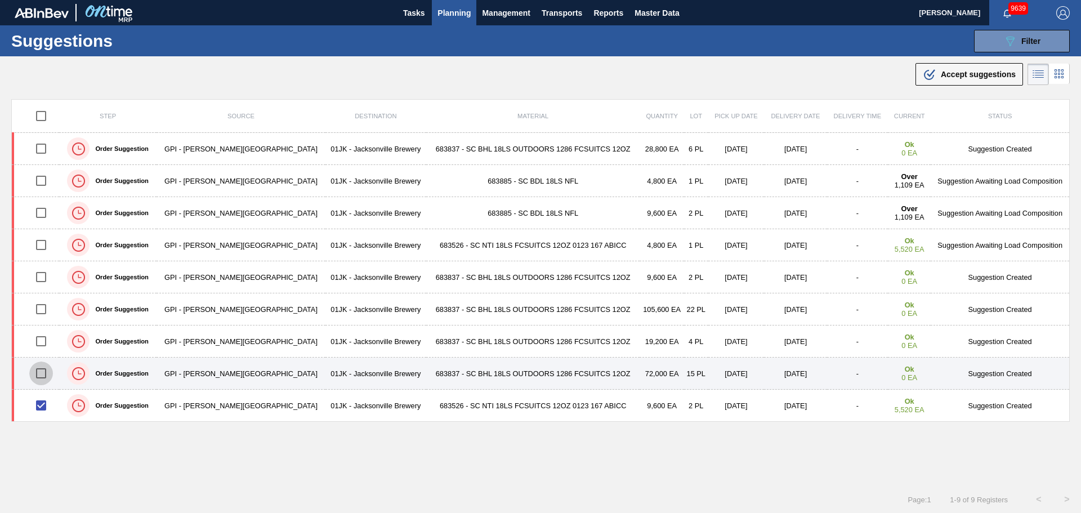
click at [51, 367] on input "checkbox" at bounding box center [41, 373] width 24 height 24
checkbox input "true"
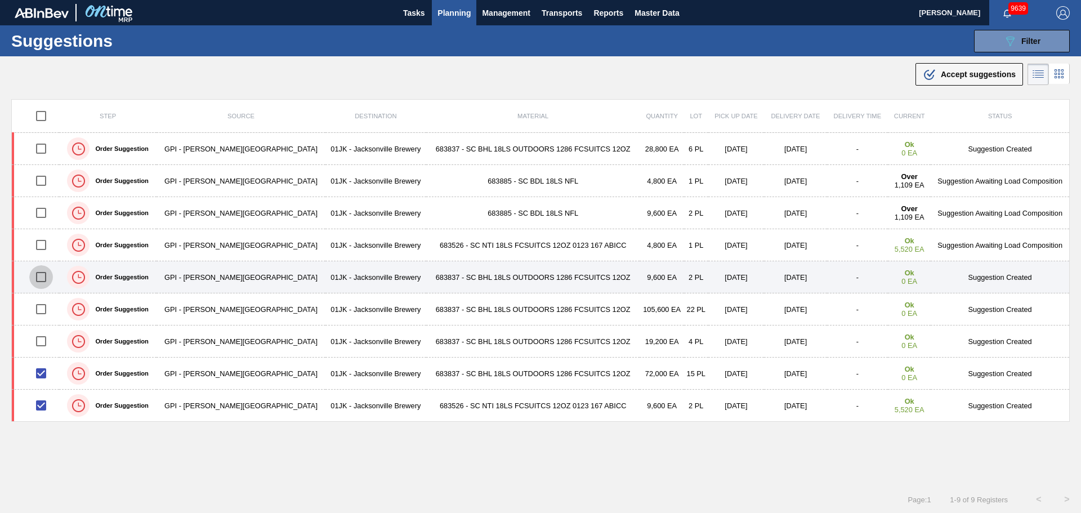
click at [46, 275] on input "checkbox" at bounding box center [41, 277] width 24 height 24
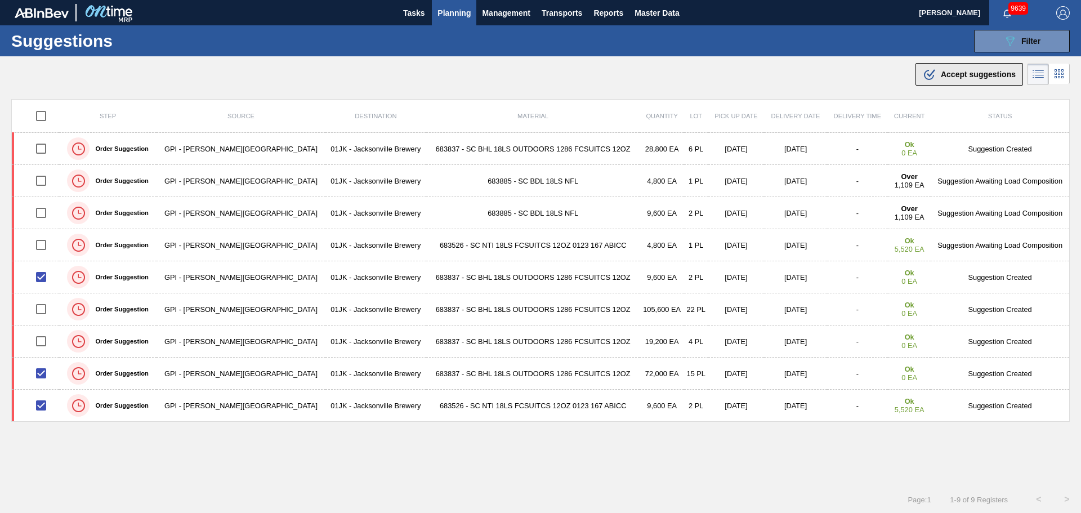
click at [978, 75] on span "Accept suggestions" at bounding box center [978, 74] width 75 height 9
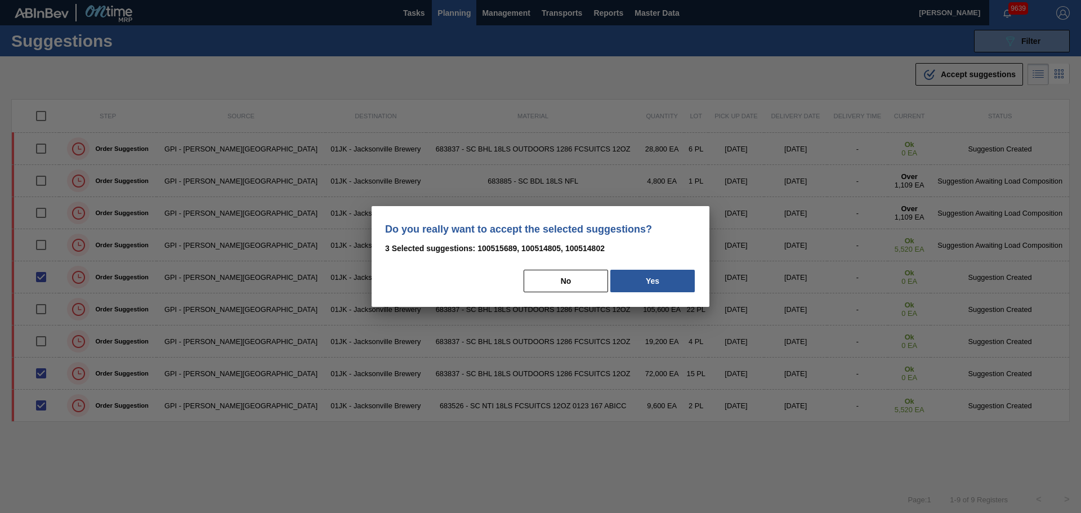
click at [681, 270] on button "Yes" at bounding box center [652, 281] width 84 height 23
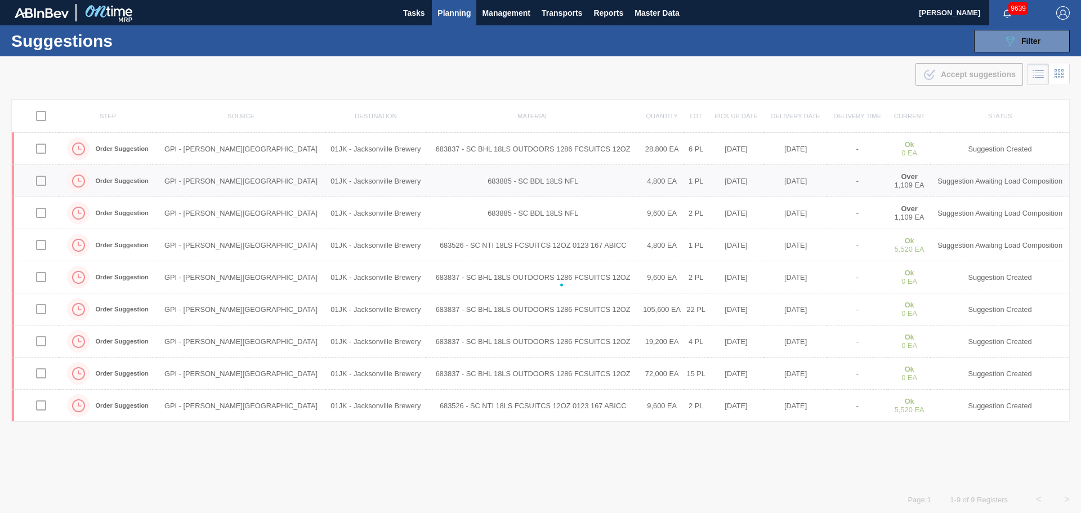
checkbox input "false"
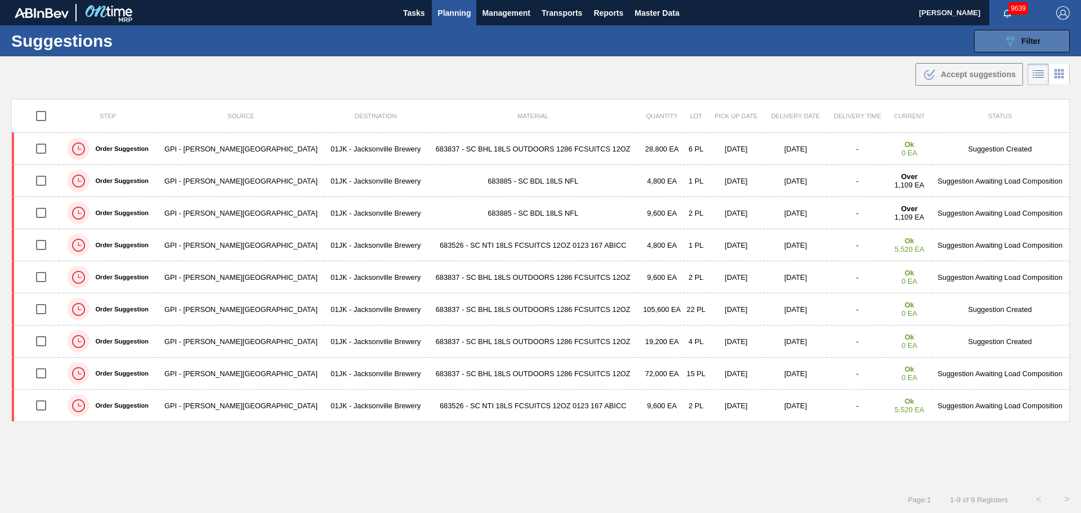
click at [1023, 51] on button "089F7B8B-B2A5-4AFE-B5C0-19BA573D28AC Filter" at bounding box center [1022, 41] width 96 height 23
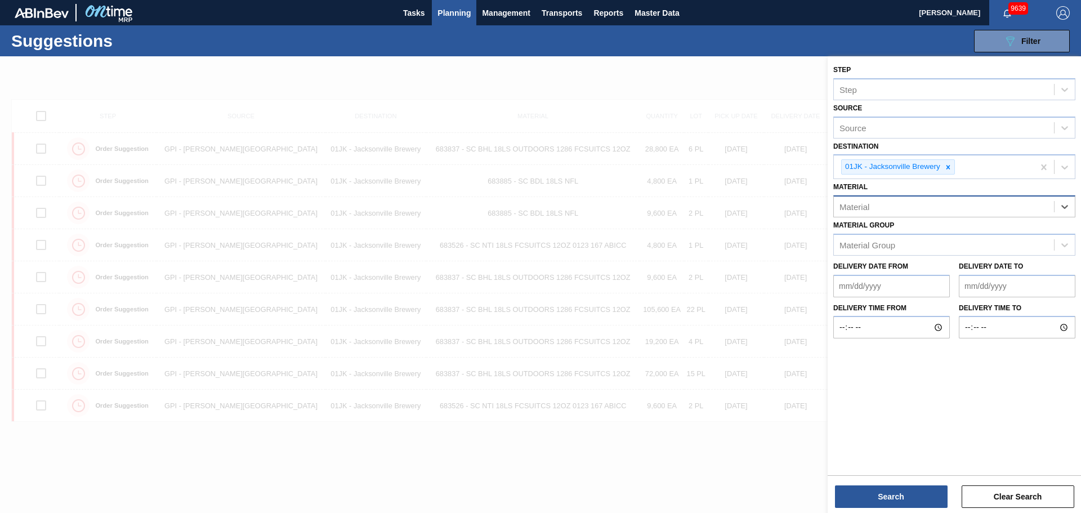
click at [986, 207] on div "Material" at bounding box center [944, 207] width 220 height 16
click at [883, 207] on div "Material" at bounding box center [944, 207] width 220 height 16
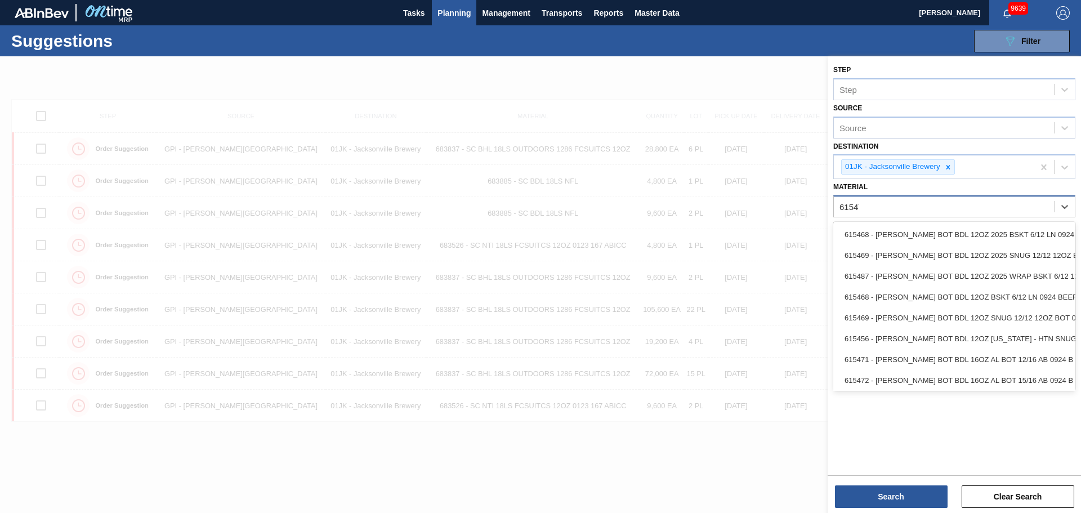
type input "615471"
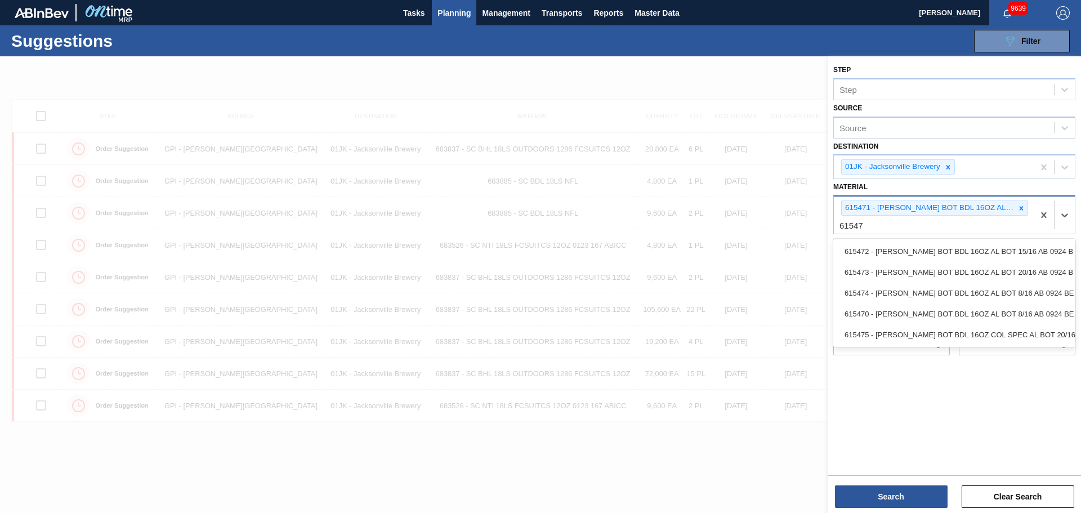
type input "615470"
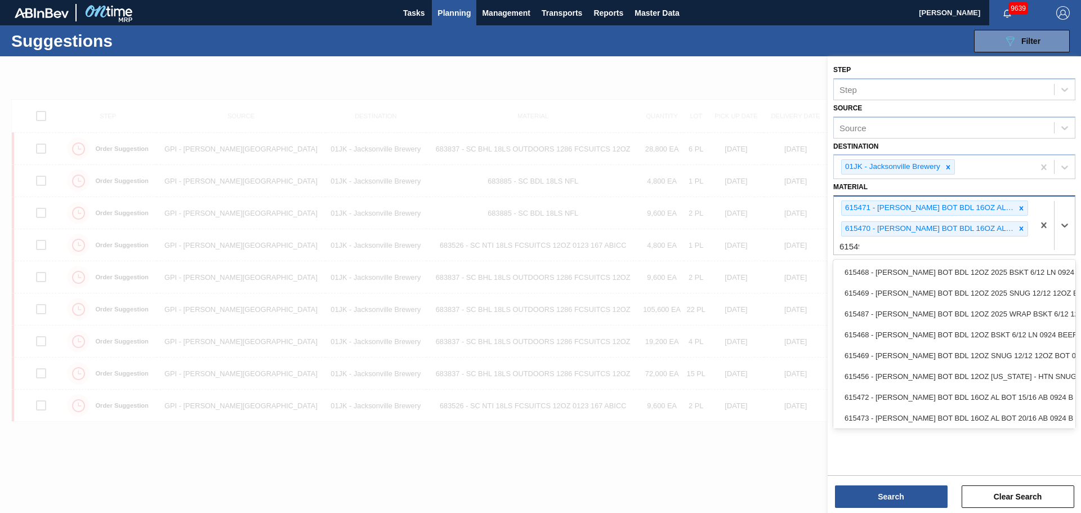
type input "615490"
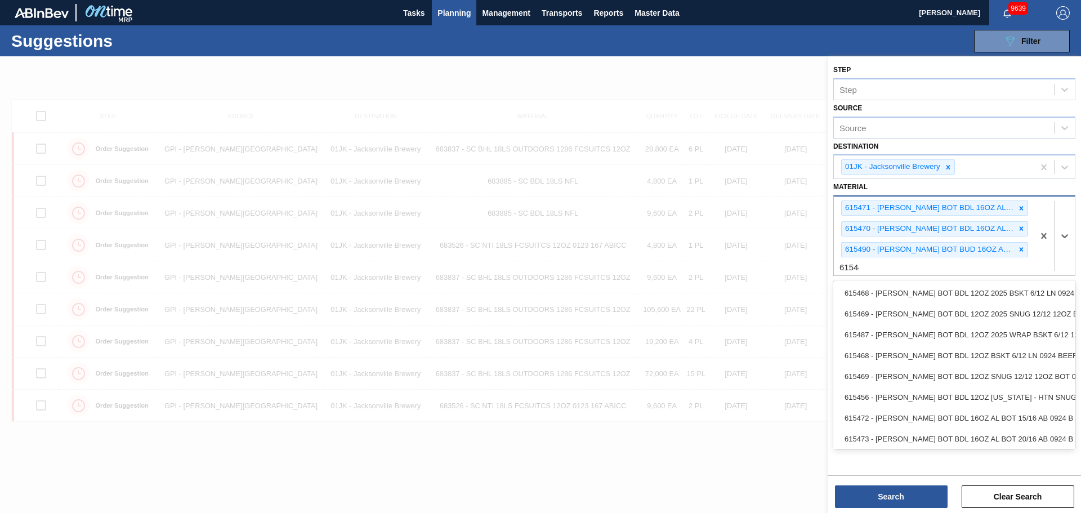
type input "615449"
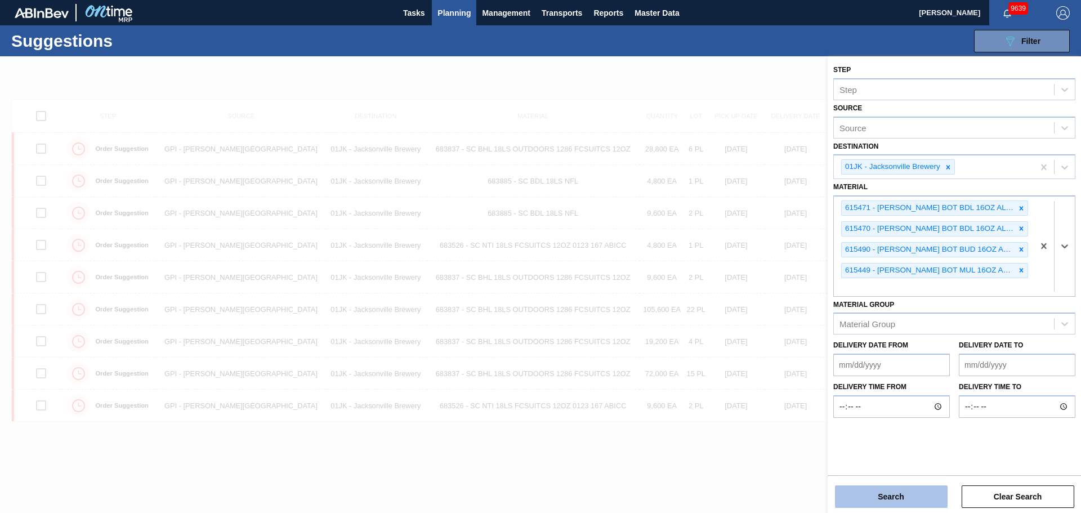
click at [924, 496] on button "Search" at bounding box center [891, 496] width 113 height 23
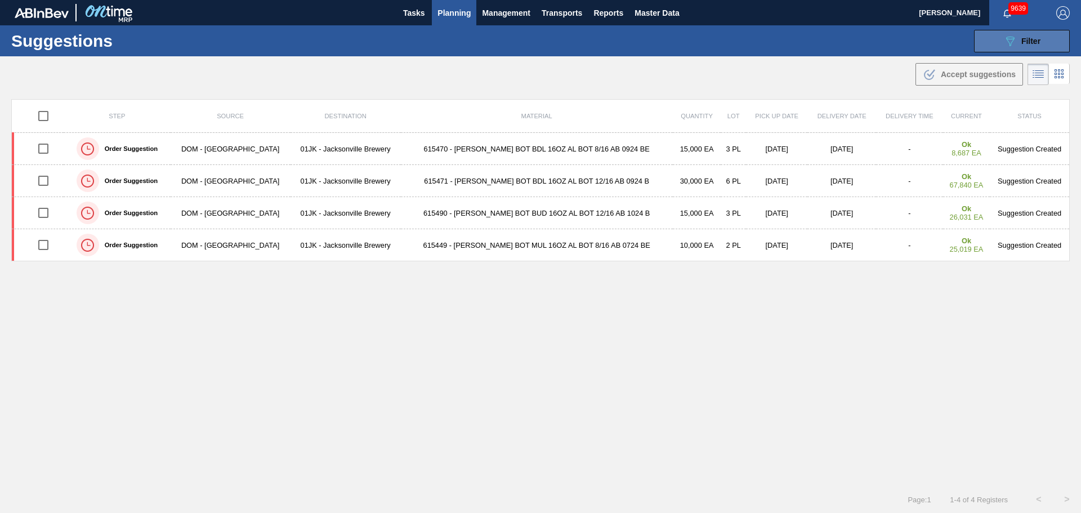
click at [991, 39] on button "089F7B8B-B2A5-4AFE-B5C0-19BA573D28AC Filter" at bounding box center [1022, 41] width 96 height 23
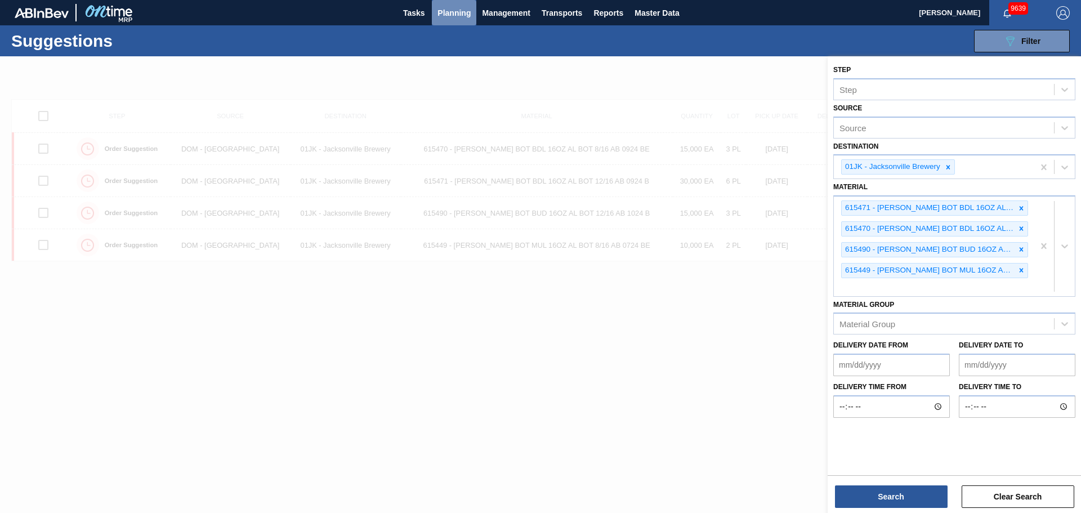
click at [454, 7] on span "Planning" at bounding box center [453, 13] width 33 height 14
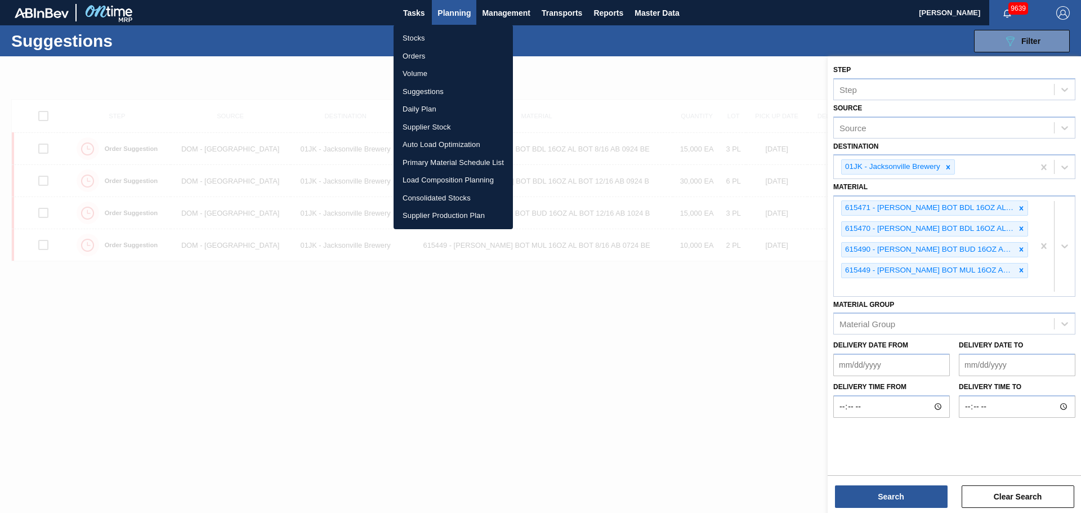
click at [415, 35] on li "Stocks" at bounding box center [452, 38] width 119 height 18
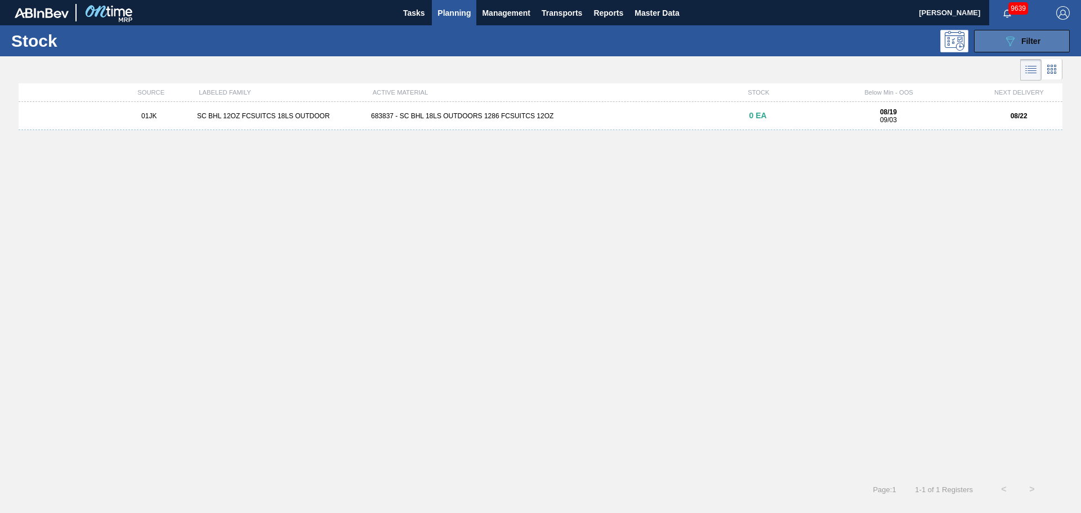
click at [1045, 35] on button "089F7B8B-B2A5-4AFE-B5C0-19BA573D28AC Filter" at bounding box center [1022, 41] width 96 height 23
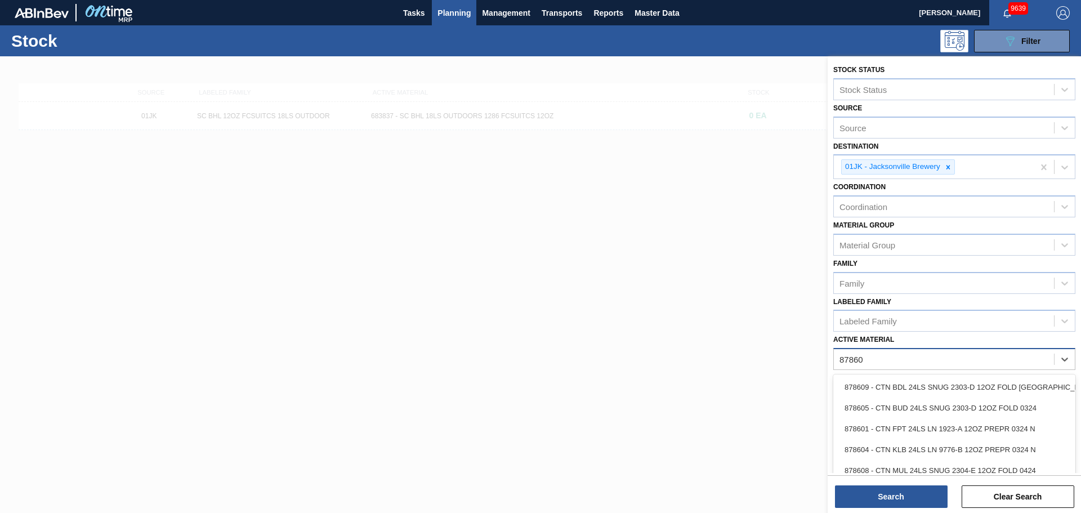
type Material "878605"
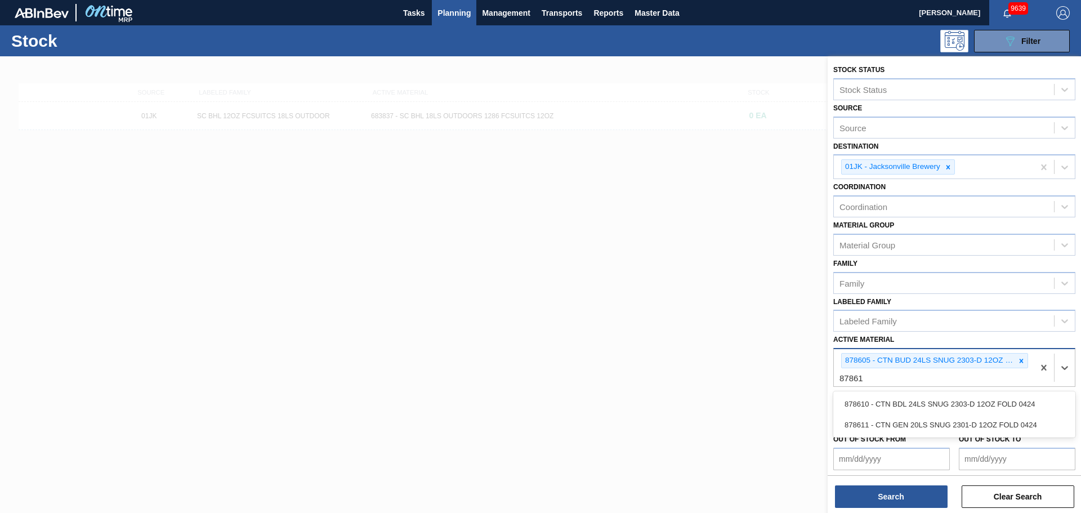
type Material "878610"
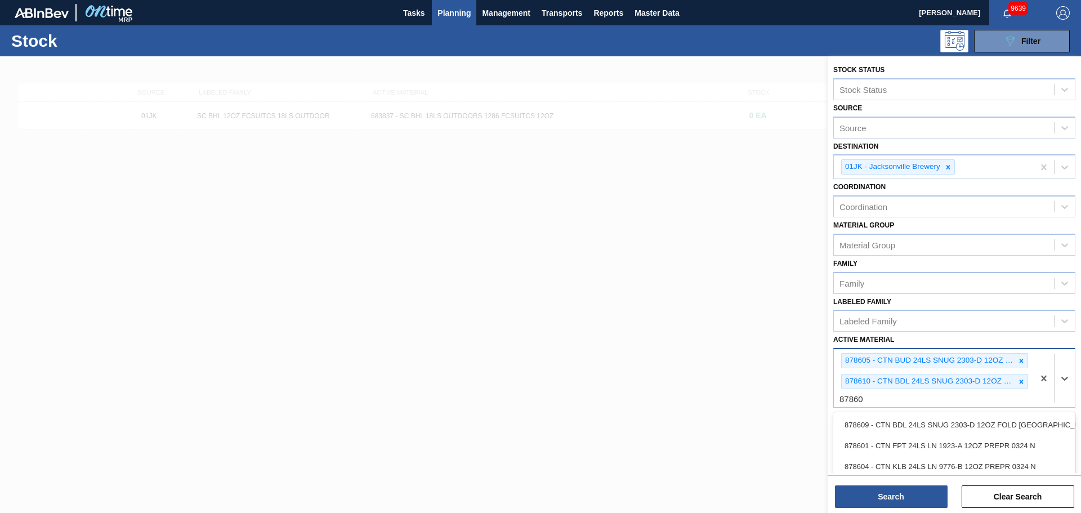
type Material "878608"
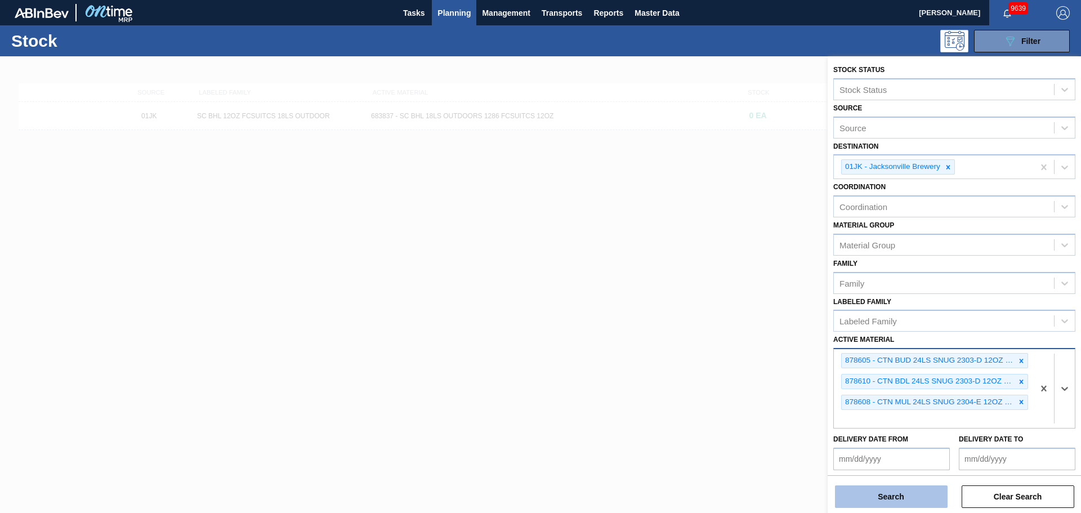
click at [888, 498] on button "Search" at bounding box center [891, 496] width 113 height 23
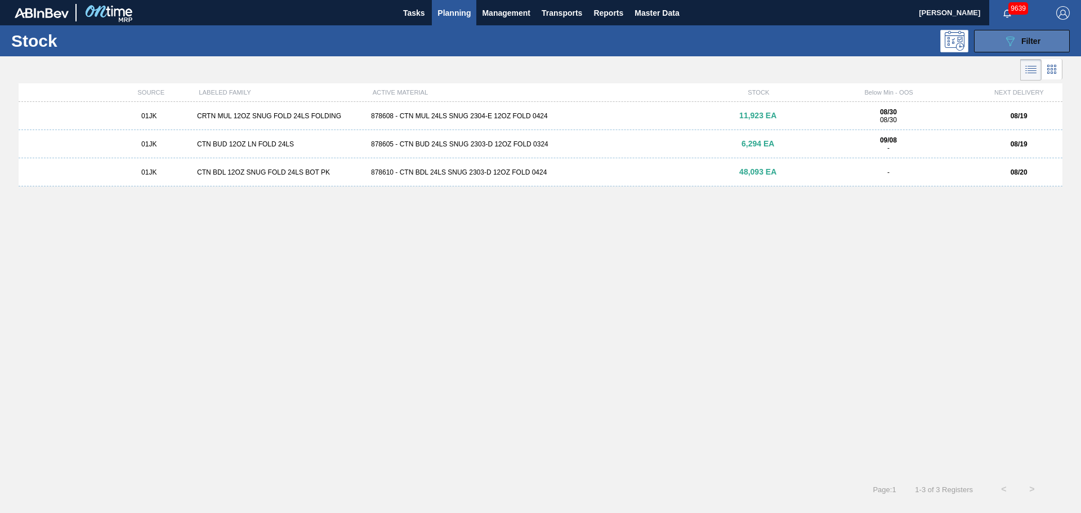
click at [994, 38] on button "089F7B8B-B2A5-4AFE-B5C0-19BA573D28AC Filter" at bounding box center [1022, 41] width 96 height 23
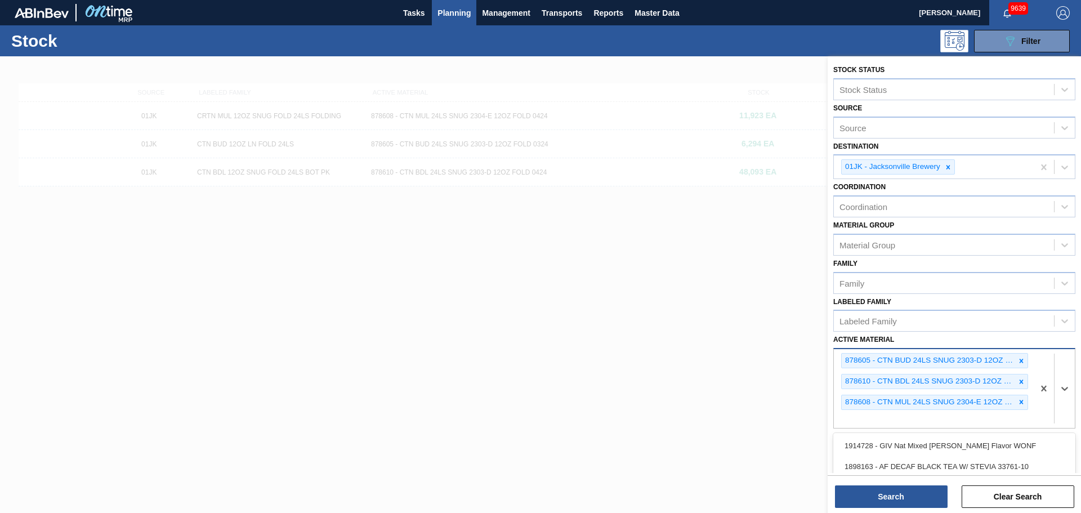
click at [873, 413] on div "878605 - CTN BUD 24LS SNUG 2303-D 12OZ FOLD 0324 878610 - CTN BDL 24LS SNUG 230…" at bounding box center [934, 388] width 200 height 79
type Material "878742"
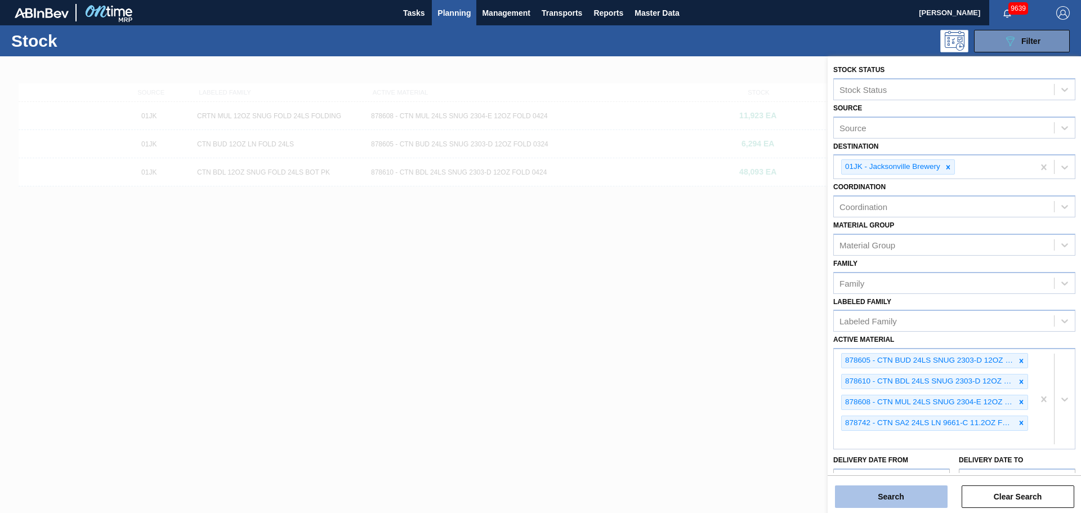
click at [907, 499] on button "Search" at bounding box center [891, 496] width 113 height 23
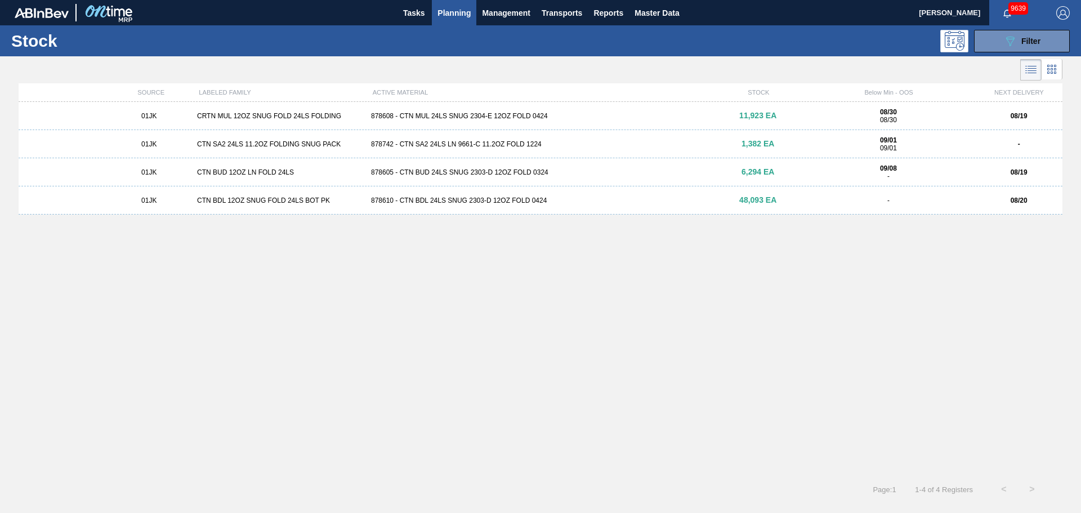
click at [471, 147] on div "878742 - CTN SA2 24LS LN 9661-C 11.2OZ FOLD 1224" at bounding box center [540, 144] width 348 height 8
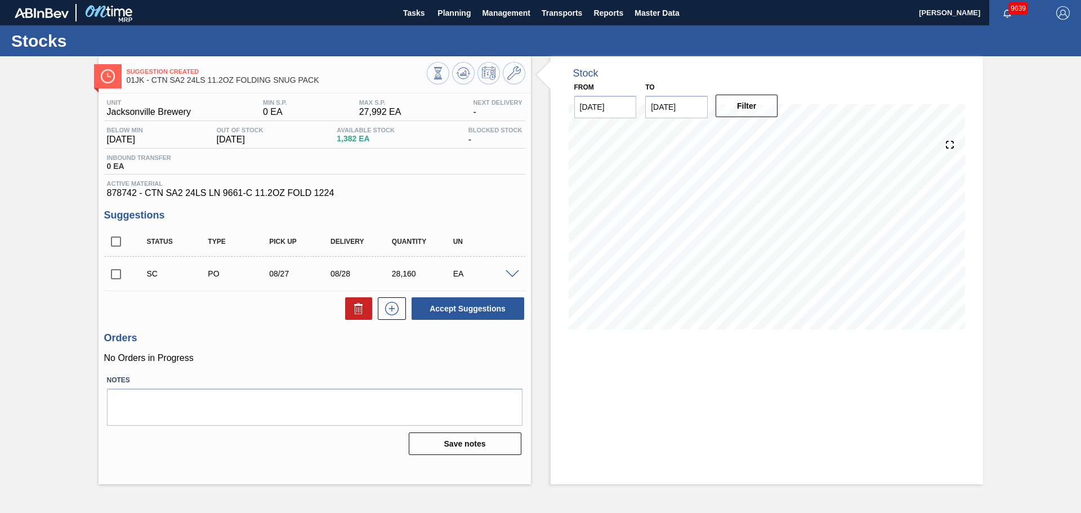
click at [520, 272] on div at bounding box center [514, 273] width 23 height 8
click at [510, 272] on span at bounding box center [513, 274] width 14 height 8
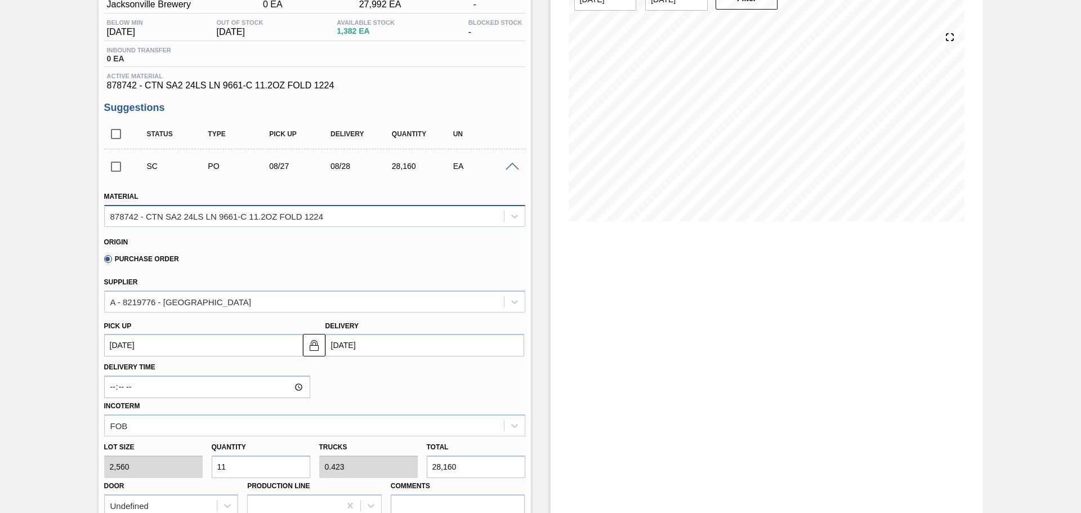
scroll to position [113, 0]
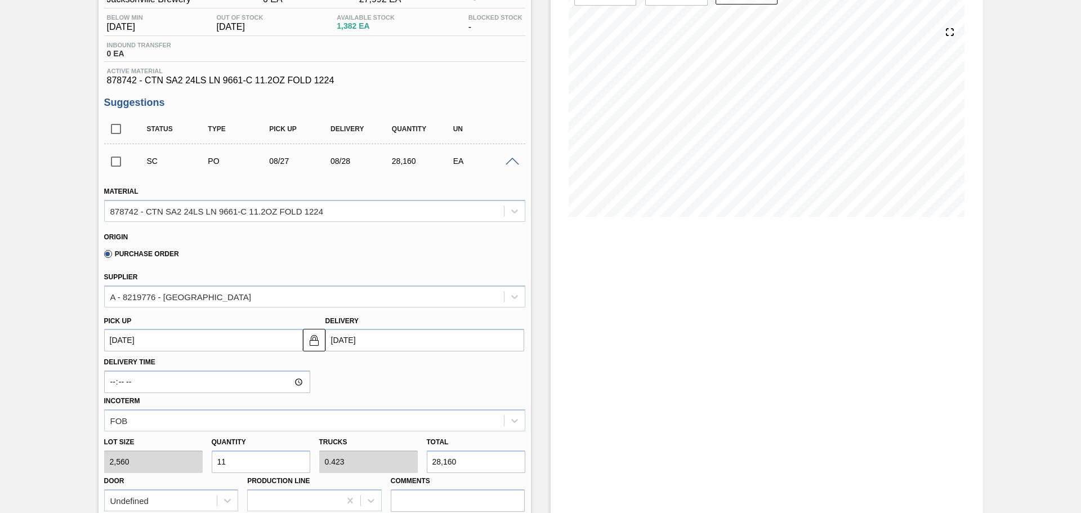
click at [503, 166] on div "SC PO 08/27 08/28 28,160 EA" at bounding box center [324, 161] width 368 height 23
click at [506, 162] on span at bounding box center [513, 162] width 14 height 8
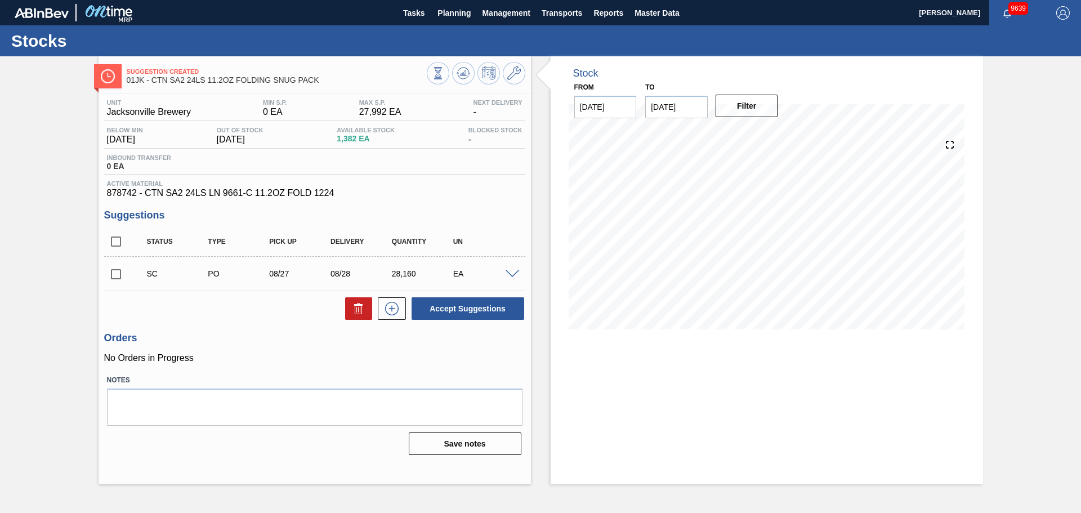
scroll to position [0, 0]
